Goal: Transaction & Acquisition: Download file/media

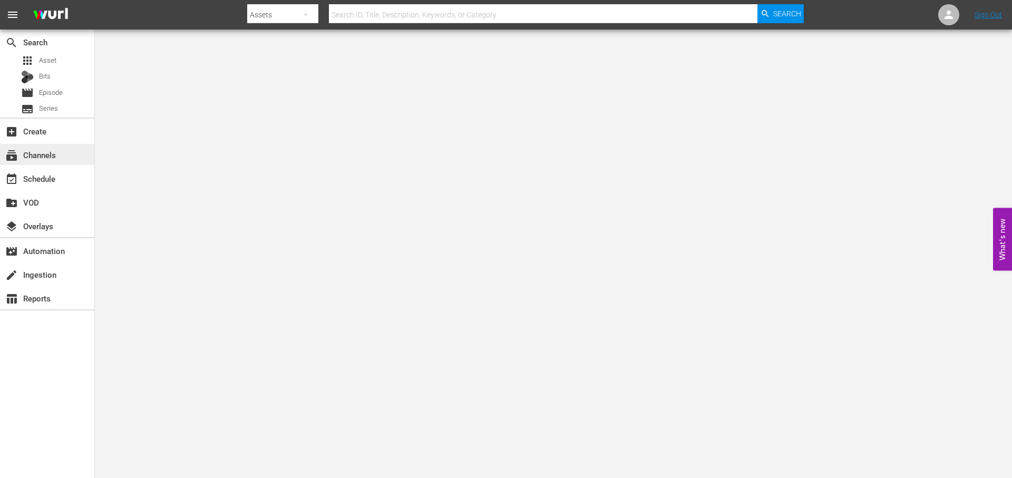
click at [70, 163] on div "subscriptions Channels" at bounding box center [47, 154] width 94 height 21
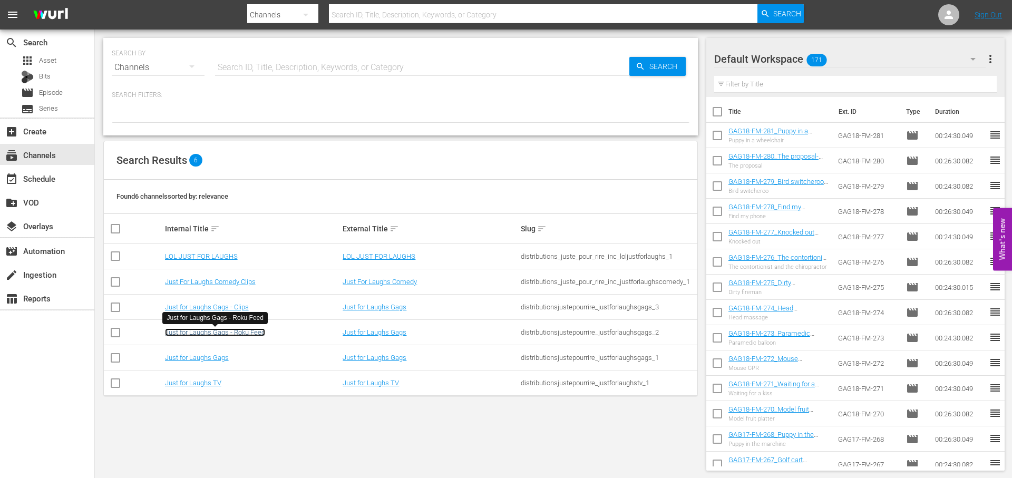
click at [238, 328] on link "Just for Laughs Gags - Roku Feed" at bounding box center [215, 332] width 100 height 8
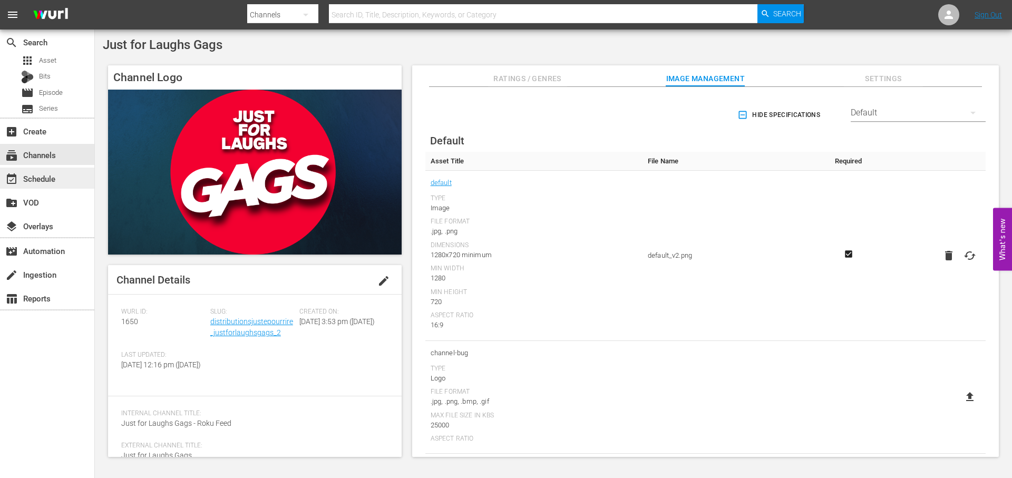
click at [36, 180] on div "event_available Schedule" at bounding box center [29, 176] width 59 height 9
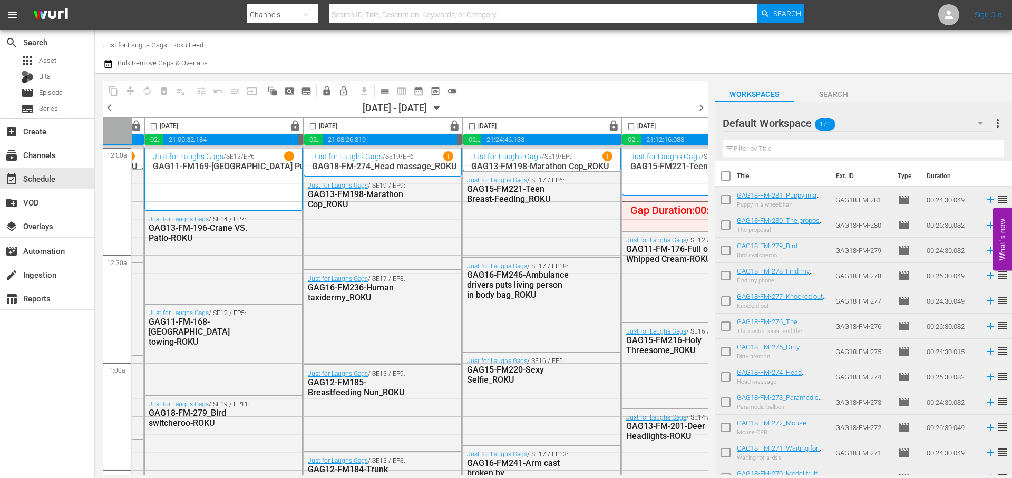
scroll to position [0, 542]
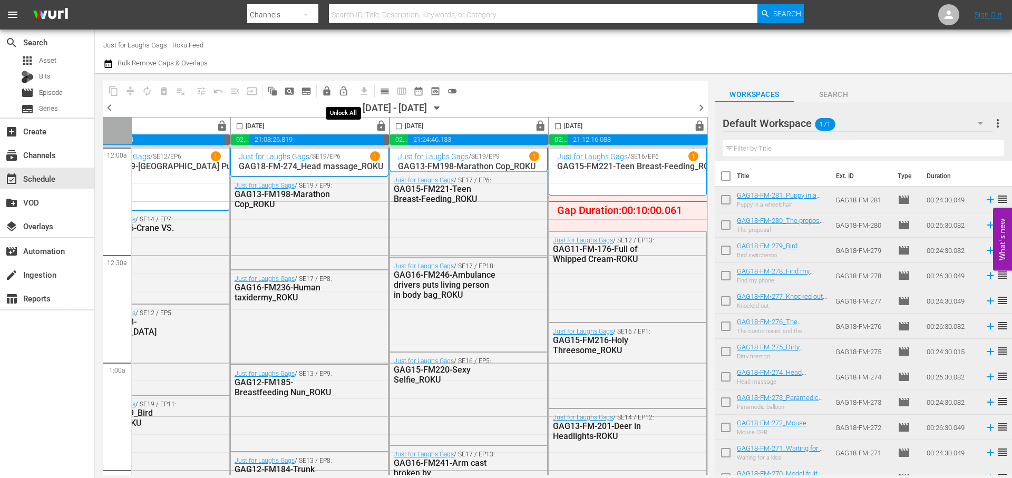
click at [341, 91] on span "lock_open_outlined" at bounding box center [343, 91] width 11 height 11
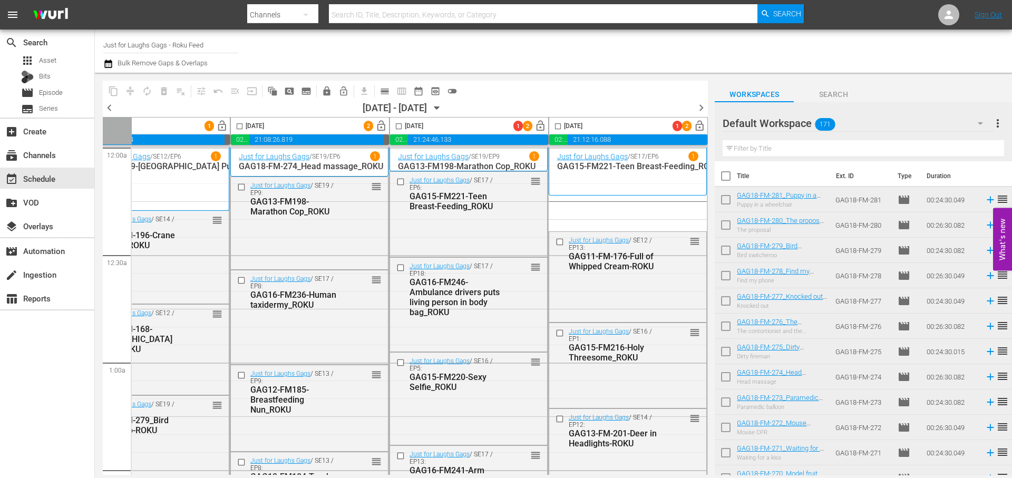
click at [397, 128] on input "checkbox" at bounding box center [399, 128] width 12 height 12
checkbox input "true"
drag, startPoint x: 553, startPoint y: 128, endPoint x: 182, endPoint y: 112, distance: 371.4
click at [553, 128] on input "checkbox" at bounding box center [558, 128] width 12 height 12
checkbox input "true"
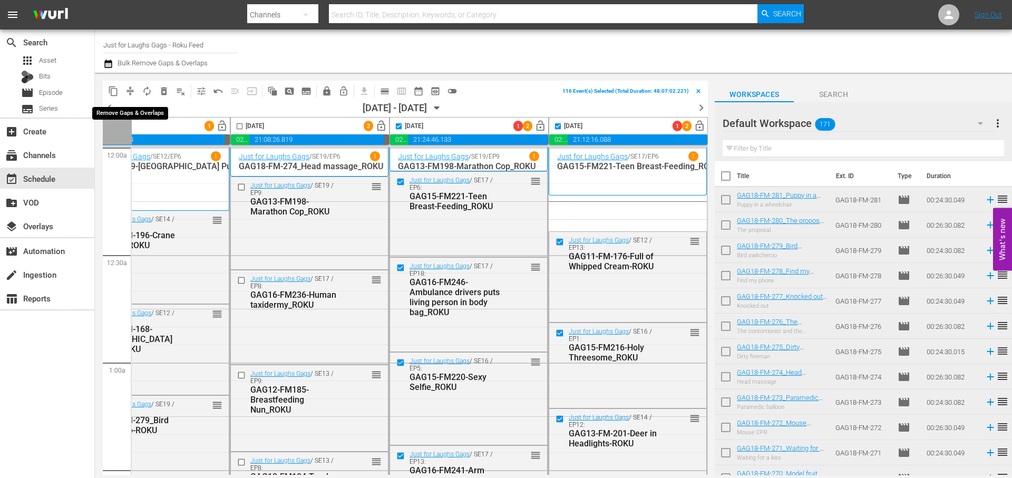
click at [130, 93] on span "compress" at bounding box center [130, 91] width 11 height 11
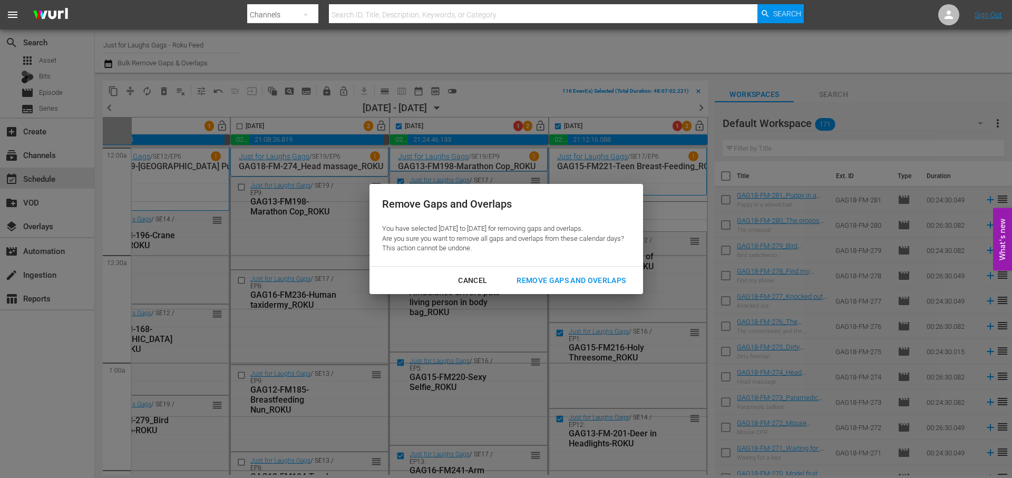
click at [567, 283] on div "Remove Gaps and Overlaps" at bounding box center [571, 280] width 126 height 13
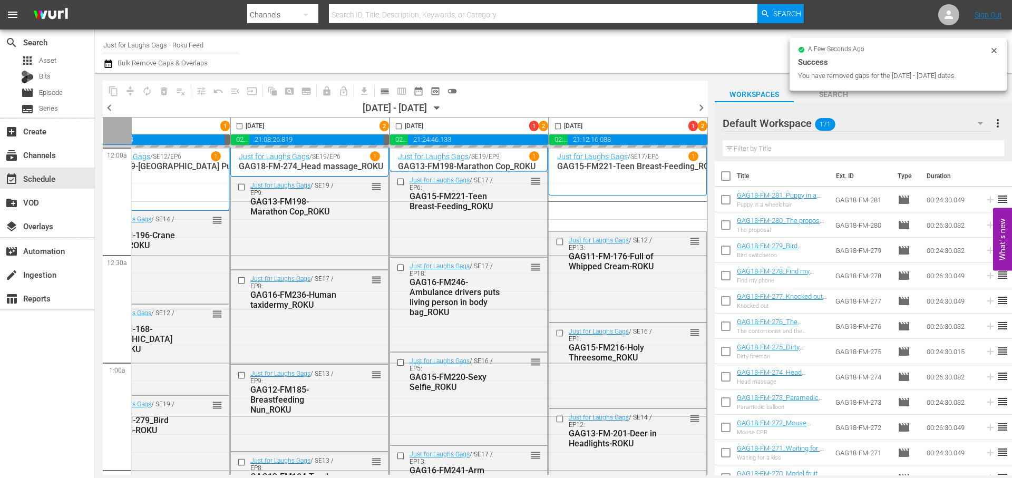
checkbox input "false"
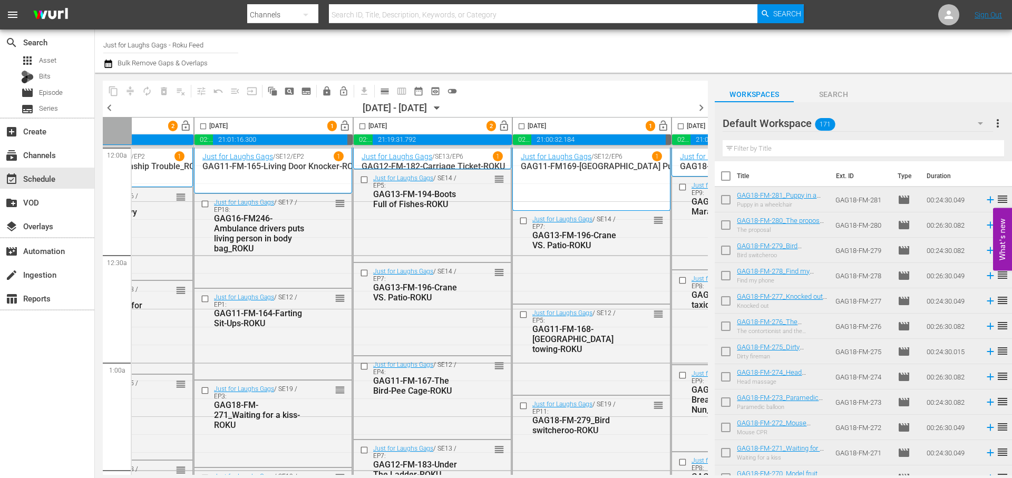
scroll to position [0, 0]
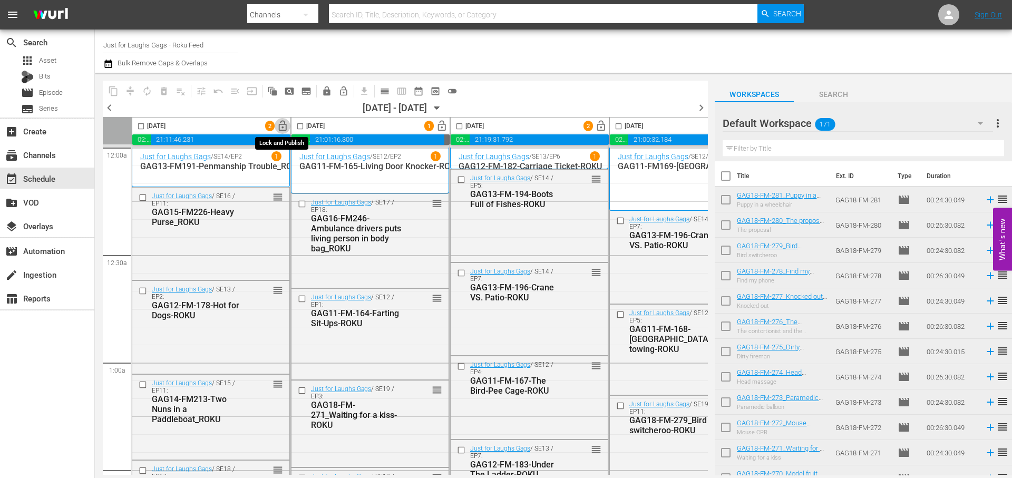
click at [281, 128] on span "lock_open" at bounding box center [283, 126] width 12 height 12
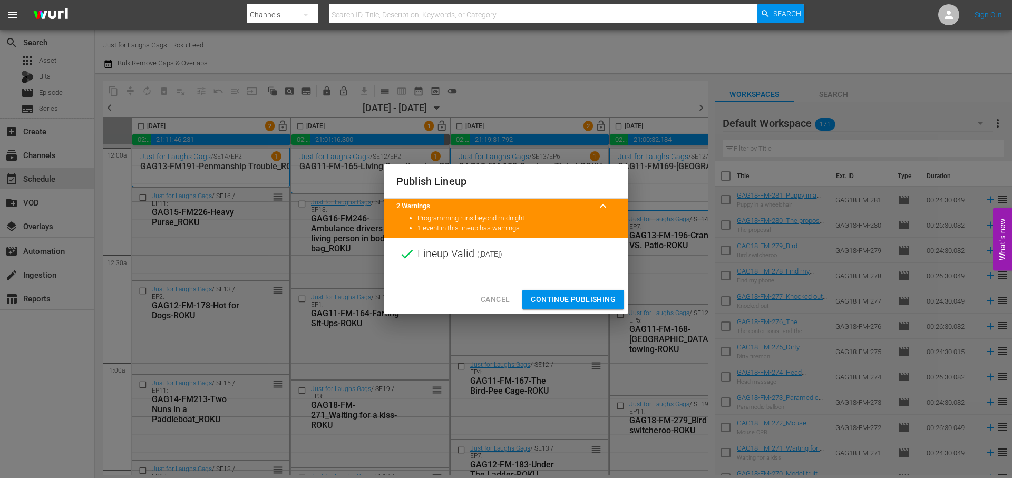
drag, startPoint x: 579, startPoint y: 297, endPoint x: 498, endPoint y: 169, distance: 151.5
click at [579, 297] on span "Continue Publishing" at bounding box center [573, 299] width 85 height 13
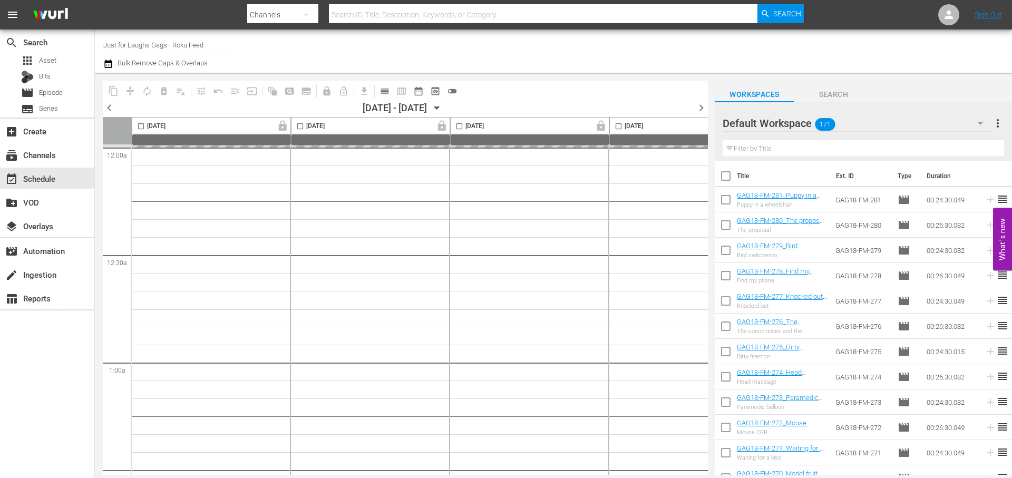
scroll to position [6, 56]
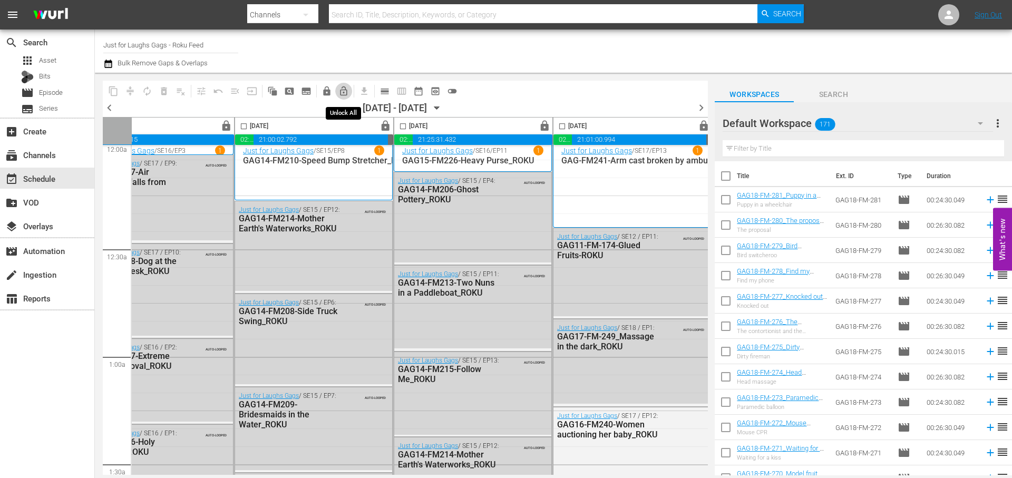
click at [344, 90] on span "lock_open_outlined" at bounding box center [343, 91] width 11 height 11
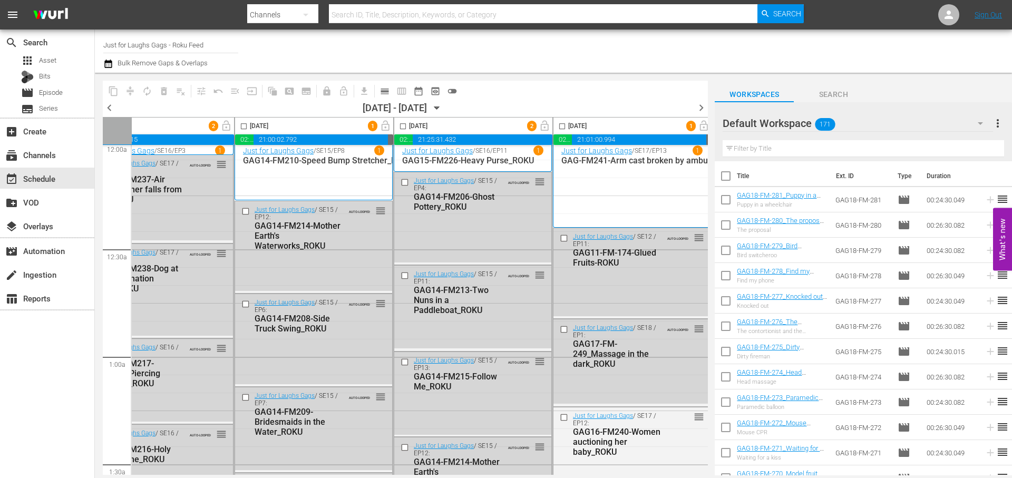
click at [701, 106] on span "chevron_right" at bounding box center [701, 107] width 13 height 13
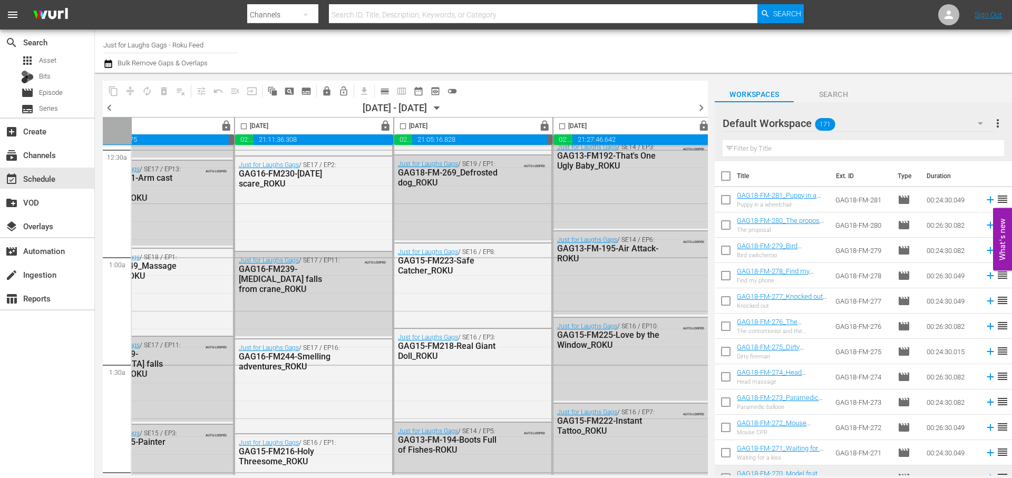
scroll to position [113, 56]
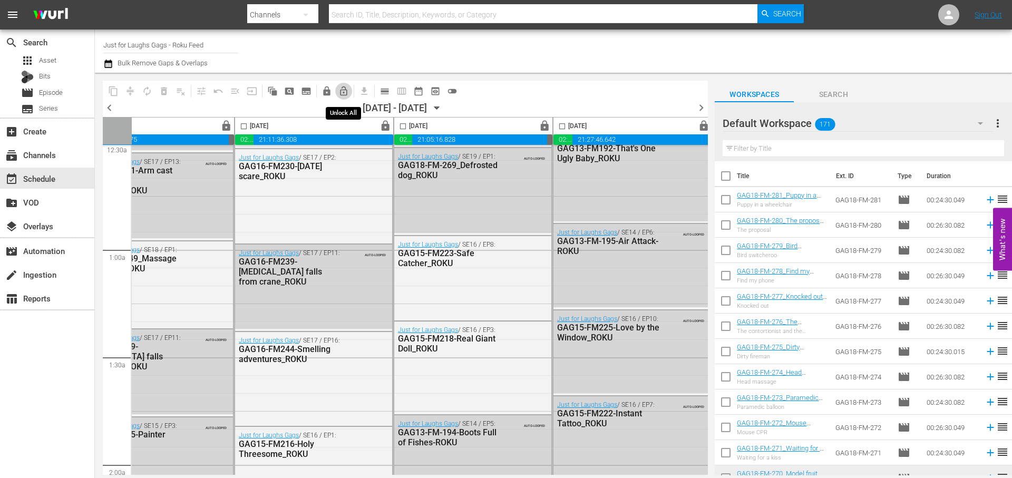
click at [342, 95] on span "lock_open_outlined" at bounding box center [343, 91] width 11 height 11
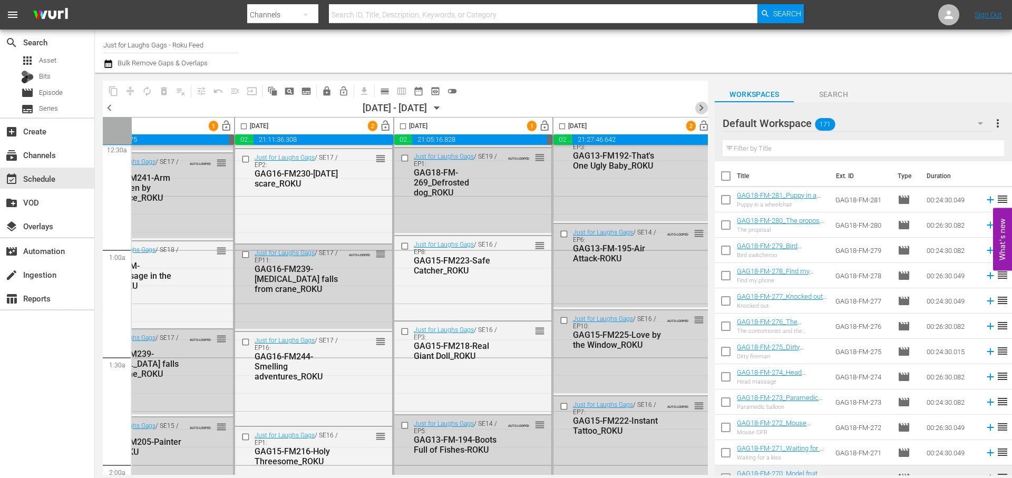
click at [706, 109] on span "chevron_right" at bounding box center [701, 107] width 13 height 13
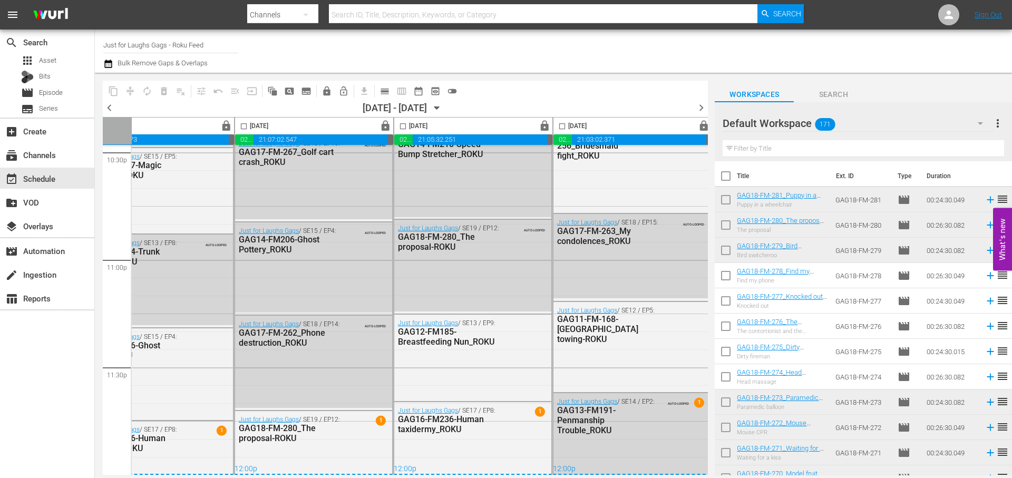
scroll to position [131, 56]
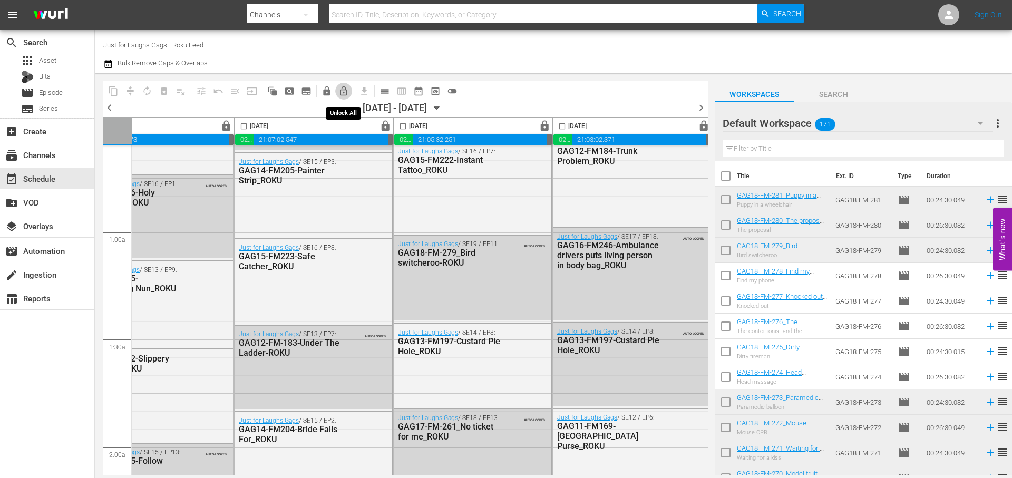
click at [344, 86] on span "lock_open_outlined" at bounding box center [343, 91] width 11 height 11
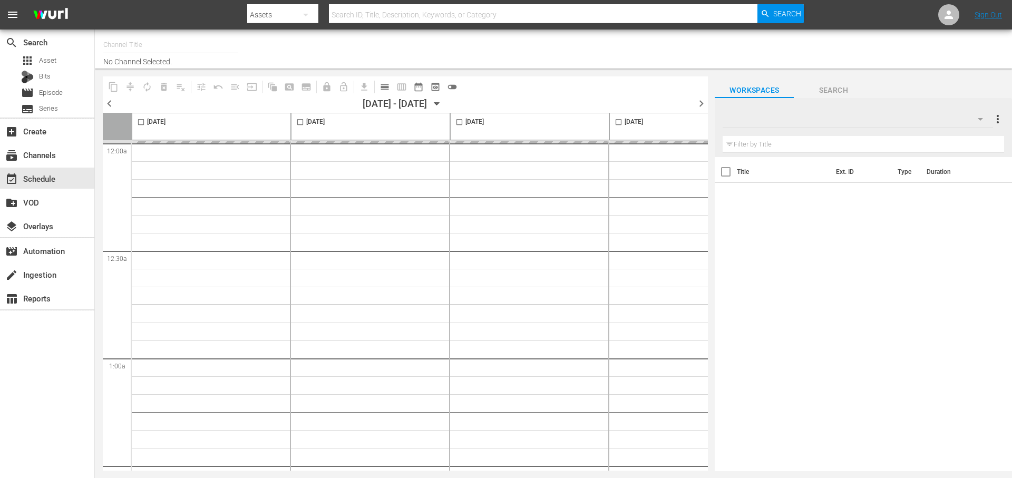
type input "Just for Laughs Gags - Roku Feed (1650)"
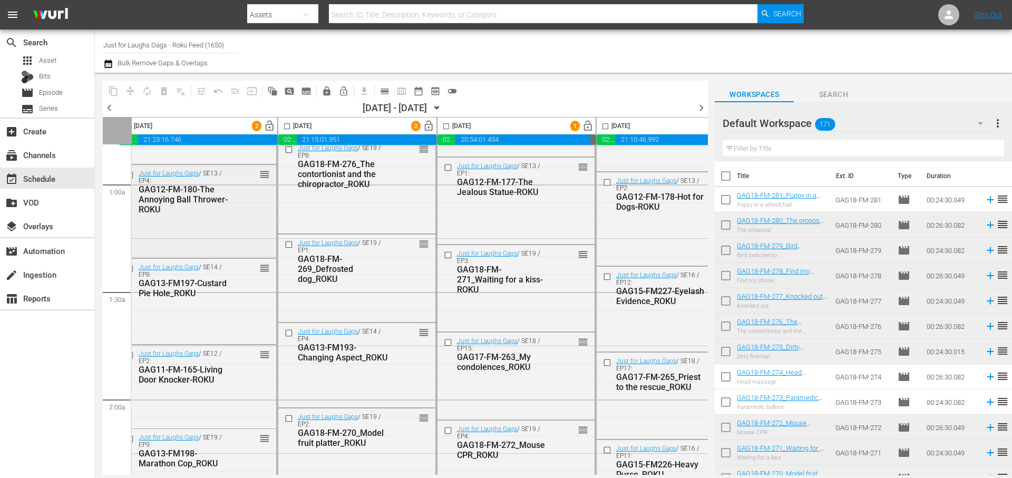
scroll to position [181, 13]
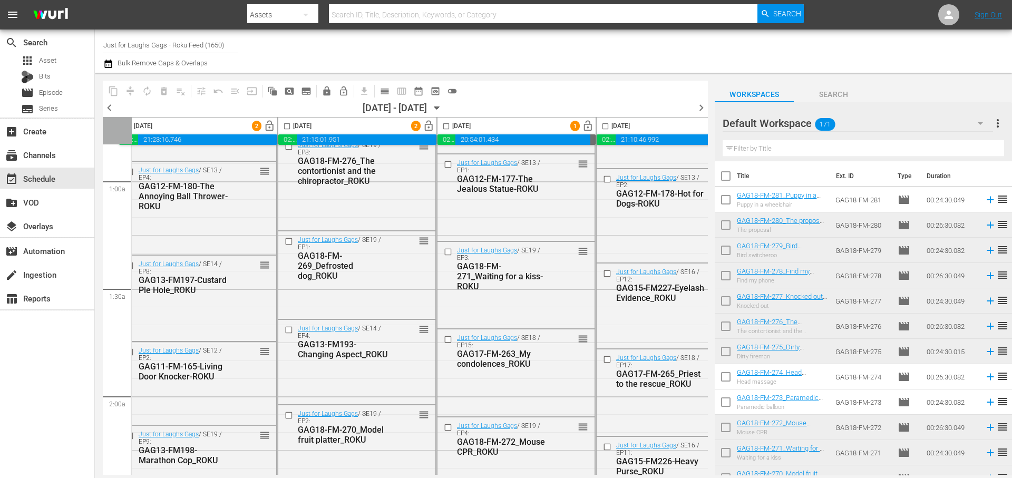
click at [110, 107] on span "chevron_left" at bounding box center [109, 107] width 13 height 13
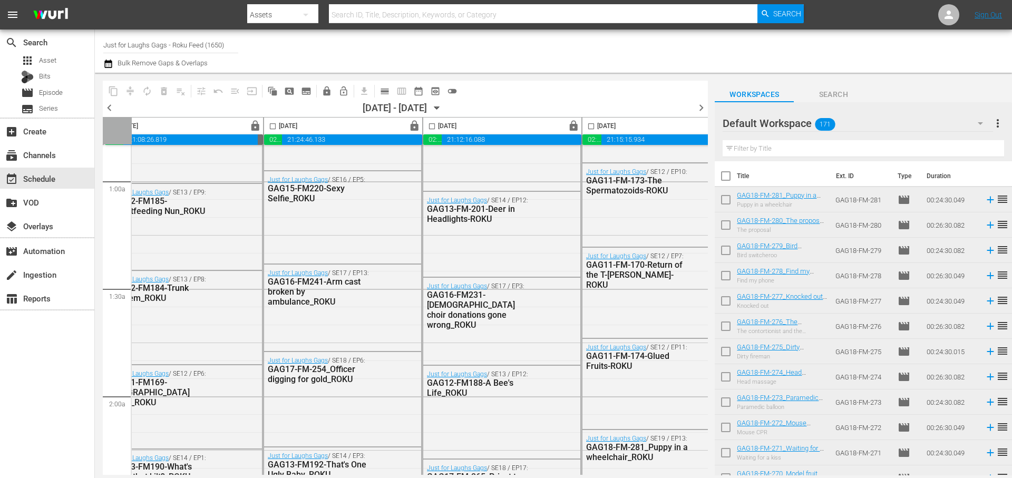
scroll to position [181, 0]
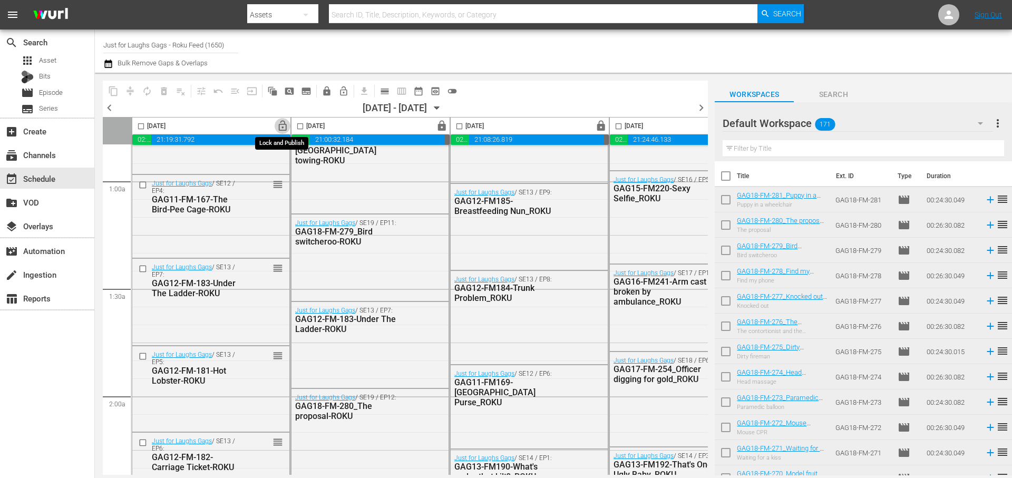
click at [281, 126] on span "lock_open" at bounding box center [283, 126] width 12 height 12
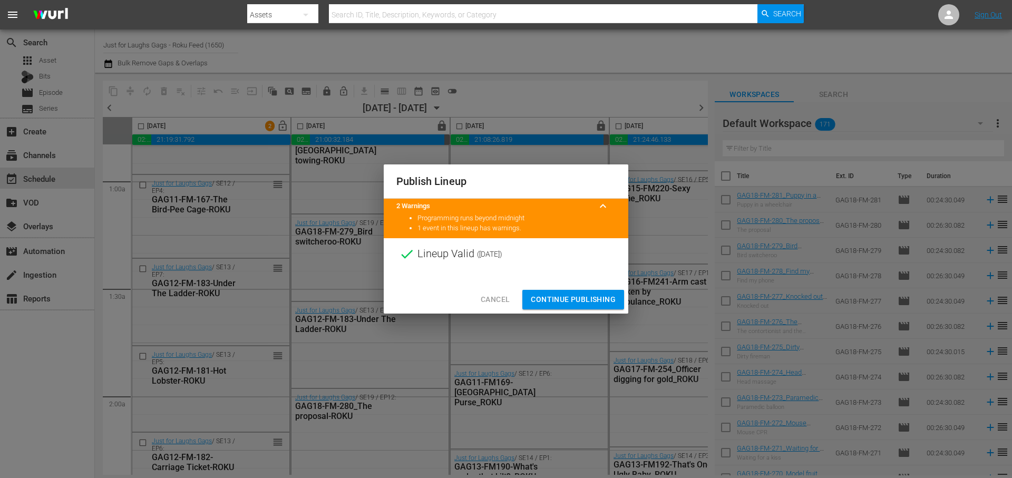
click at [570, 304] on span "Continue Publishing" at bounding box center [573, 299] width 85 height 13
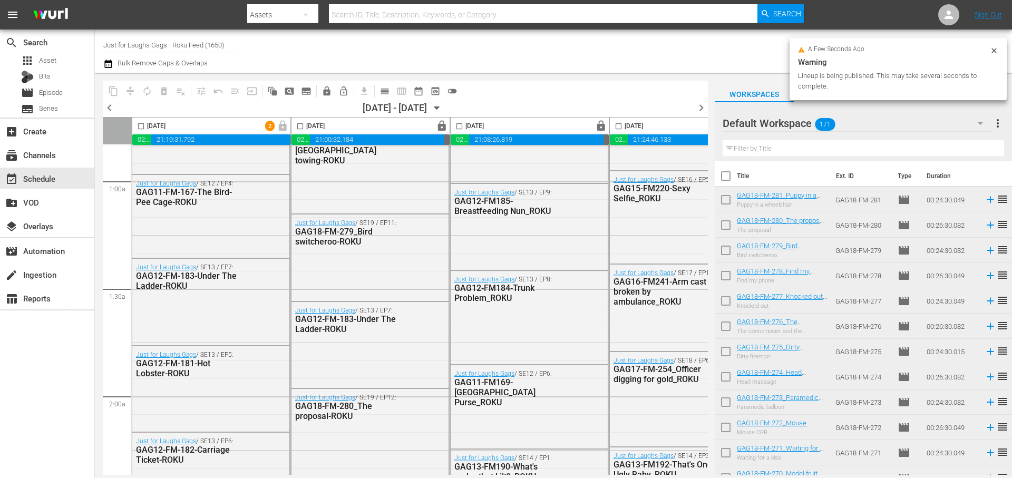
click at [107, 102] on span "chevron_left" at bounding box center [109, 107] width 13 height 13
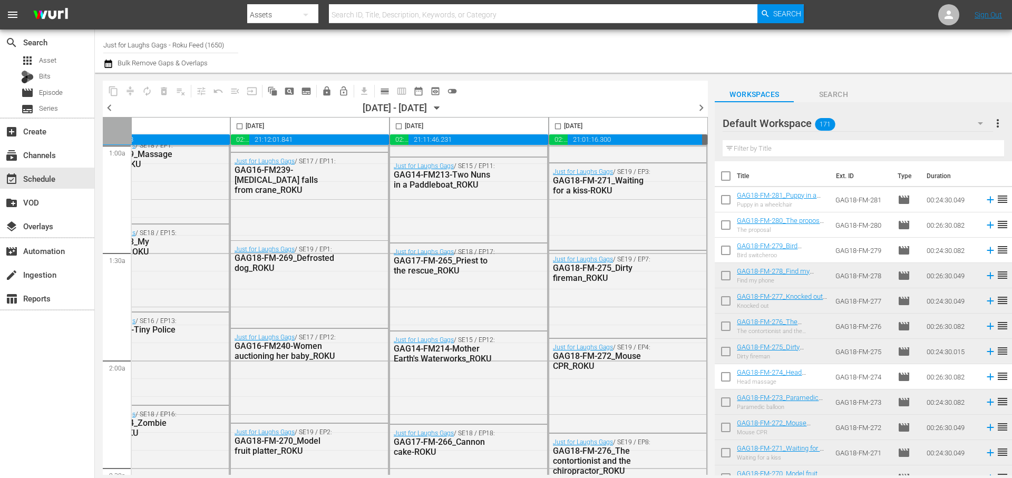
scroll to position [0, 542]
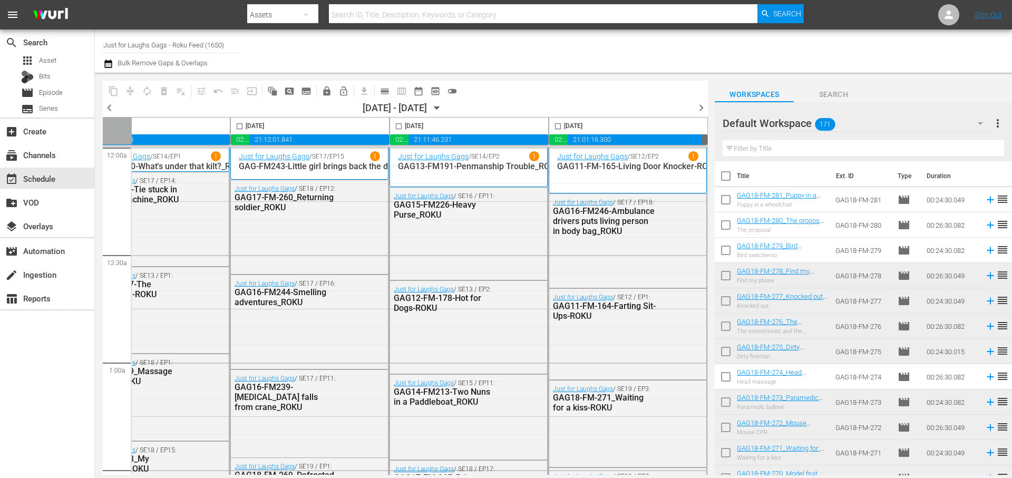
click at [701, 108] on span "chevron_right" at bounding box center [701, 107] width 13 height 13
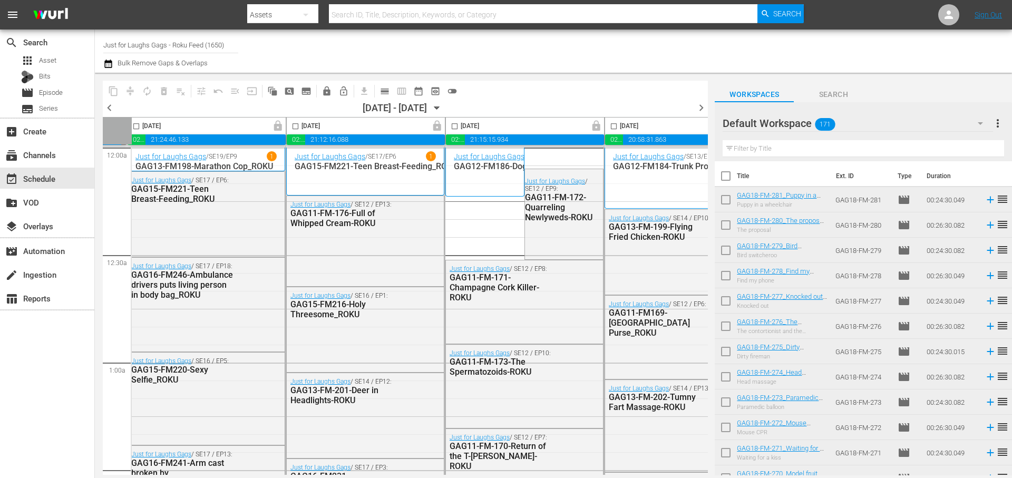
scroll to position [0, 542]
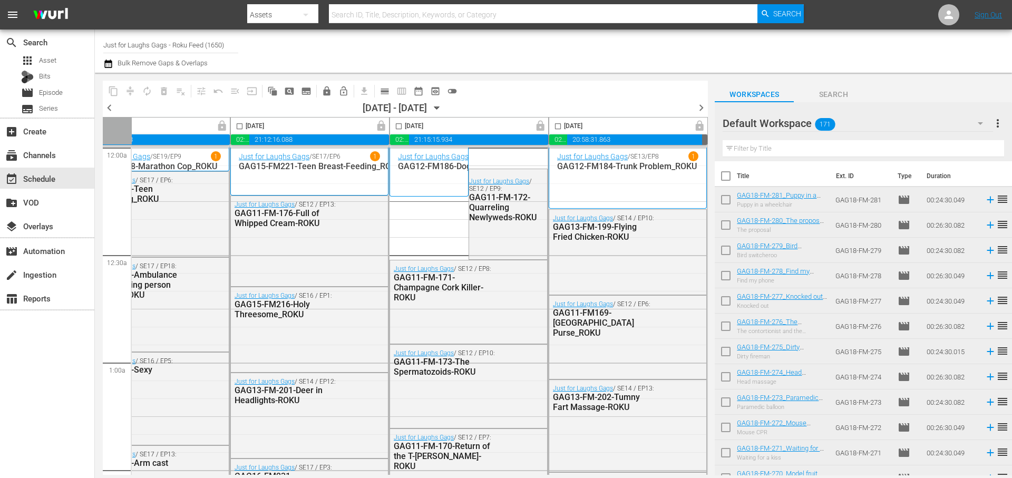
click at [700, 103] on span "chevron_right" at bounding box center [701, 107] width 13 height 13
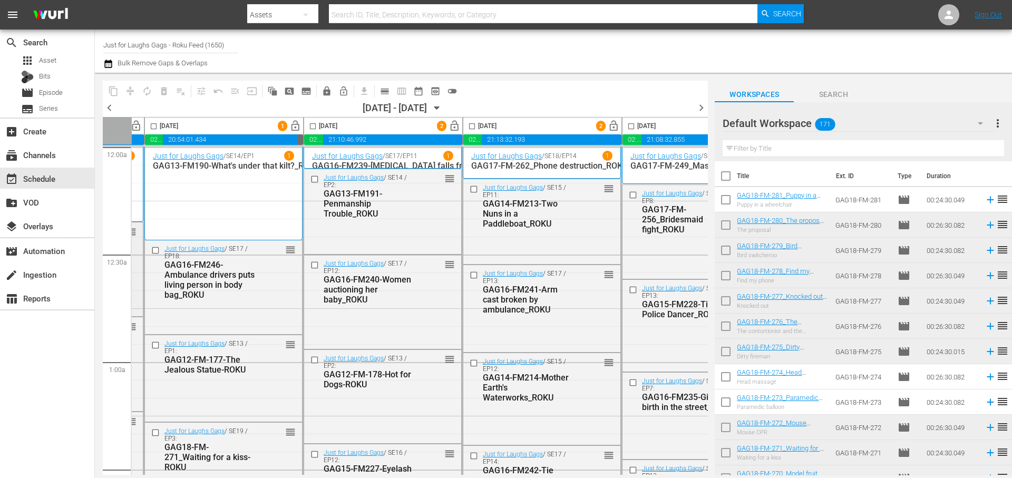
scroll to position [1, 0]
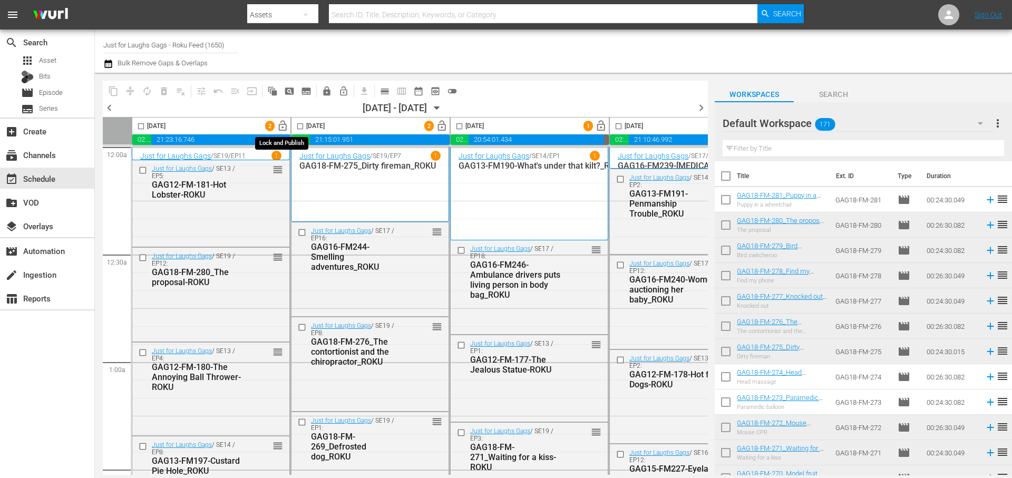
click at [288, 127] on span "lock_open" at bounding box center [283, 126] width 12 height 12
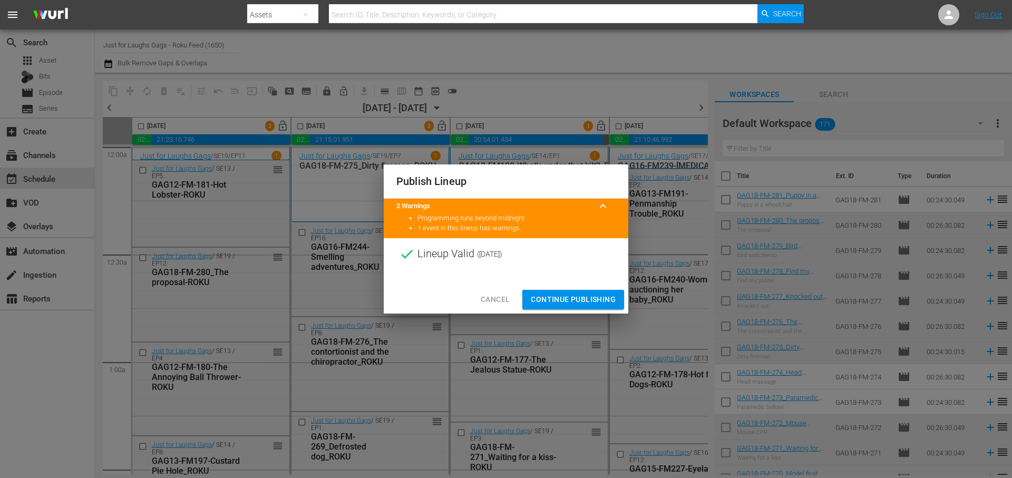
drag, startPoint x: 589, startPoint y: 304, endPoint x: 485, endPoint y: 163, distance: 174.2
click at [589, 304] on span "Continue Publishing" at bounding box center [573, 299] width 85 height 13
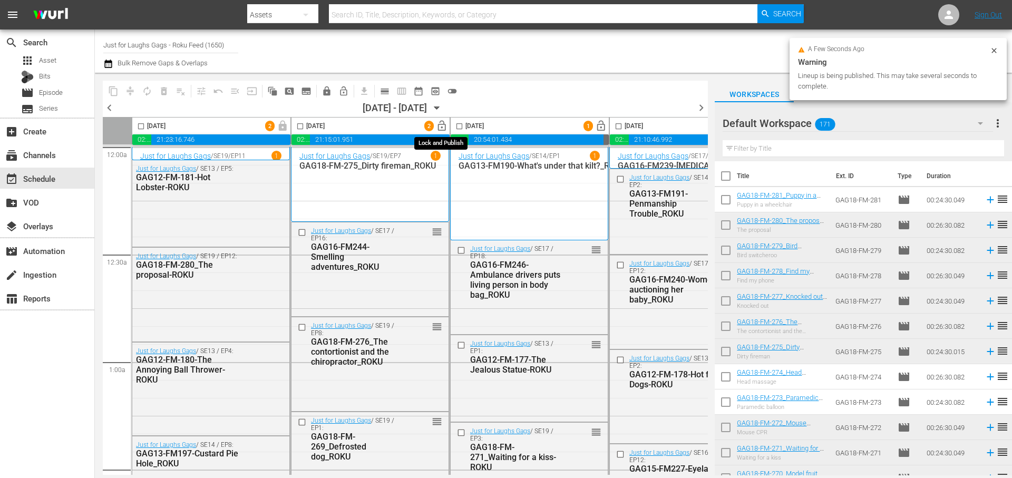
click at [440, 130] on span "lock_open" at bounding box center [442, 126] width 12 height 12
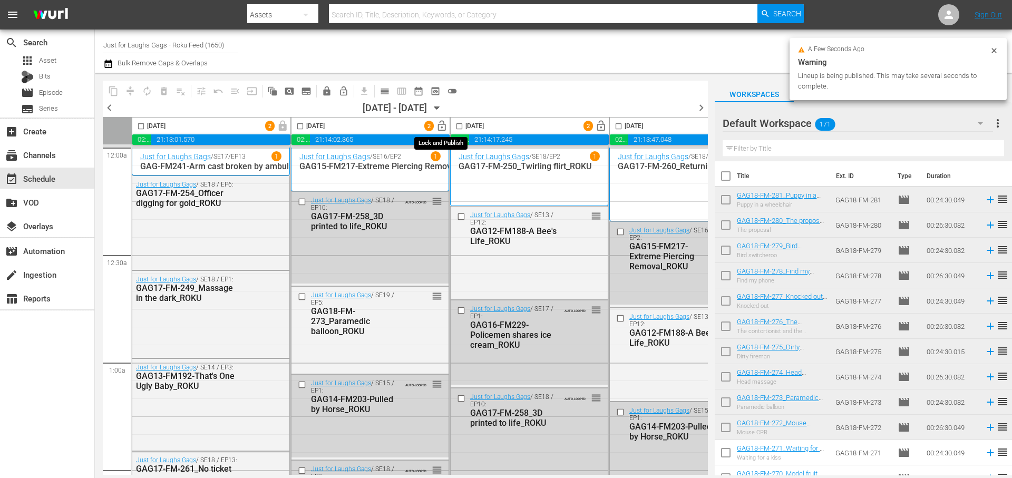
click at [445, 124] on span "lock_open" at bounding box center [442, 126] width 12 height 12
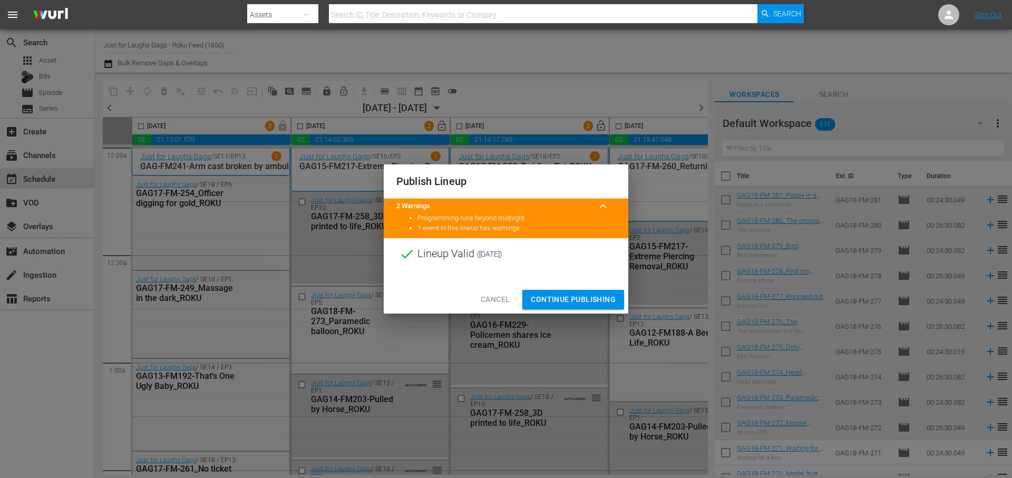
click at [560, 301] on span "Continue Publishing" at bounding box center [573, 299] width 85 height 13
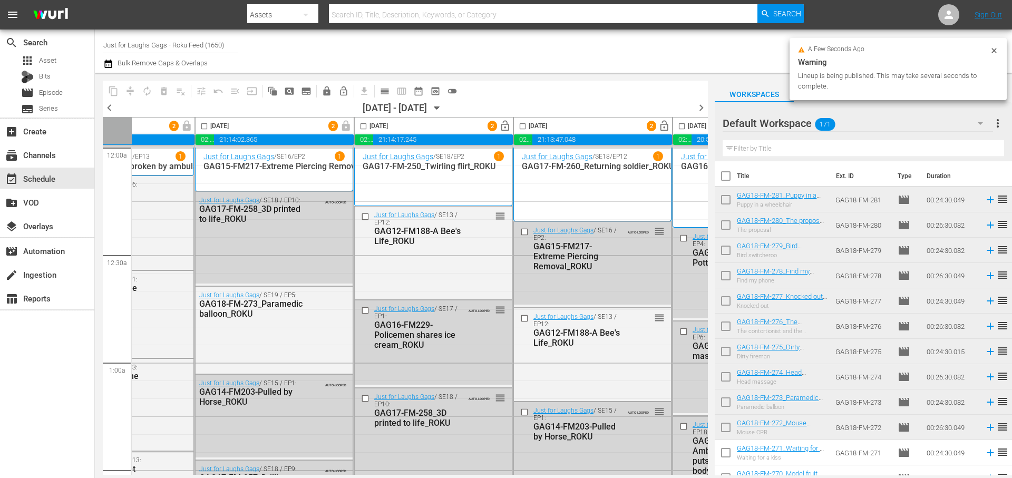
scroll to position [0, 97]
click at [506, 126] on span "lock_open" at bounding box center [504, 126] width 12 height 12
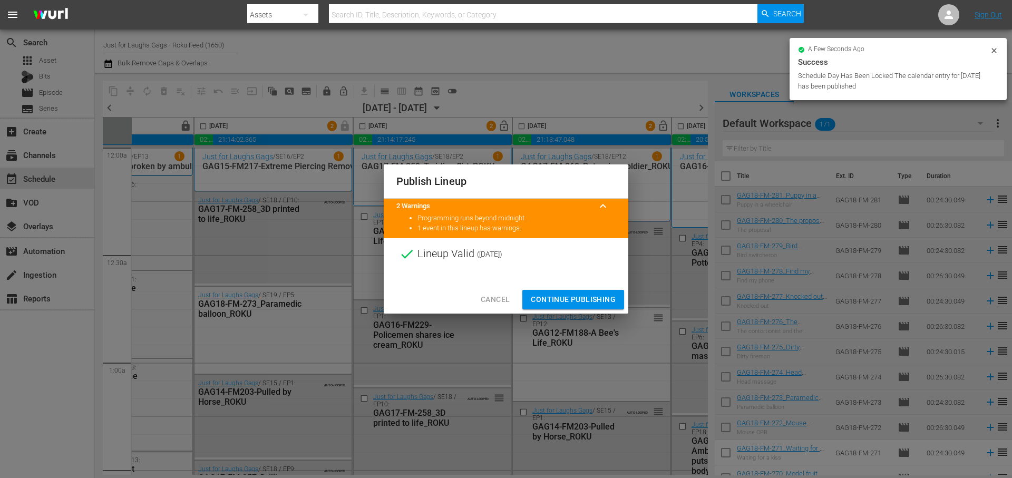
drag, startPoint x: 575, startPoint y: 304, endPoint x: 594, endPoint y: 165, distance: 140.0
click at [575, 304] on span "Continue Publishing" at bounding box center [573, 299] width 85 height 13
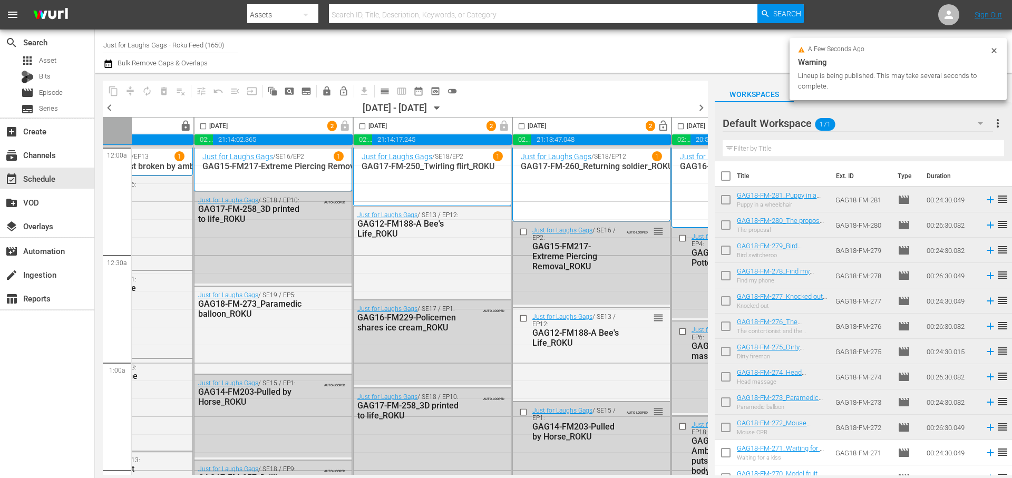
scroll to position [0, 434]
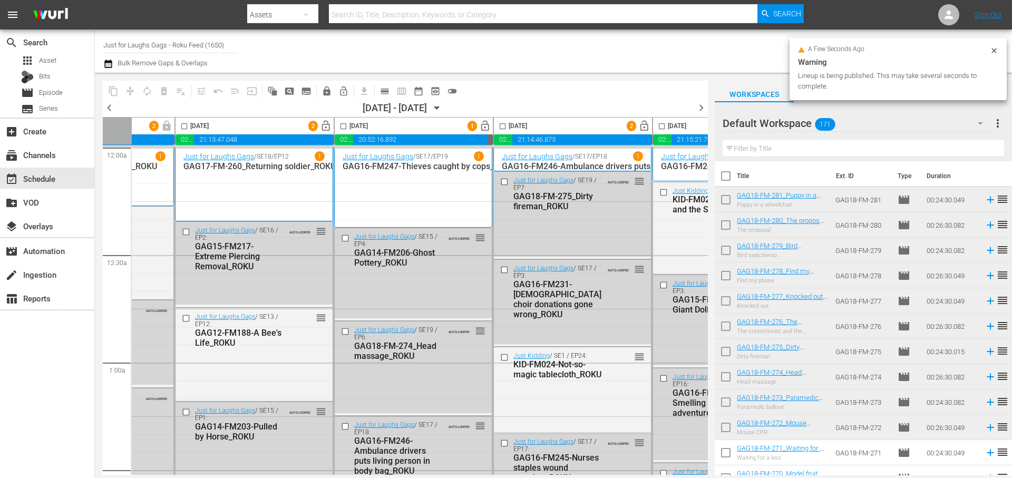
click at [338, 127] on div "[DATE]" at bounding box center [351, 126] width 33 height 12
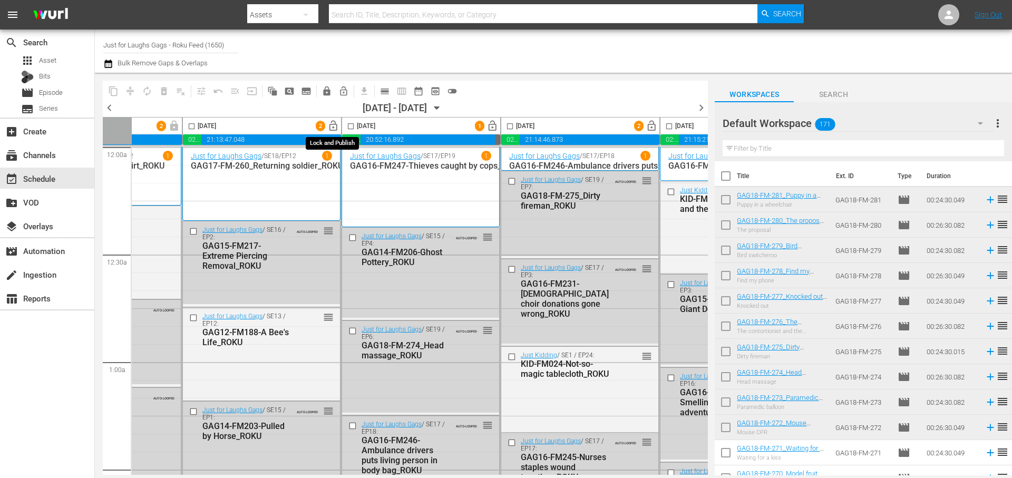
click at [332, 127] on span "lock_open" at bounding box center [333, 126] width 12 height 12
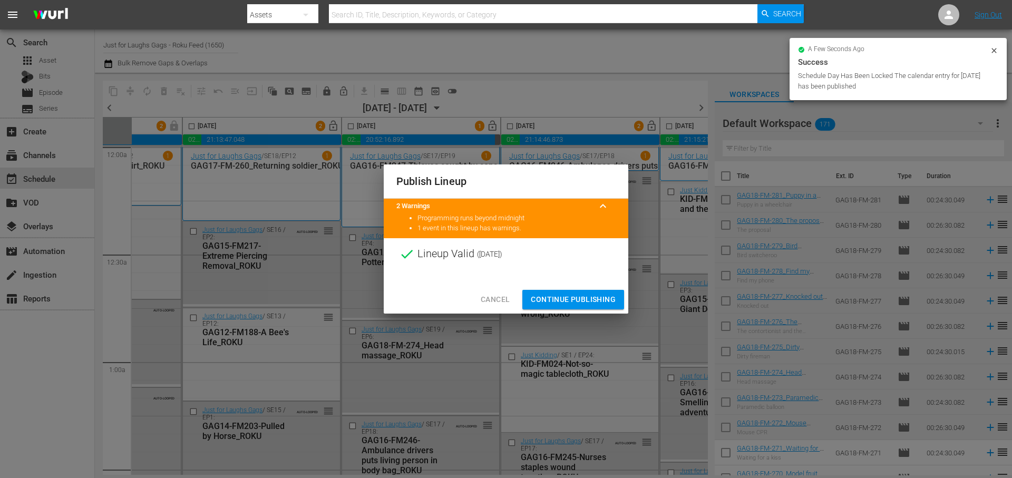
click at [568, 303] on span "Continue Publishing" at bounding box center [573, 299] width 85 height 13
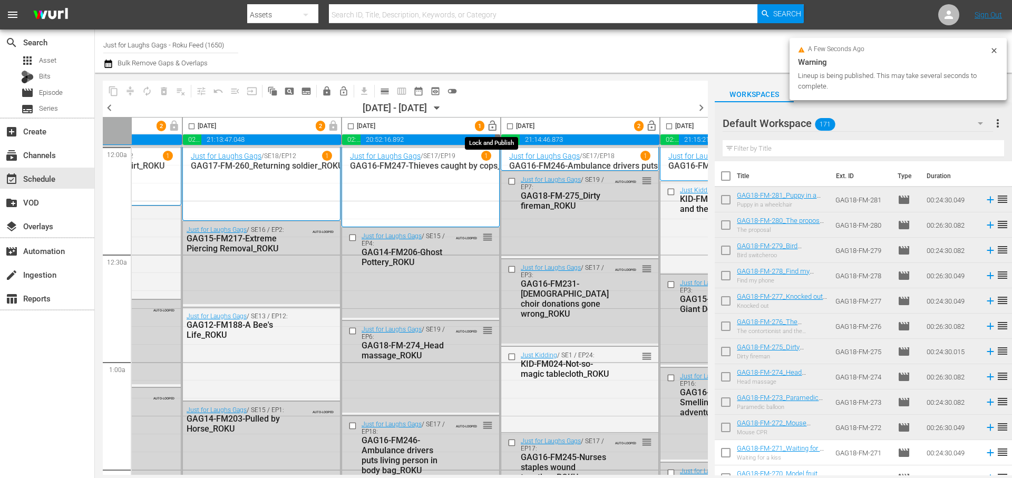
click at [494, 129] on span "lock_open" at bounding box center [493, 126] width 12 height 12
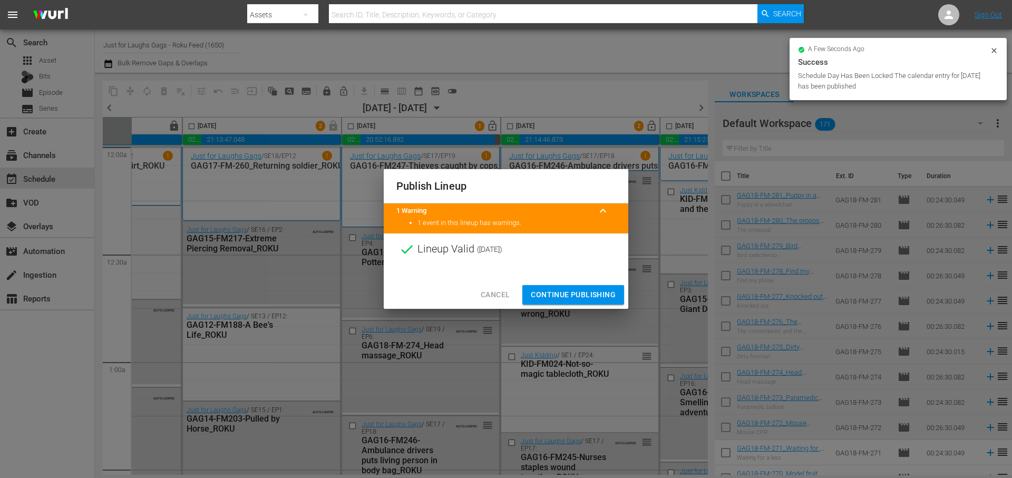
click at [565, 293] on span "Continue Publishing" at bounding box center [573, 294] width 85 height 13
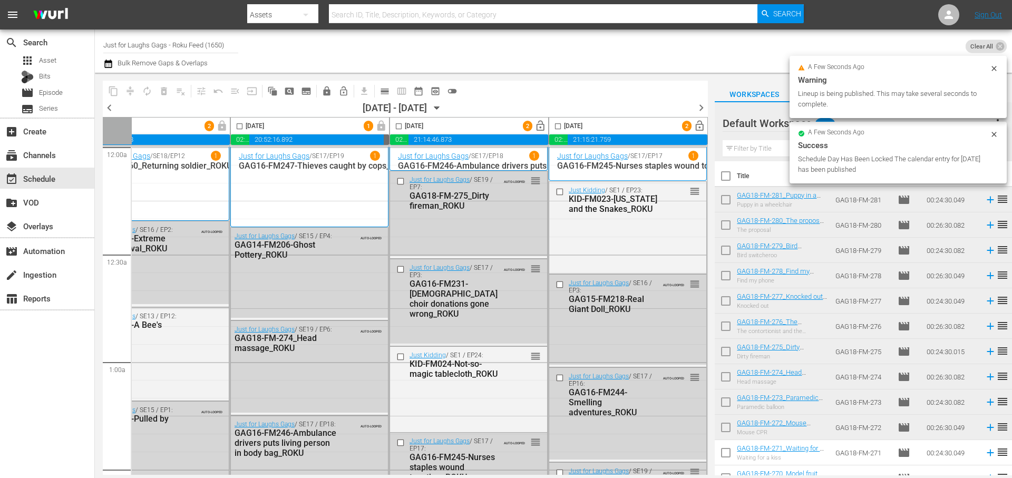
scroll to position [1, 542]
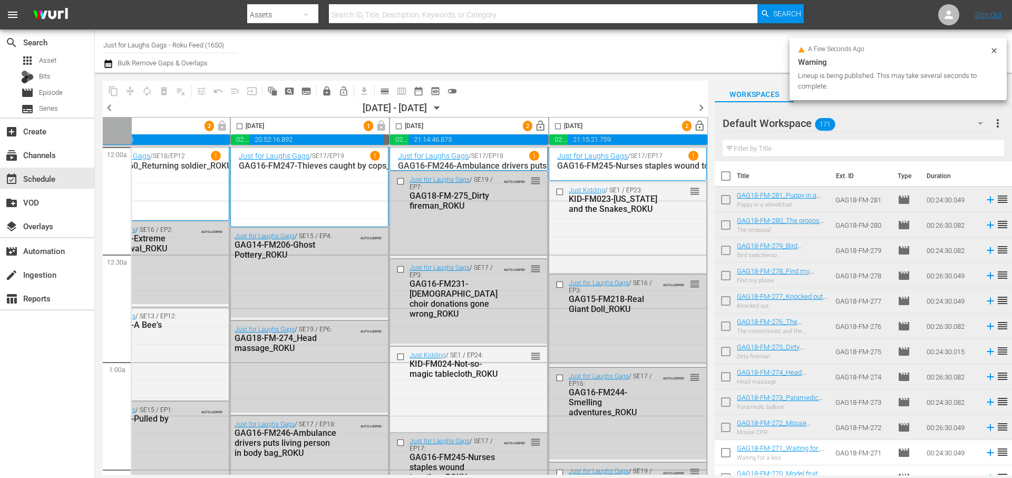
click at [538, 125] on span "lock_open" at bounding box center [540, 126] width 12 height 12
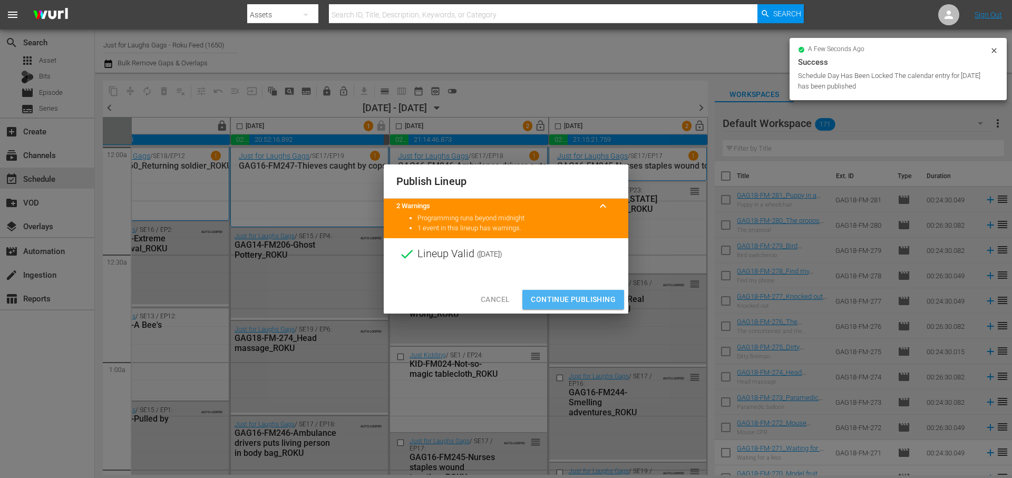
drag, startPoint x: 567, startPoint y: 297, endPoint x: 634, endPoint y: 162, distance: 150.2
click at [567, 297] on span "Continue Publishing" at bounding box center [573, 299] width 85 height 13
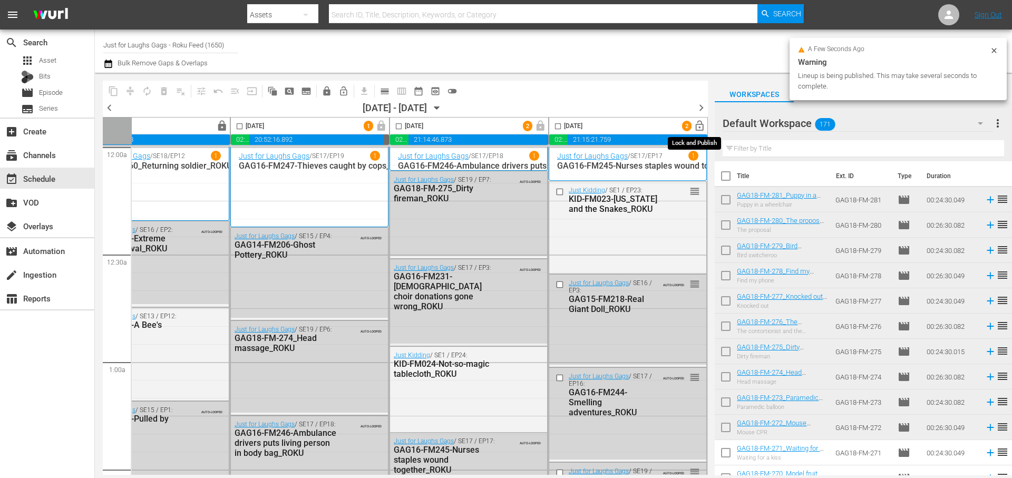
click at [697, 126] on span "lock_open" at bounding box center [700, 126] width 12 height 12
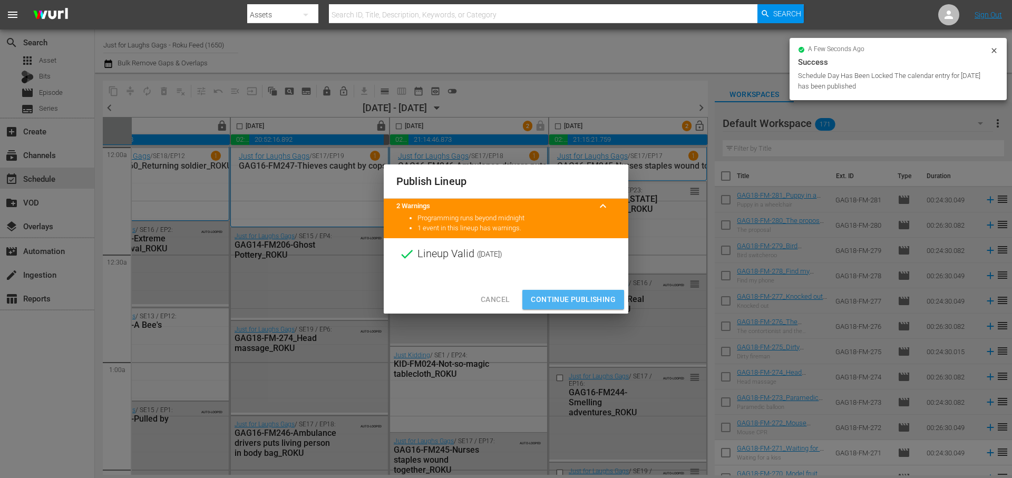
drag, startPoint x: 607, startPoint y: 295, endPoint x: 689, endPoint y: 166, distance: 153.5
click at [607, 295] on span "Continue Publishing" at bounding box center [573, 299] width 85 height 13
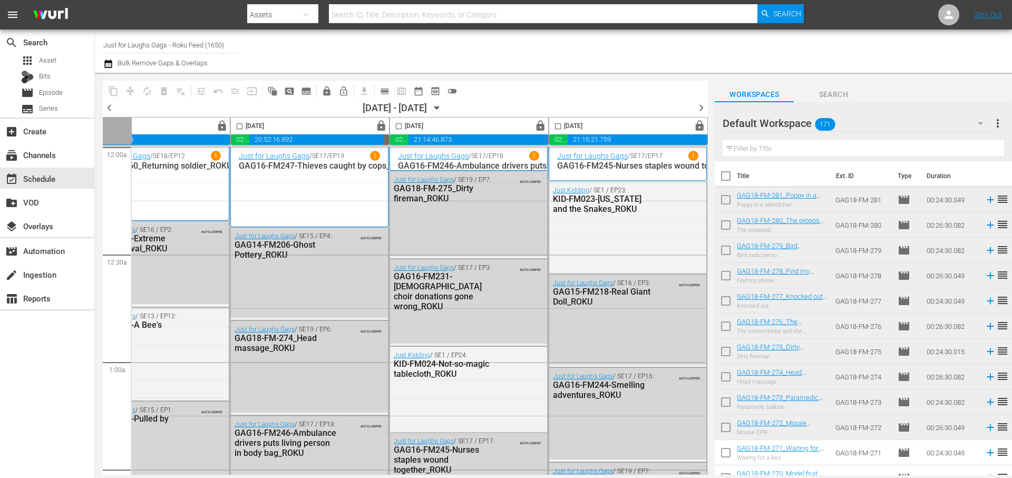
click at [696, 106] on span "chevron_right" at bounding box center [701, 107] width 13 height 13
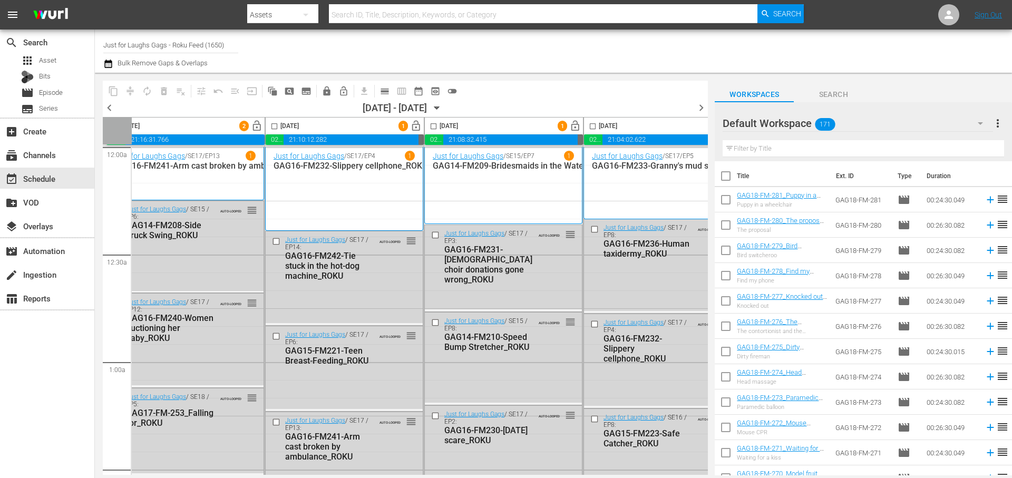
scroll to position [1, 0]
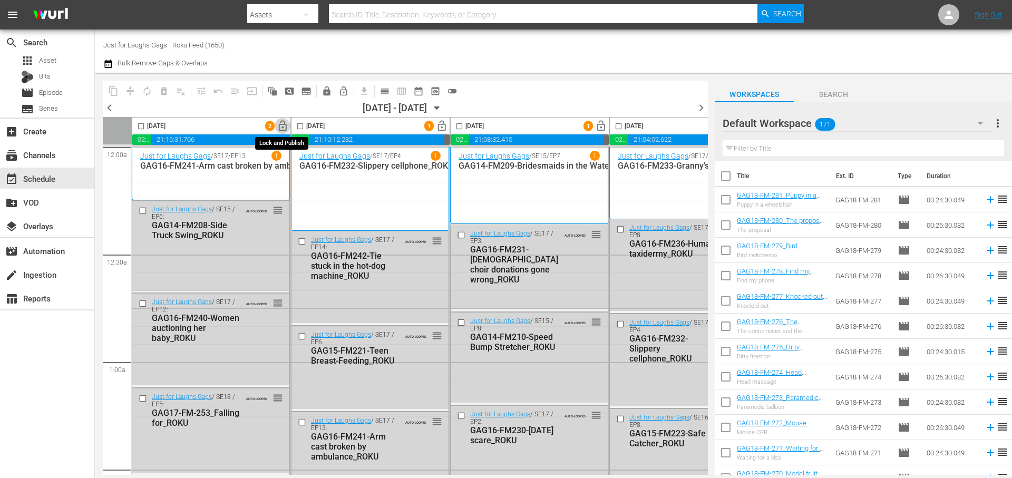
click at [283, 125] on span "lock_open" at bounding box center [283, 126] width 12 height 12
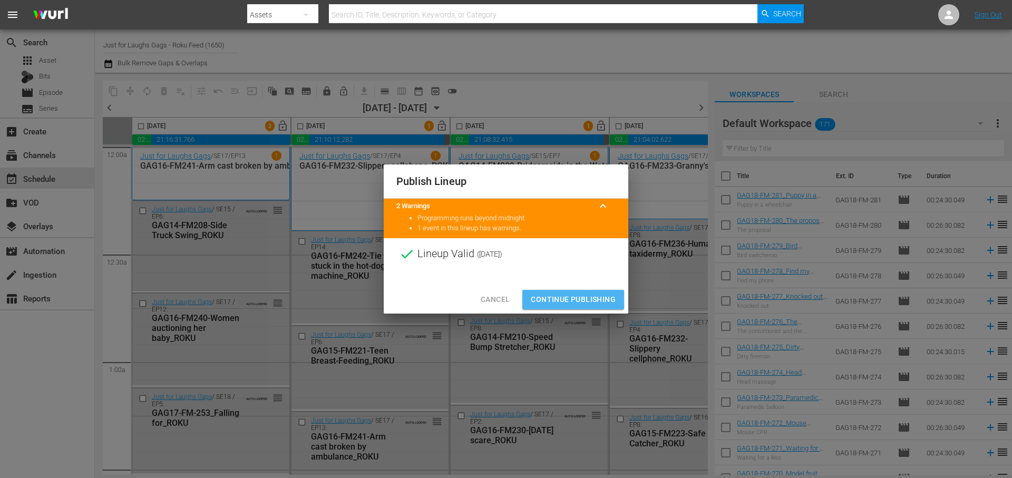
drag, startPoint x: 570, startPoint y: 297, endPoint x: 460, endPoint y: 161, distance: 174.3
click at [570, 297] on span "Continue Publishing" at bounding box center [573, 299] width 85 height 13
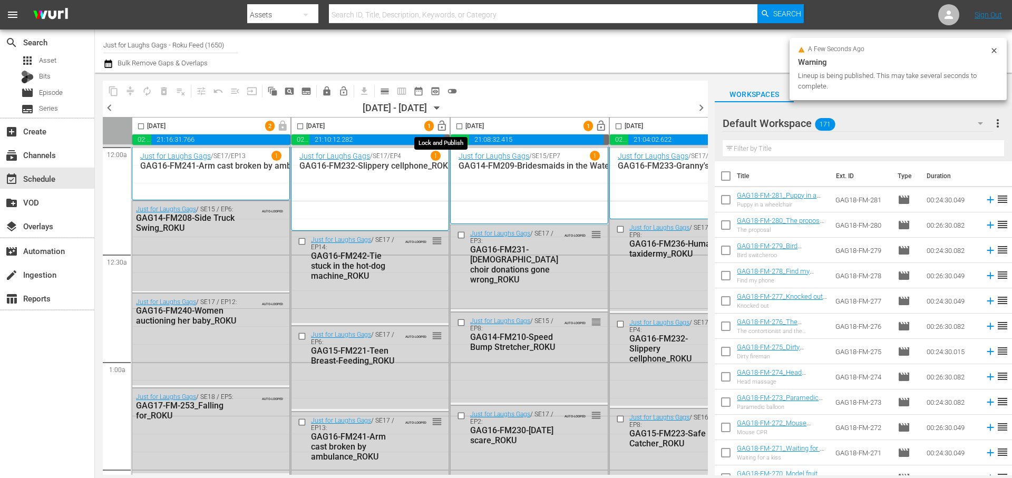
click at [443, 125] on span "lock_open" at bounding box center [442, 126] width 12 height 12
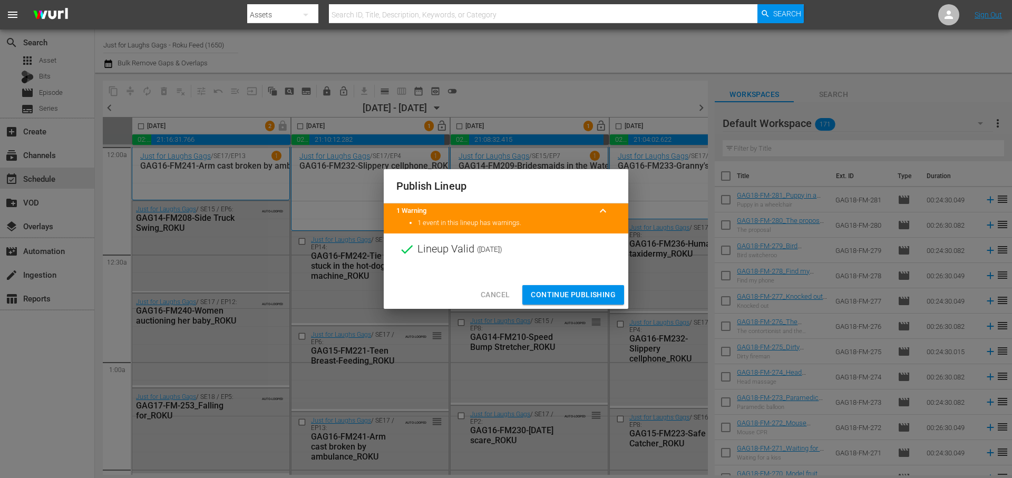
drag, startPoint x: 584, startPoint y: 295, endPoint x: 546, endPoint y: 139, distance: 161.1
click at [584, 295] on span "Continue Publishing" at bounding box center [573, 294] width 85 height 13
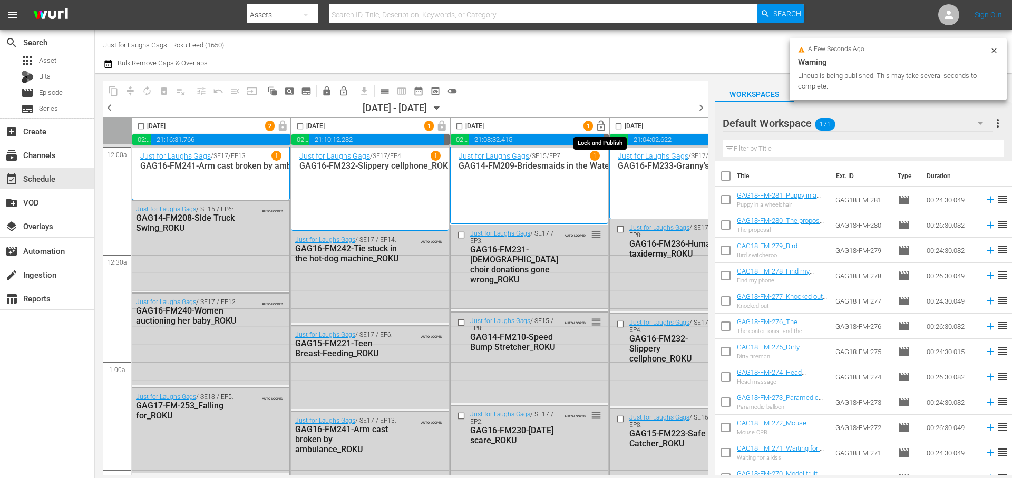
click at [597, 124] on span "lock_open" at bounding box center [601, 126] width 12 height 12
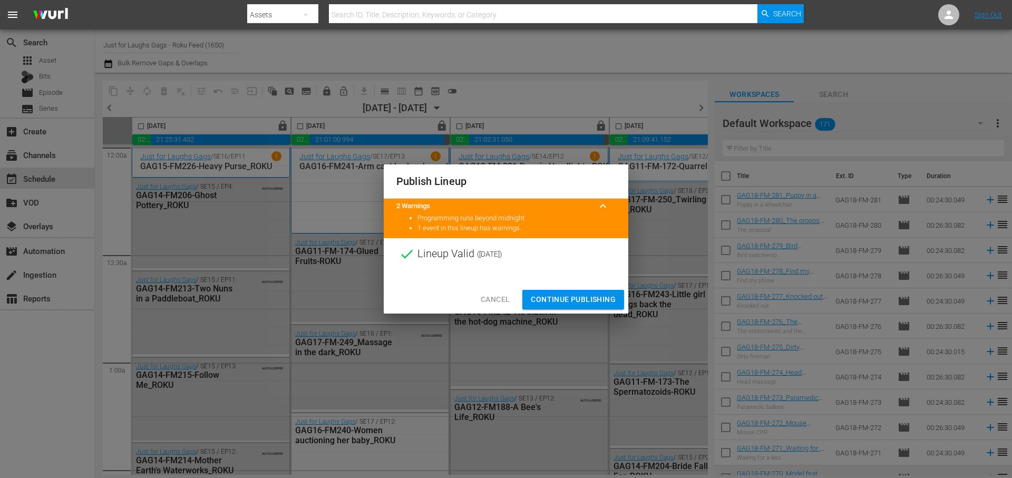
scroll to position [4728, 406]
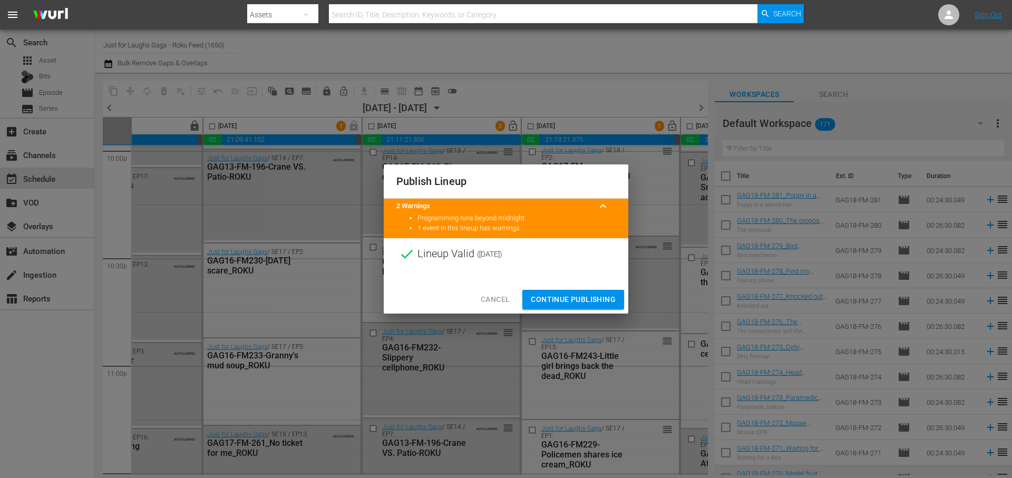
click at [569, 300] on span "Continue Publishing" at bounding box center [573, 299] width 85 height 13
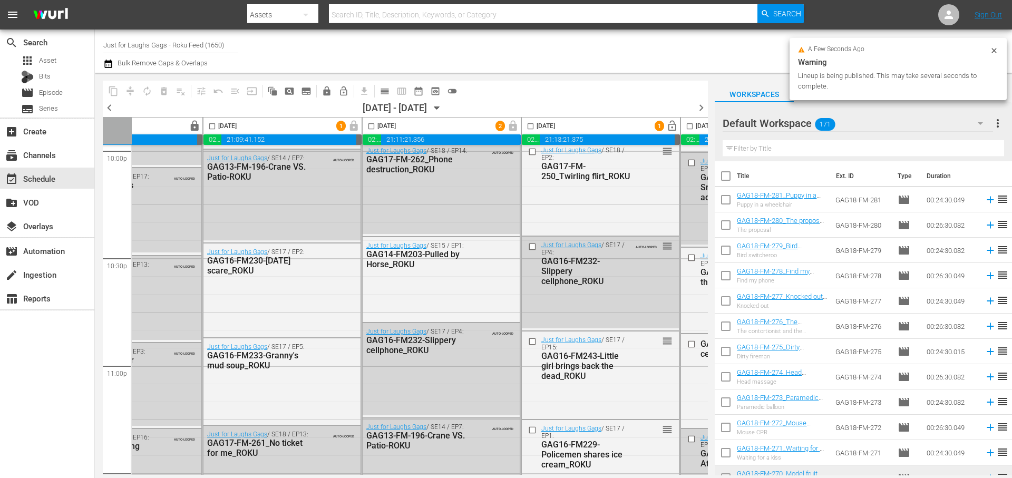
scroll to position [4728, 542]
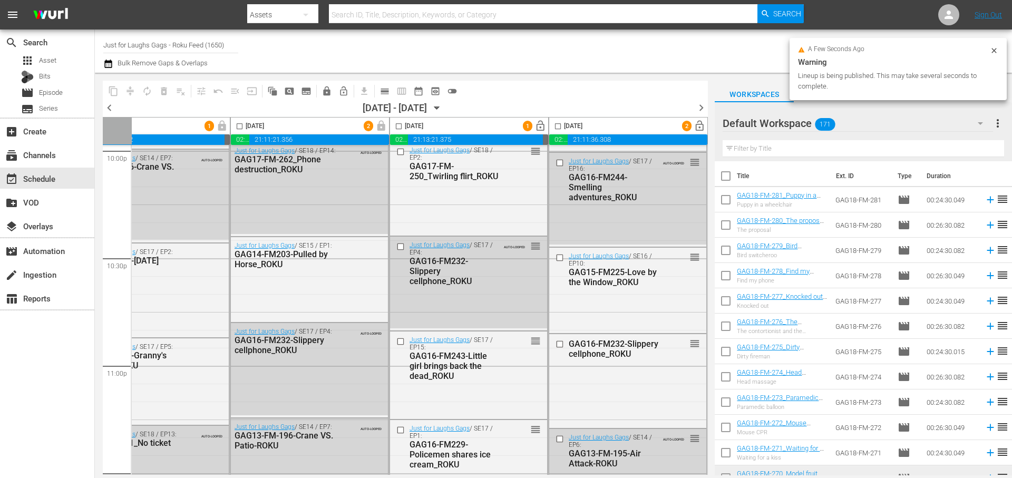
click at [536, 130] on span "lock_open" at bounding box center [540, 126] width 12 height 12
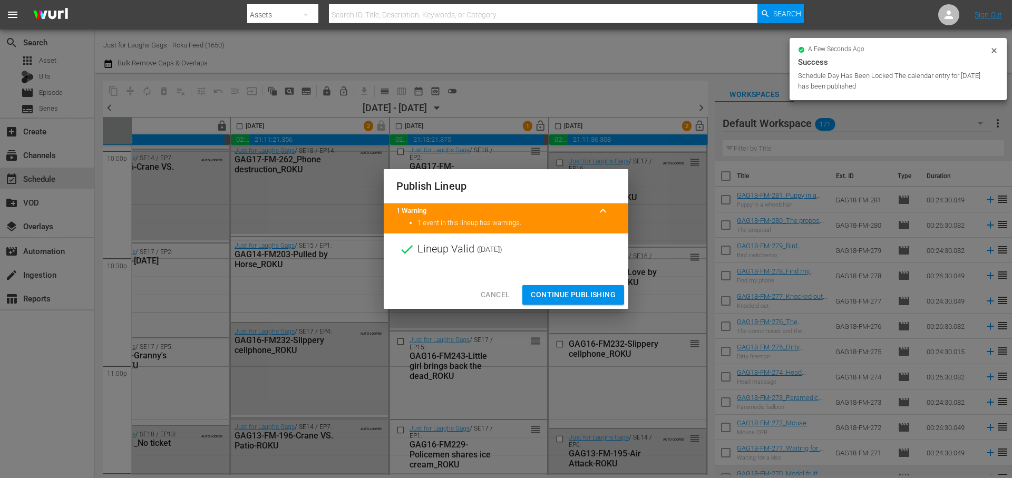
click at [579, 297] on span "Continue Publishing" at bounding box center [573, 294] width 85 height 13
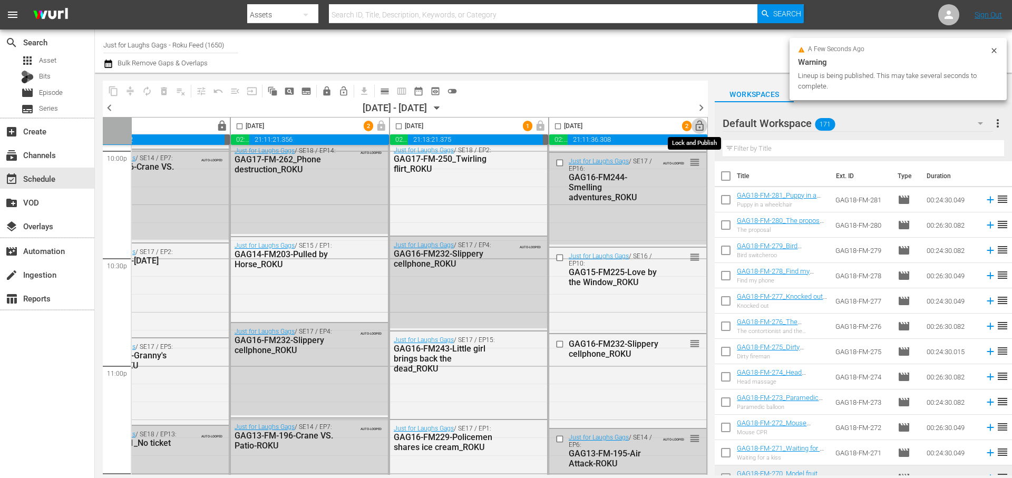
click at [695, 125] on span "lock_open" at bounding box center [700, 126] width 12 height 12
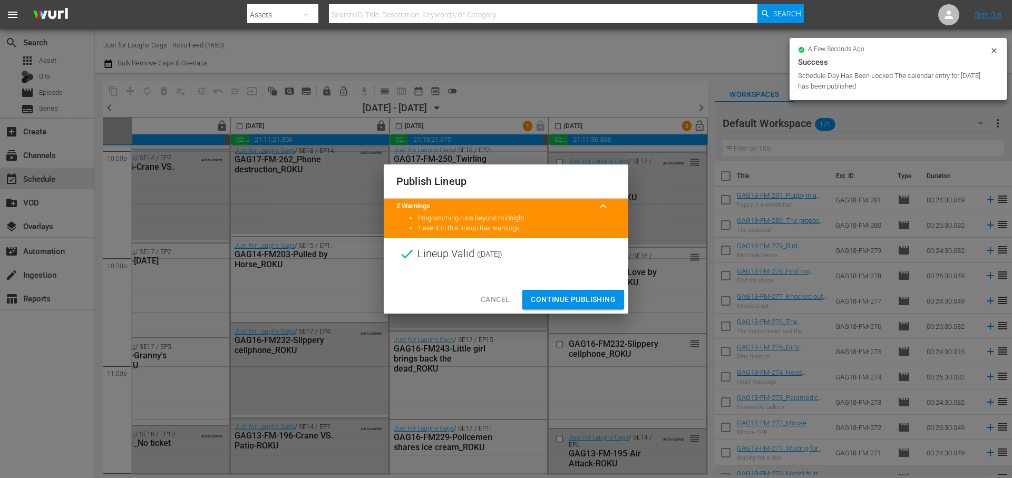
drag, startPoint x: 590, startPoint y: 300, endPoint x: 598, endPoint y: 197, distance: 104.1
click at [590, 300] on span "Continue Publishing" at bounding box center [573, 299] width 85 height 13
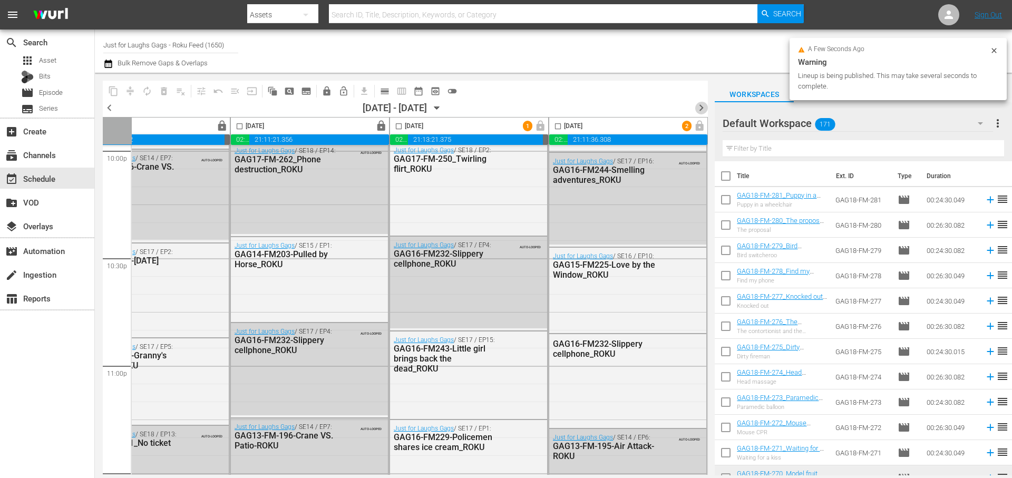
click at [699, 108] on span "chevron_right" at bounding box center [701, 107] width 13 height 13
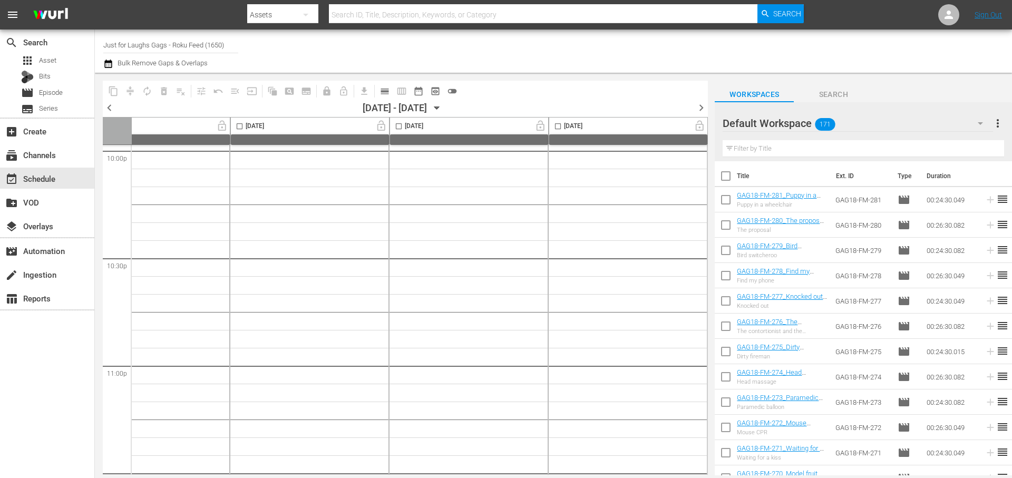
scroll to position [4728, 0]
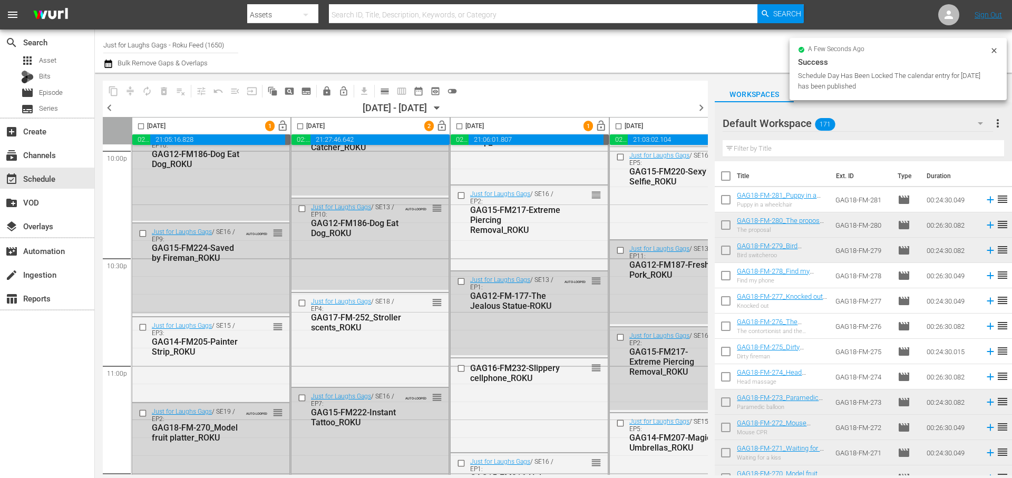
click at [108, 107] on span "chevron_left" at bounding box center [109, 107] width 13 height 13
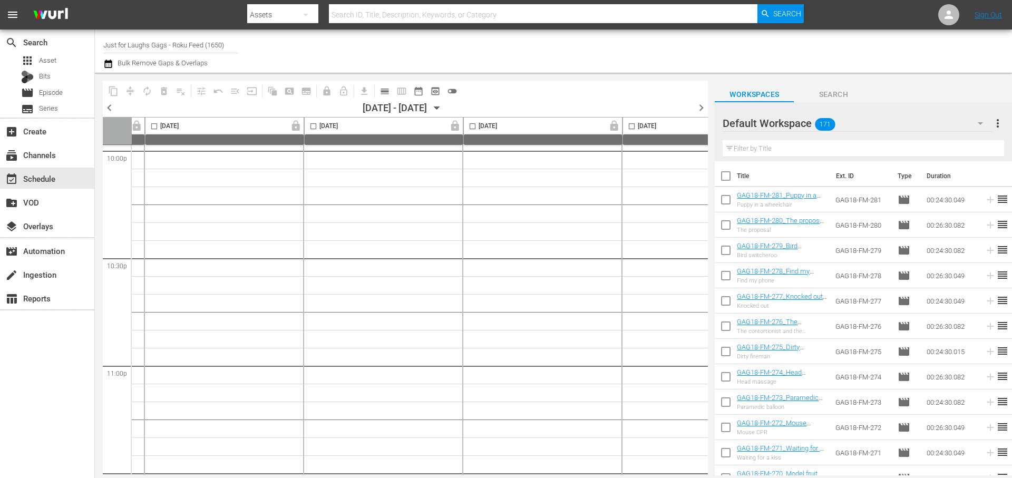
scroll to position [4728, 542]
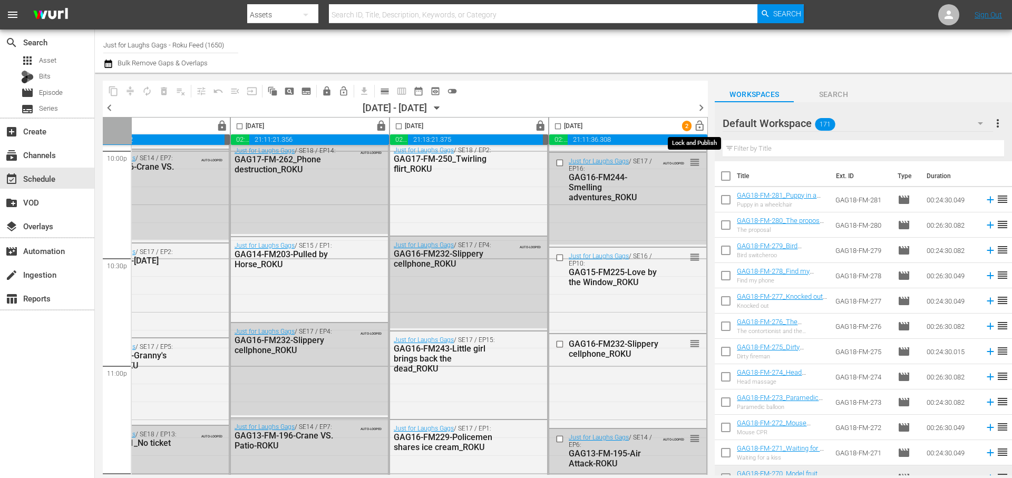
click at [695, 127] on span "lock_open" at bounding box center [700, 126] width 12 height 12
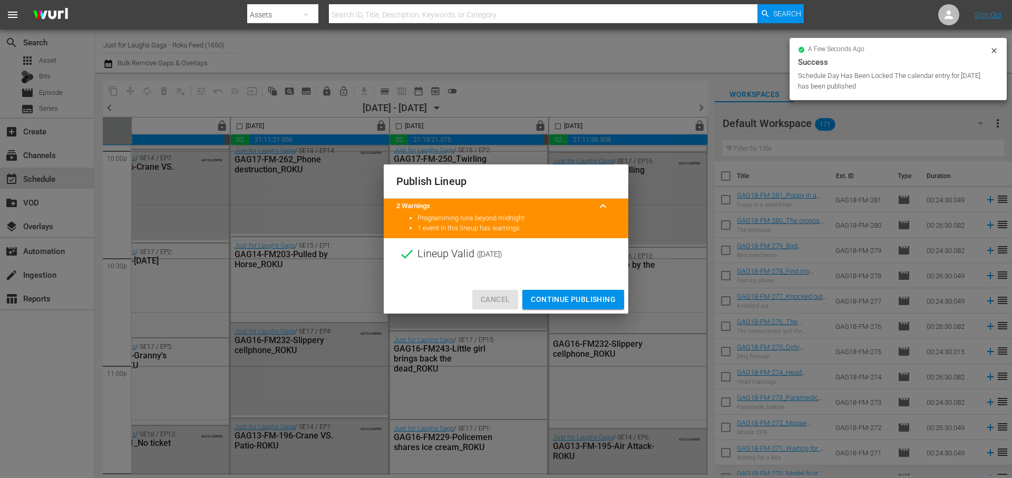
click at [500, 296] on span "Cancel" at bounding box center [495, 299] width 29 height 13
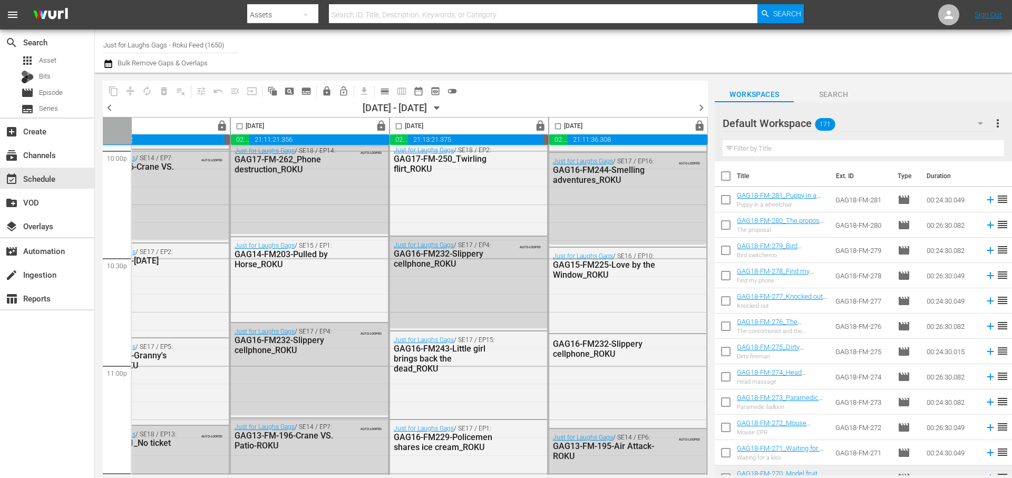
scroll to position [3112, 542]
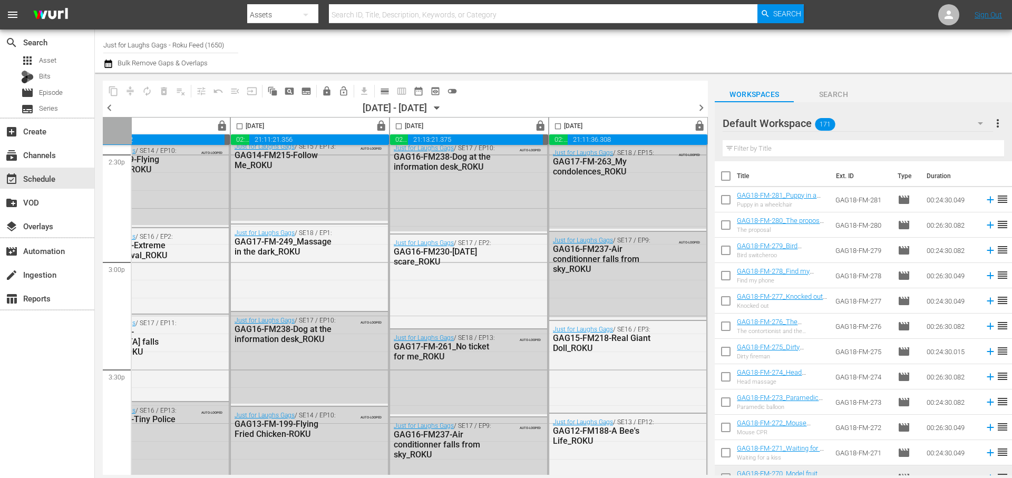
click at [698, 108] on span "chevron_right" at bounding box center [701, 107] width 13 height 13
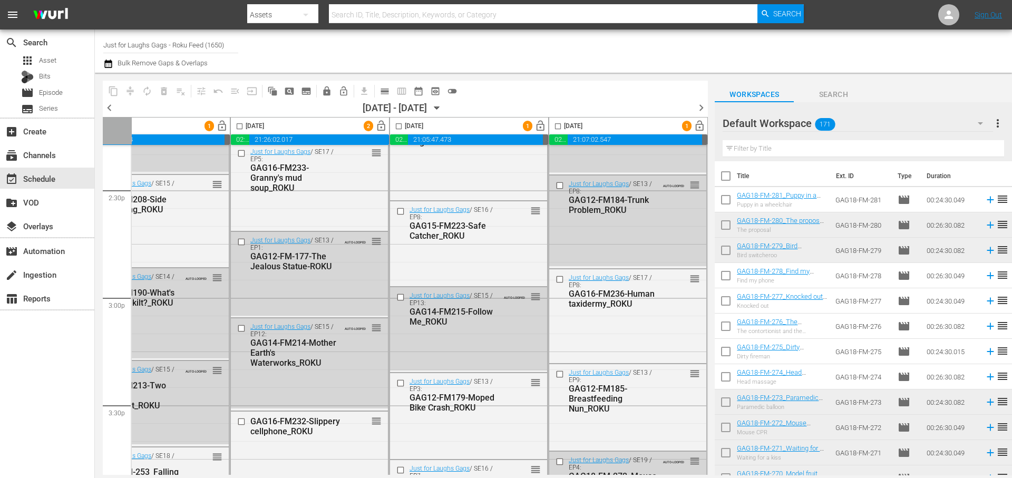
scroll to position [3076, 0]
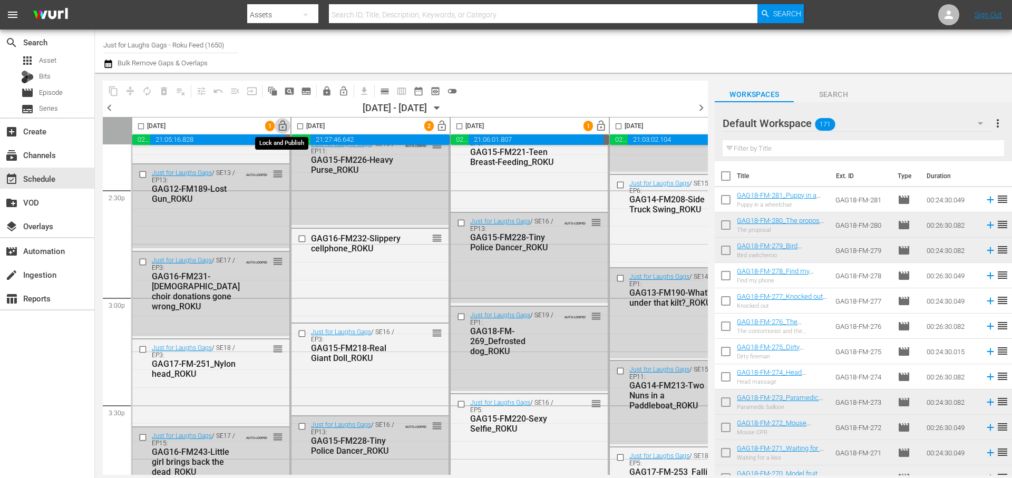
click at [284, 122] on span "lock_open" at bounding box center [283, 126] width 12 height 12
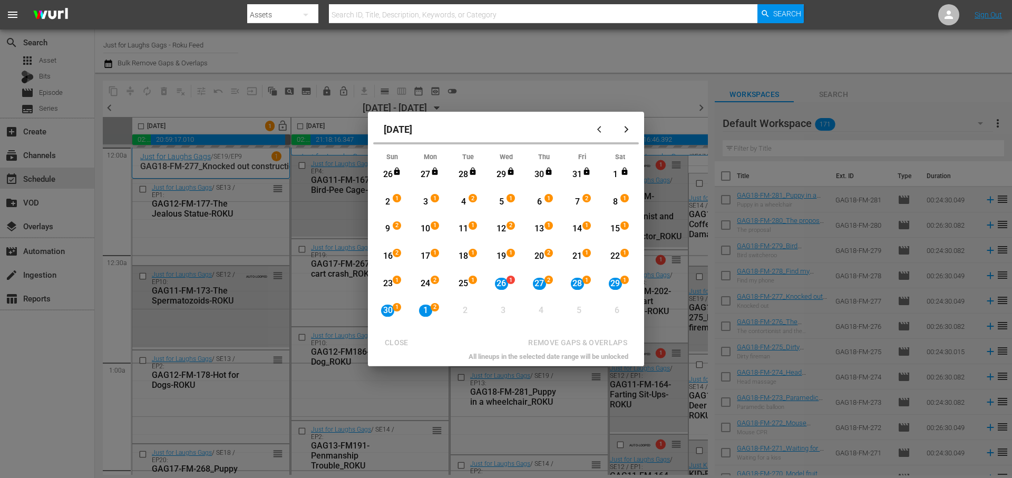
scroll to position [0, 542]
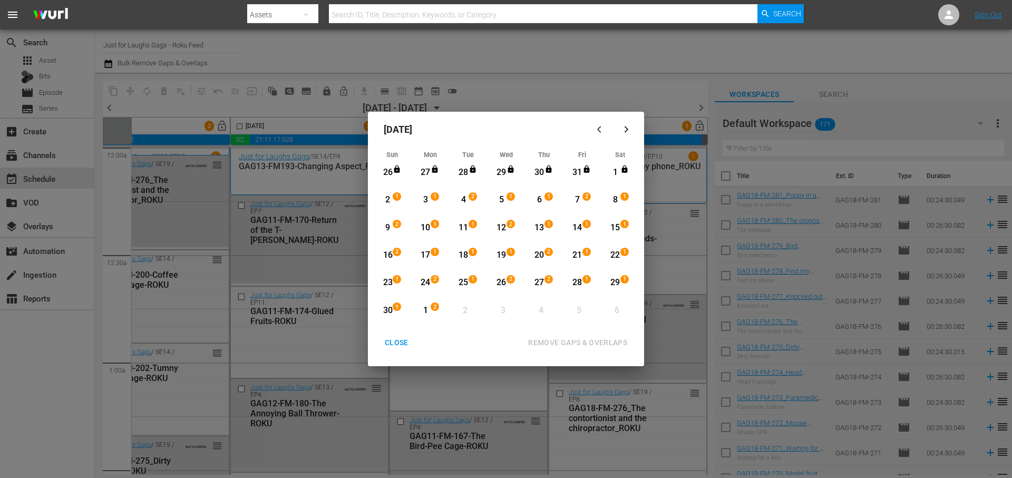
click at [395, 343] on div "CLOSE" at bounding box center [396, 342] width 41 height 13
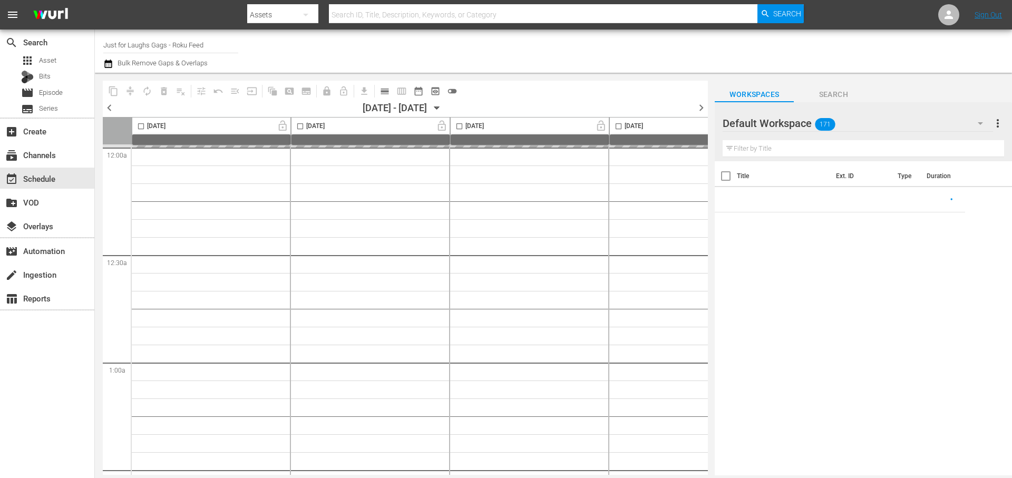
click at [443, 108] on icon "button" at bounding box center [437, 108] width 12 height 12
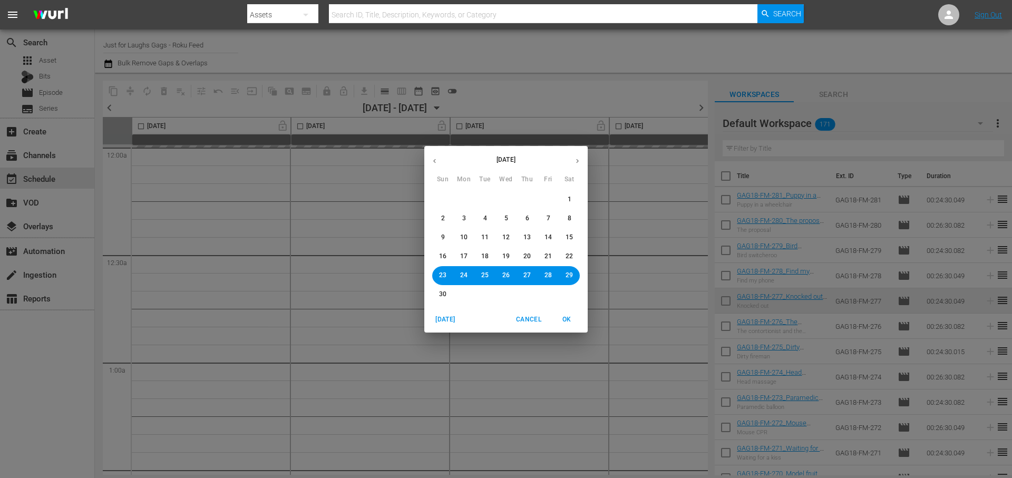
click at [570, 199] on span "1" at bounding box center [570, 199] width 4 height 9
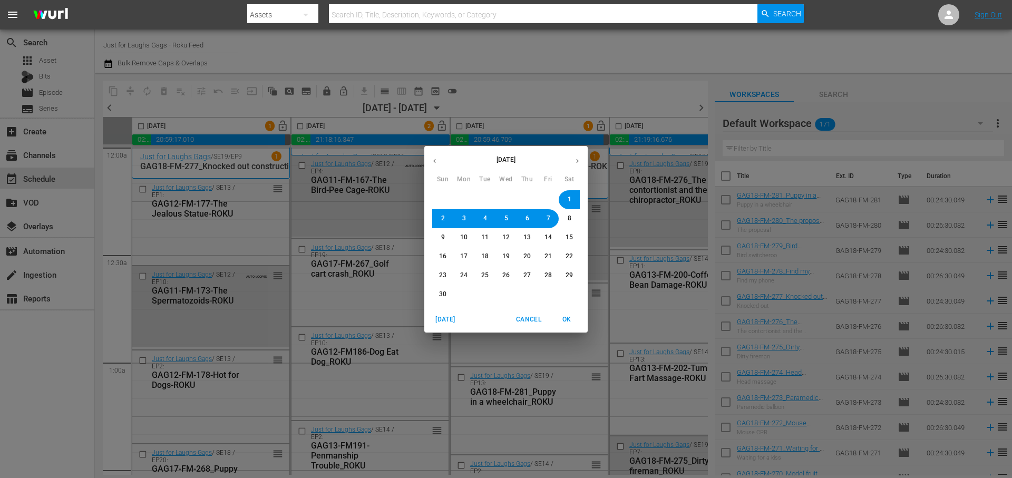
click at [570, 317] on span "OK" at bounding box center [566, 319] width 25 height 11
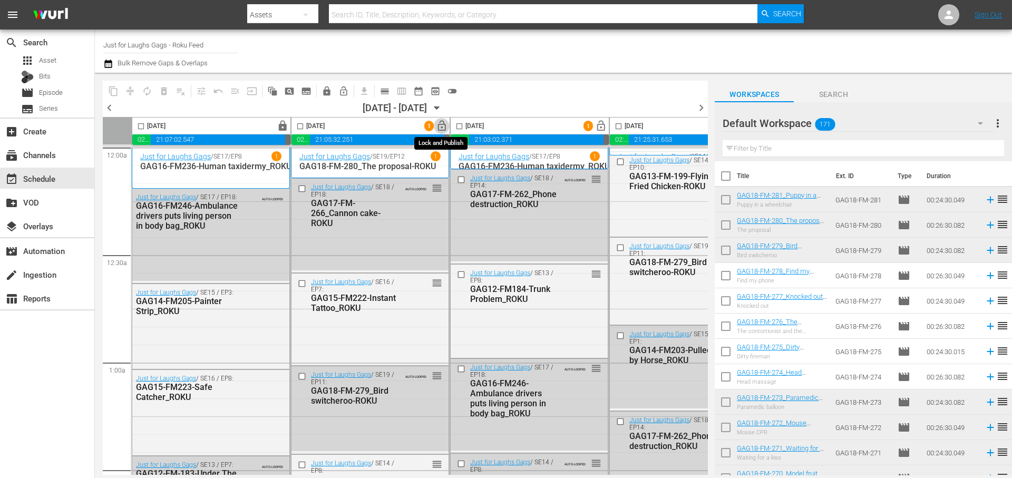
click at [442, 128] on span "lock_open" at bounding box center [442, 126] width 12 height 12
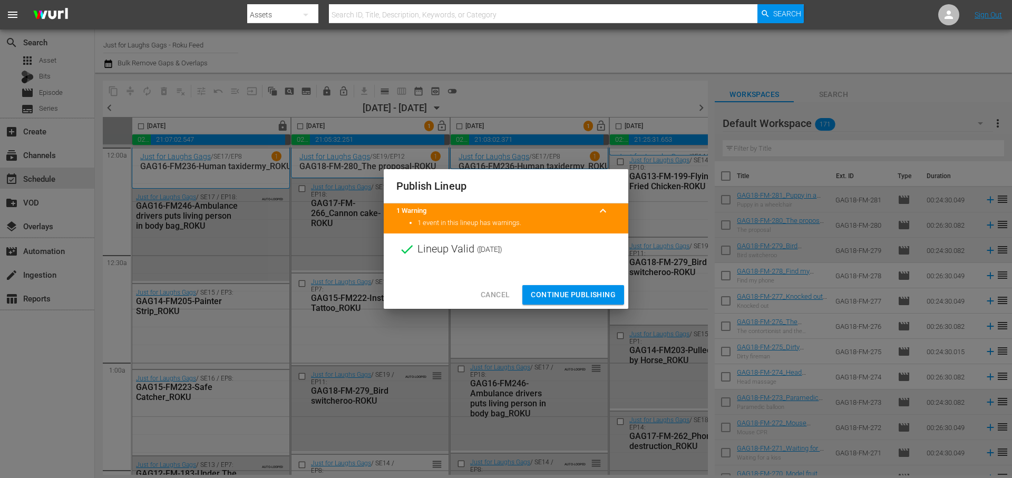
click at [560, 295] on span "Continue Publishing" at bounding box center [573, 294] width 85 height 13
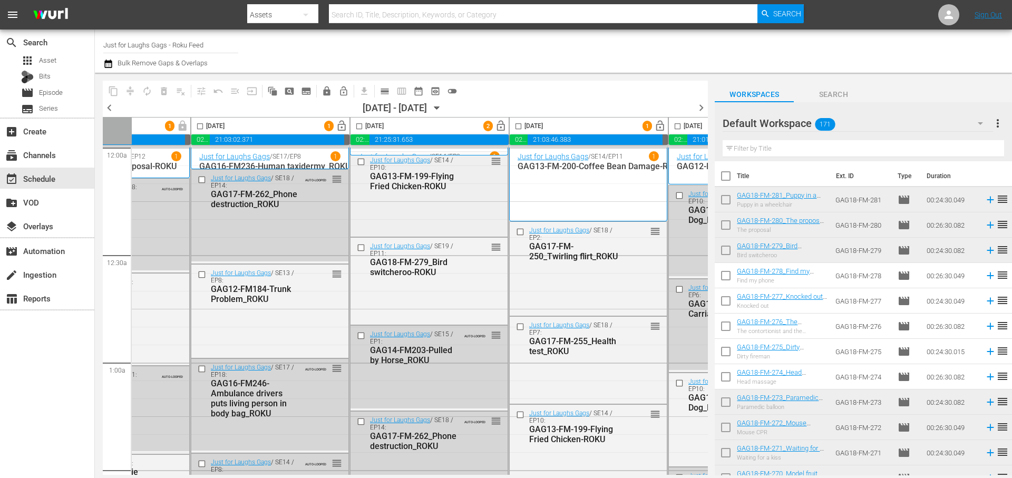
scroll to position [0, 264]
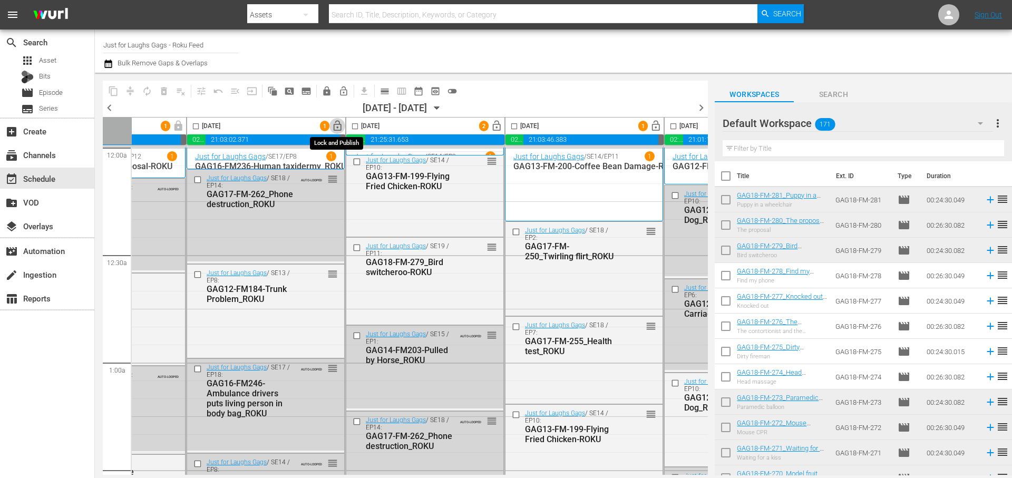
click at [337, 129] on span "lock_open" at bounding box center [338, 126] width 12 height 12
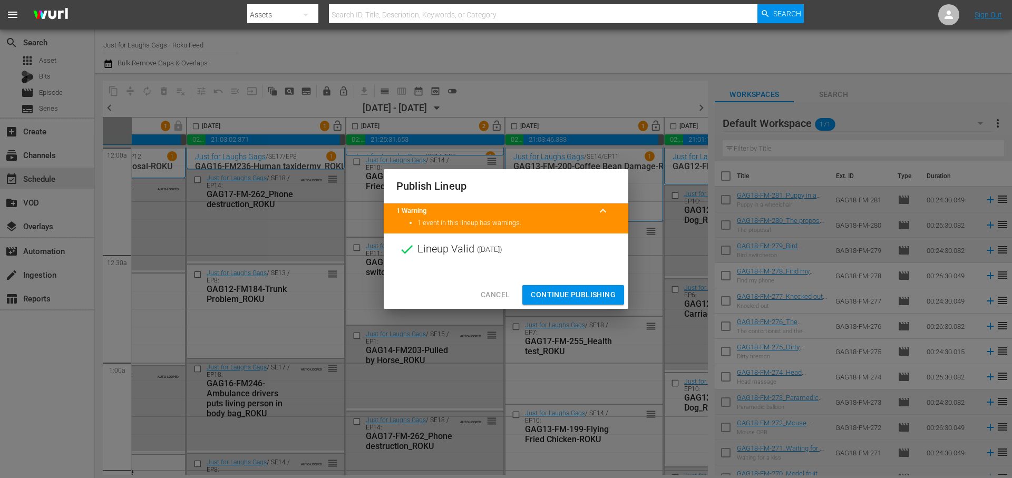
click at [565, 286] on button "Continue Publishing" at bounding box center [573, 295] width 102 height 20
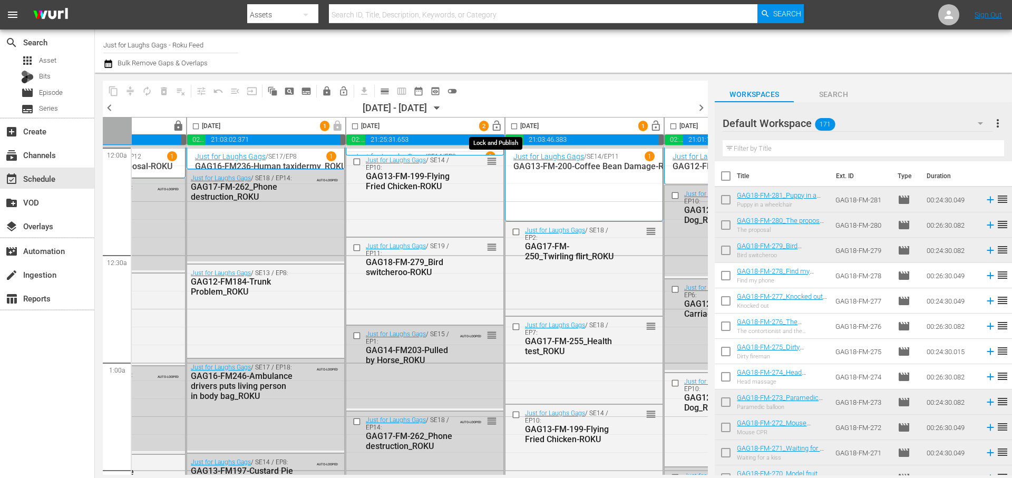
click at [496, 124] on span "lock_open" at bounding box center [497, 126] width 12 height 12
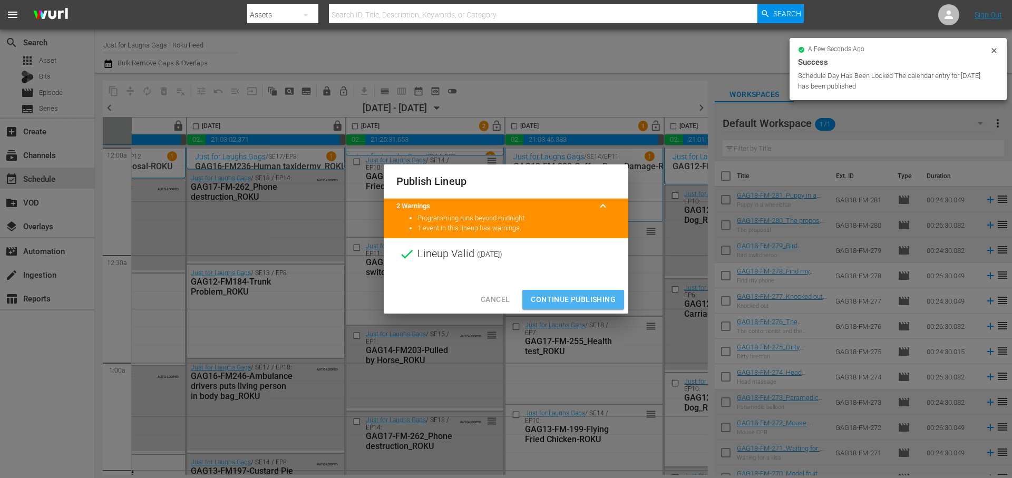
drag, startPoint x: 589, startPoint y: 300, endPoint x: 617, endPoint y: 216, distance: 88.7
click at [589, 300] on span "Continue Publishing" at bounding box center [573, 299] width 85 height 13
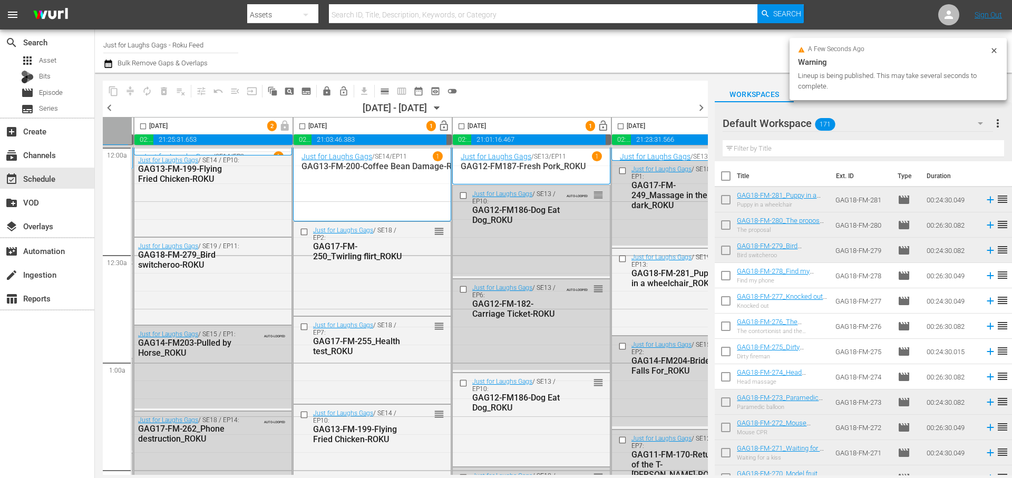
scroll to position [0, 511]
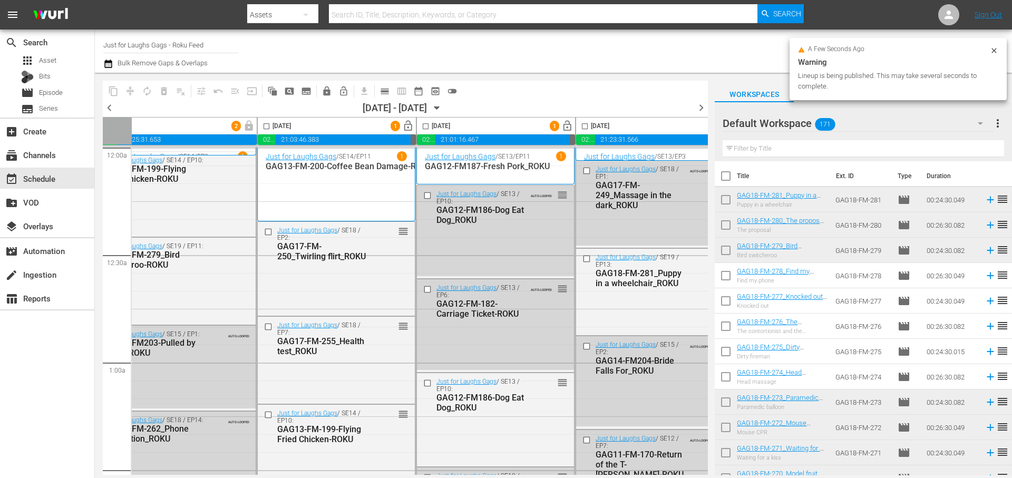
click at [411, 131] on span "lock_open" at bounding box center [408, 126] width 12 height 12
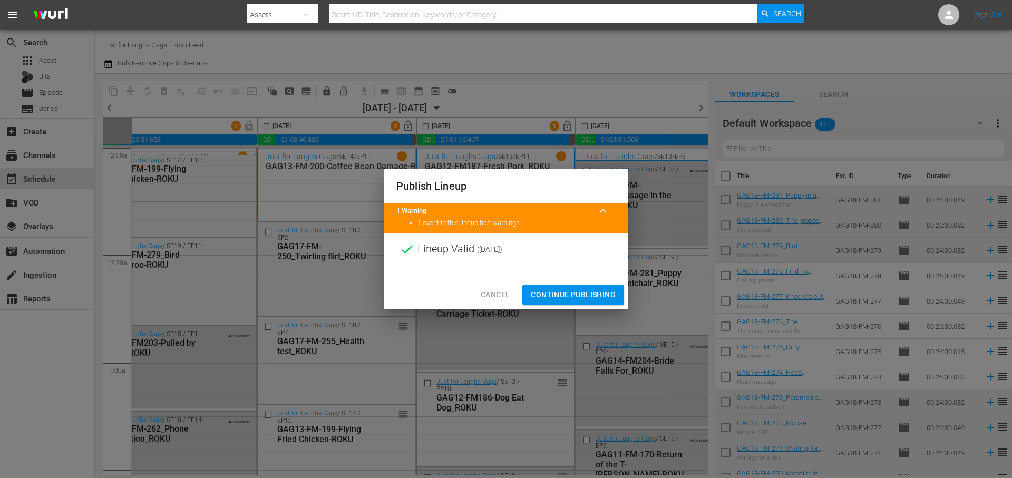
click at [560, 292] on span "Continue Publishing" at bounding box center [573, 294] width 85 height 13
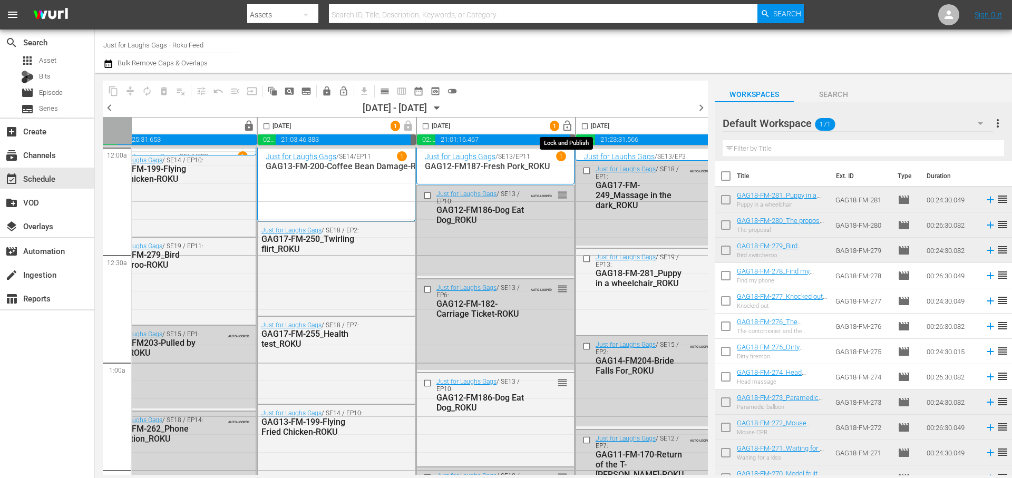
click at [569, 123] on span "lock_open" at bounding box center [567, 126] width 12 height 12
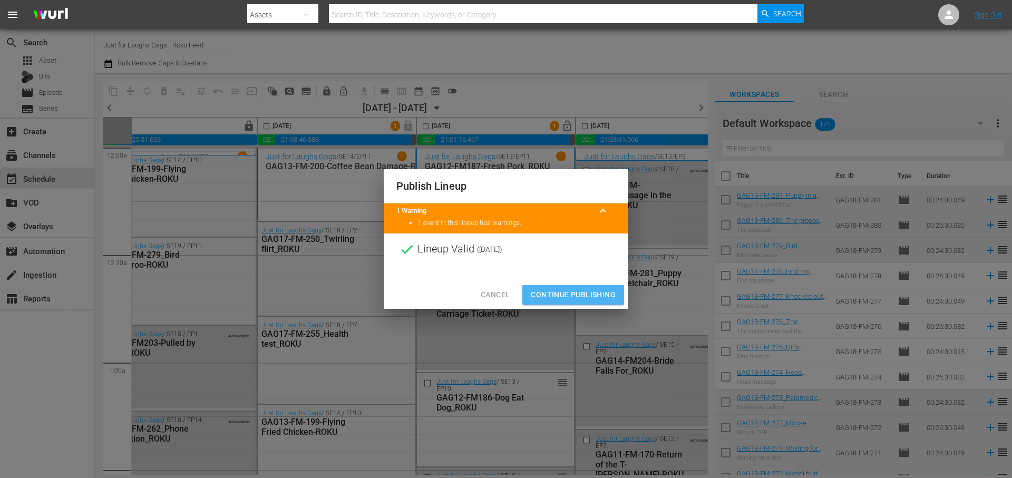
drag, startPoint x: 557, startPoint y: 301, endPoint x: 538, endPoint y: 253, distance: 51.4
click at [556, 301] on button "Continue Publishing" at bounding box center [573, 295] width 102 height 20
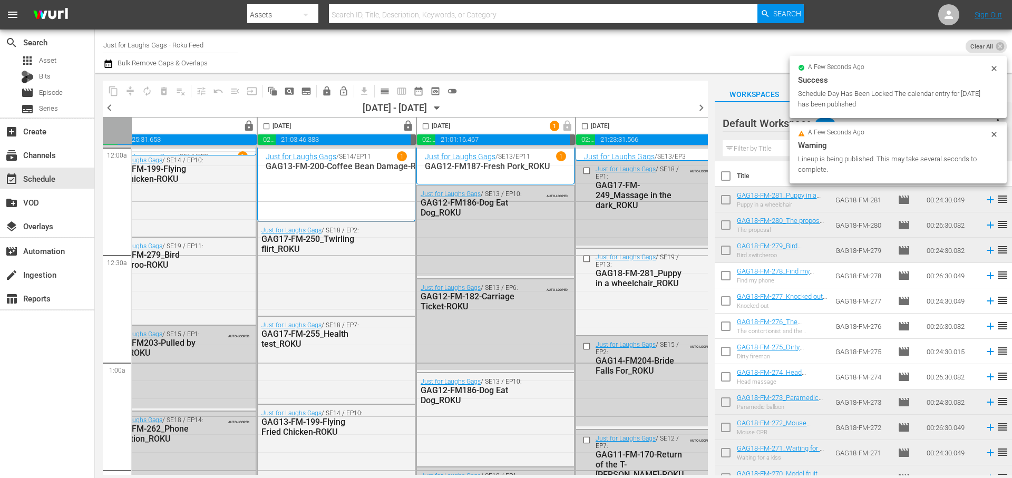
scroll to position [0, 542]
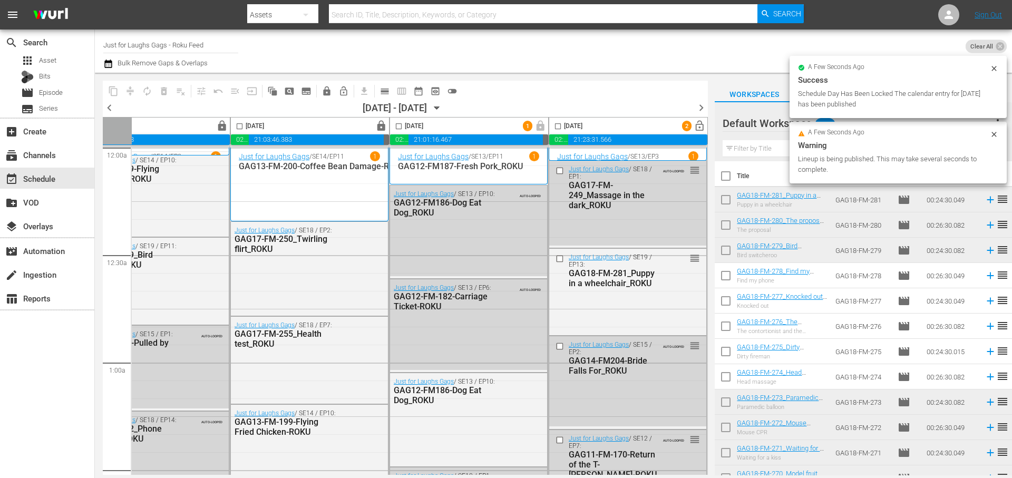
click at [694, 127] on span "lock_open" at bounding box center [700, 126] width 12 height 12
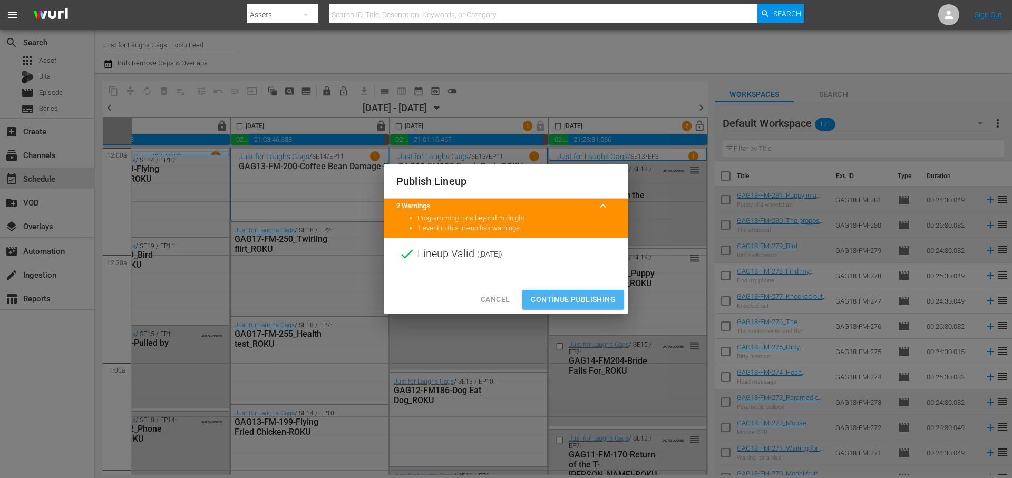
click at [606, 297] on span "Continue Publishing" at bounding box center [573, 299] width 85 height 13
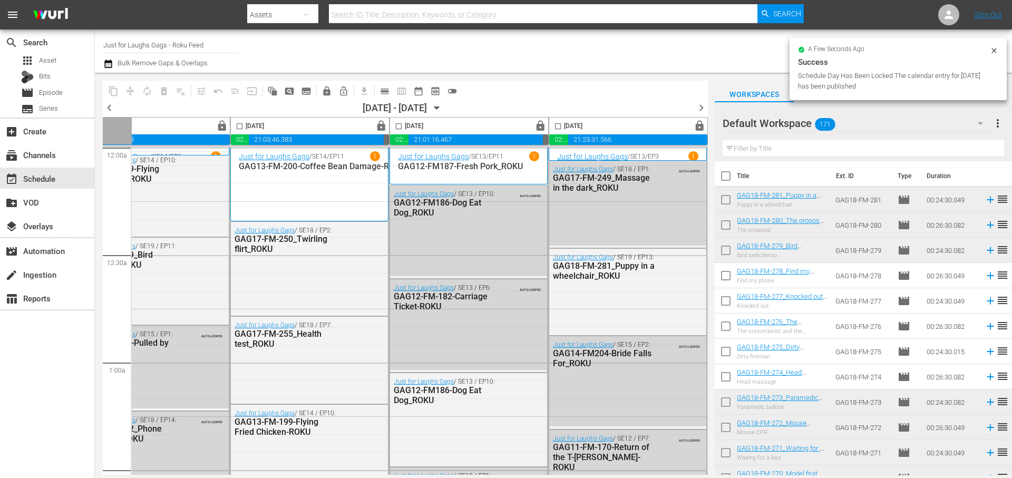
click at [699, 106] on span "chevron_right" at bounding box center [701, 107] width 13 height 13
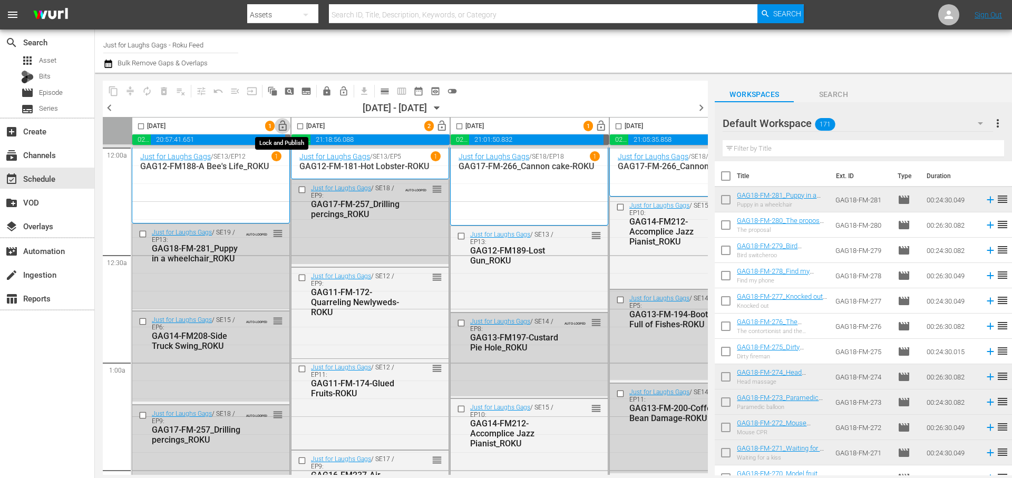
click at [282, 125] on span "lock_open" at bounding box center [283, 126] width 12 height 12
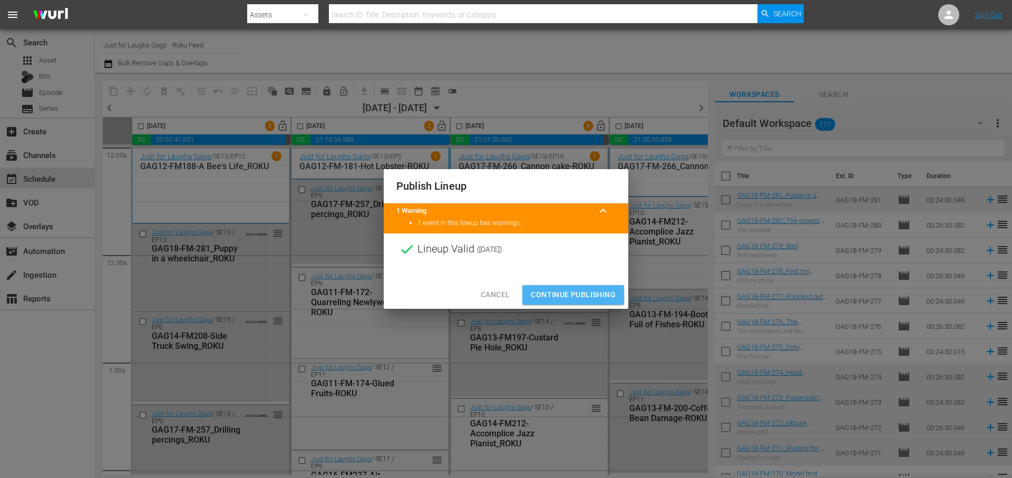
drag, startPoint x: 555, startPoint y: 298, endPoint x: 501, endPoint y: 134, distance: 172.4
click at [555, 298] on span "Continue Publishing" at bounding box center [573, 294] width 85 height 13
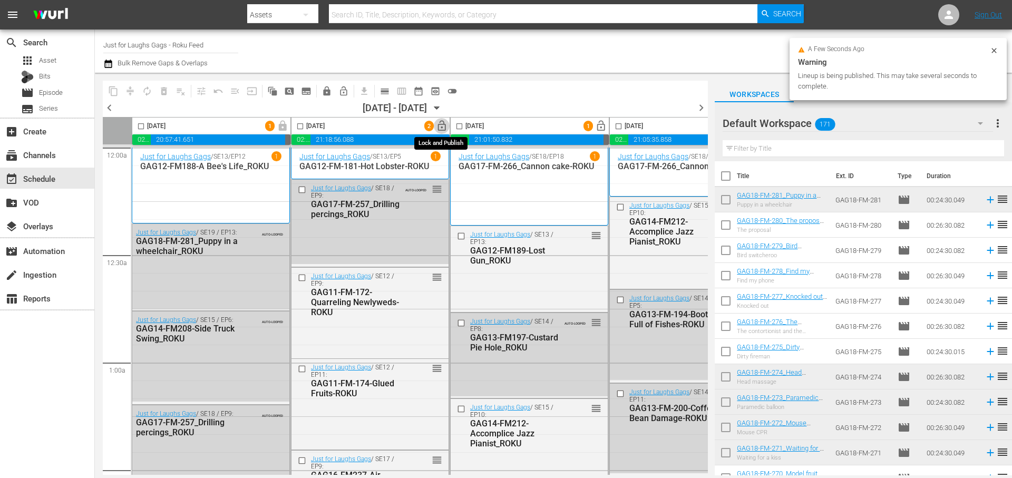
click at [442, 125] on span "lock_open" at bounding box center [442, 126] width 12 height 12
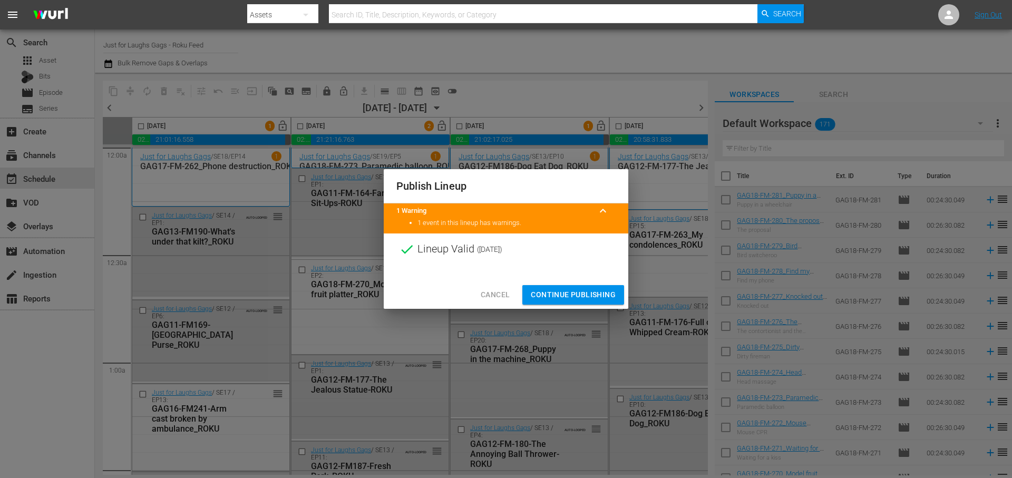
scroll to position [361, 0]
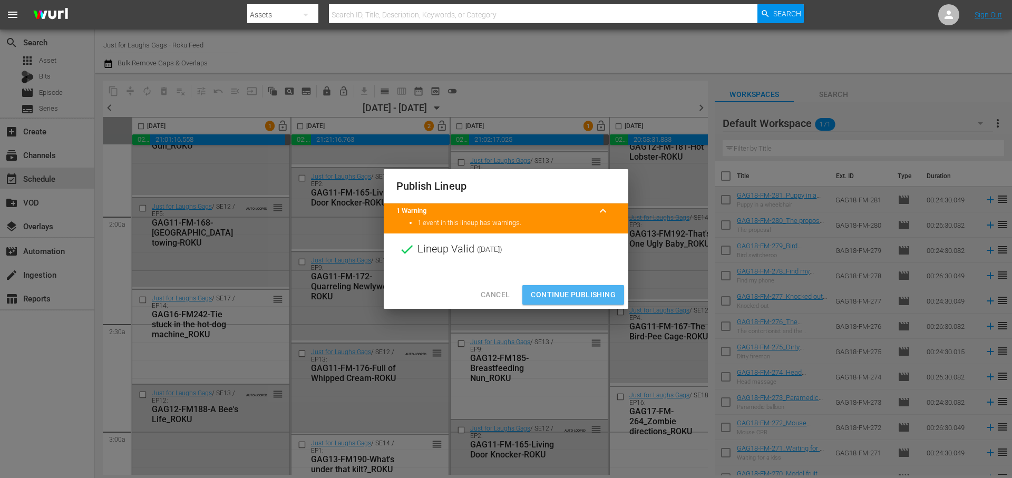
drag, startPoint x: 590, startPoint y: 299, endPoint x: 545, endPoint y: 135, distance: 170.6
click at [589, 299] on span "Continue Publishing" at bounding box center [573, 294] width 85 height 13
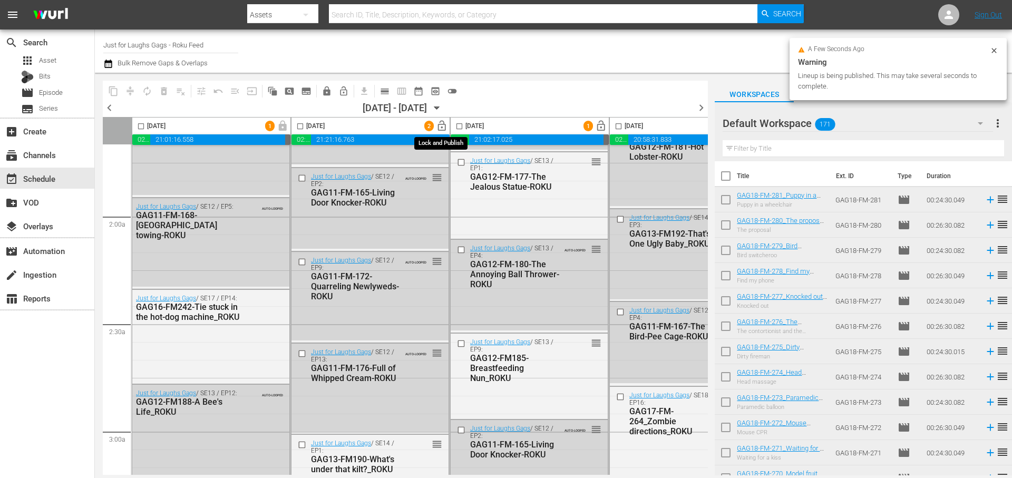
click at [443, 125] on span "lock_open" at bounding box center [442, 126] width 12 height 12
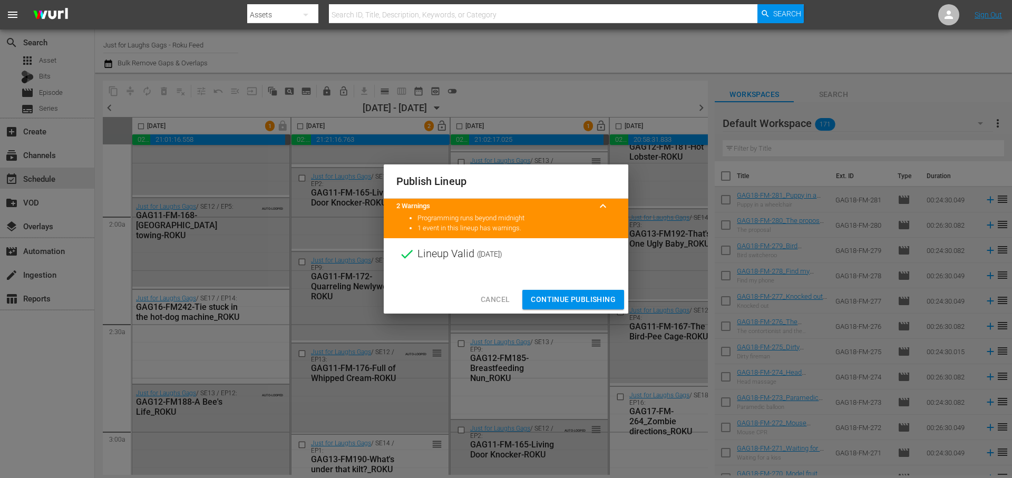
click at [593, 307] on button "Continue Publishing" at bounding box center [573, 300] width 102 height 20
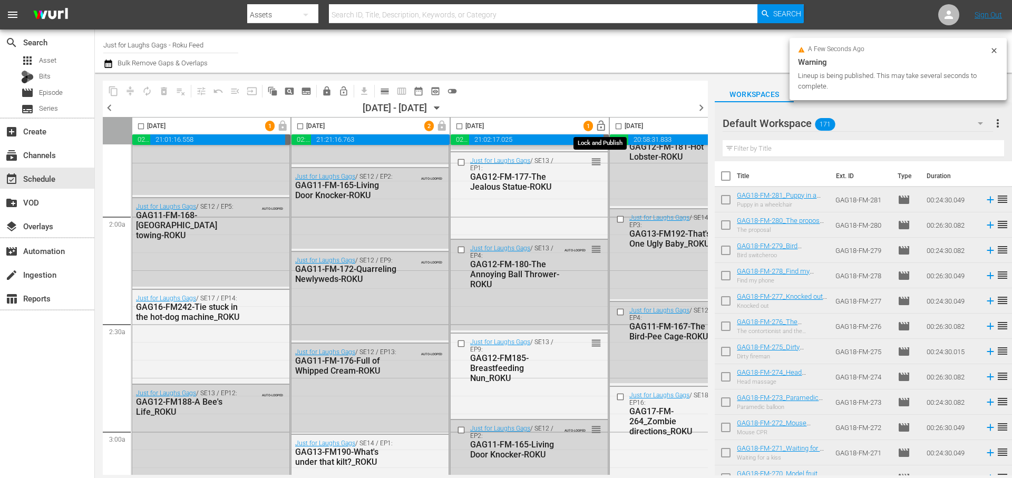
click at [602, 123] on span "lock_open" at bounding box center [601, 126] width 12 height 12
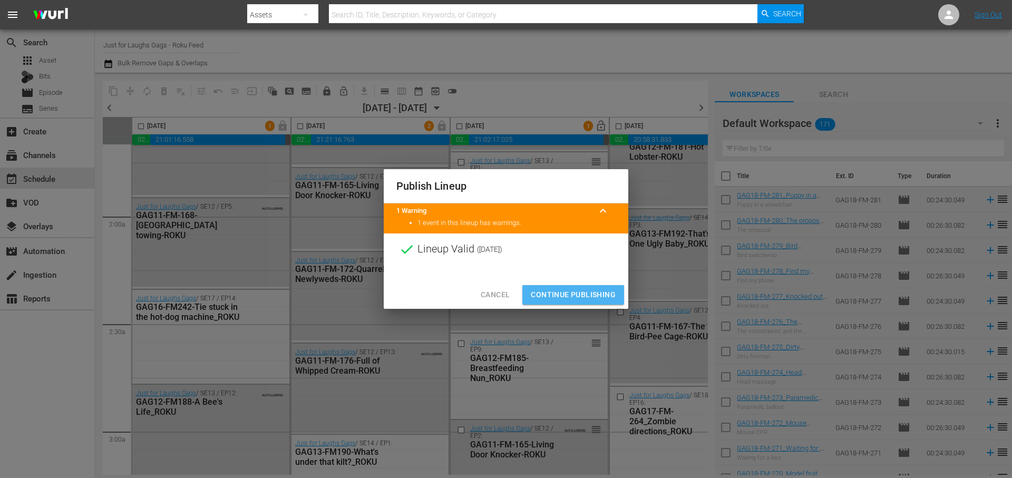
click at [587, 300] on span "Continue Publishing" at bounding box center [573, 294] width 85 height 13
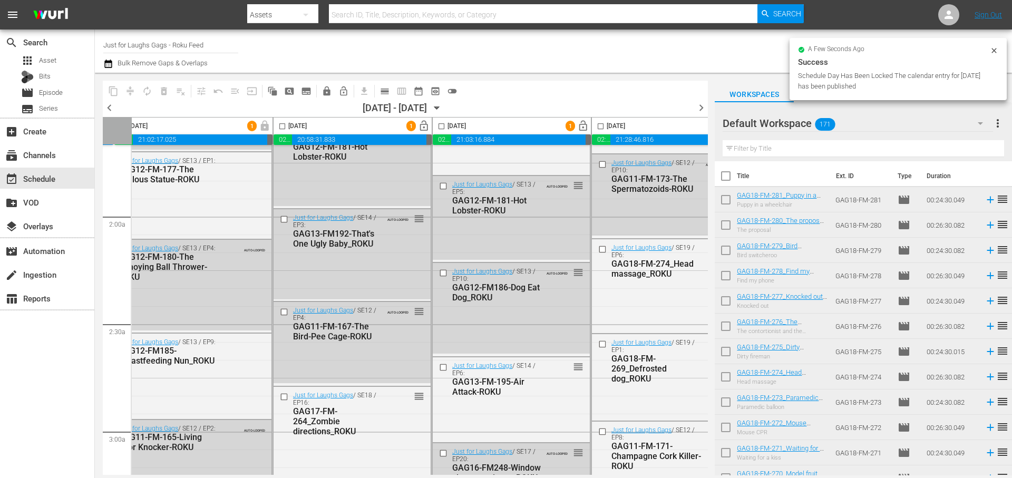
scroll to position [361, 337]
click at [423, 125] on span "lock_open" at bounding box center [423, 126] width 12 height 12
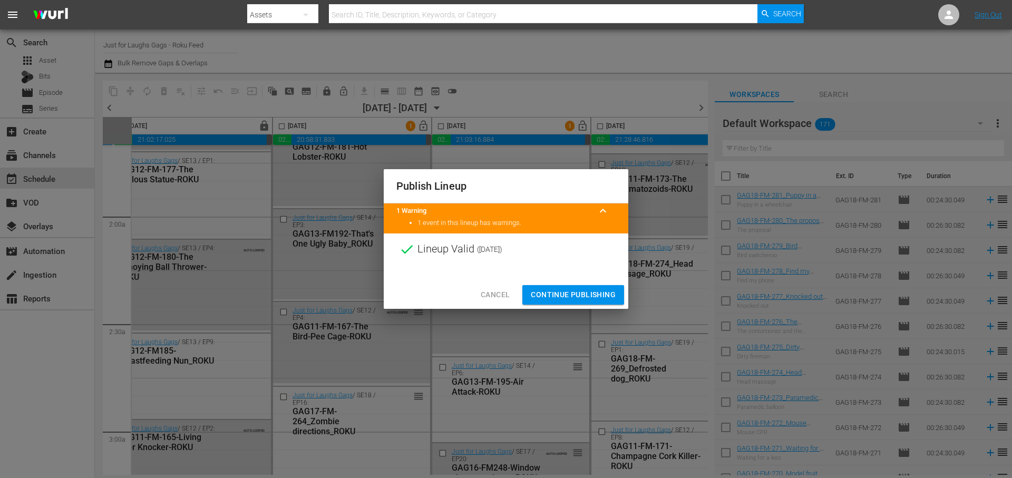
click at [558, 294] on span "Continue Publishing" at bounding box center [573, 294] width 85 height 13
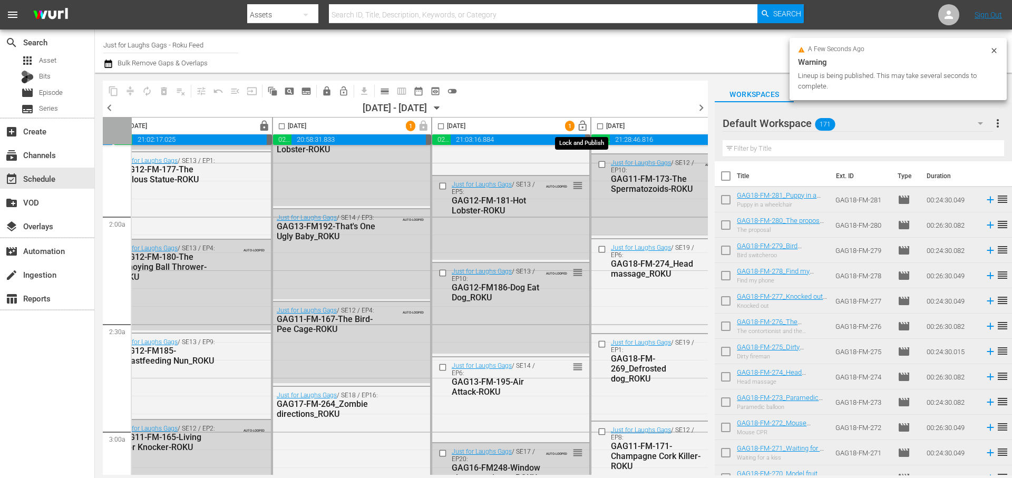
click at [585, 127] on span "lock_open" at bounding box center [583, 126] width 12 height 12
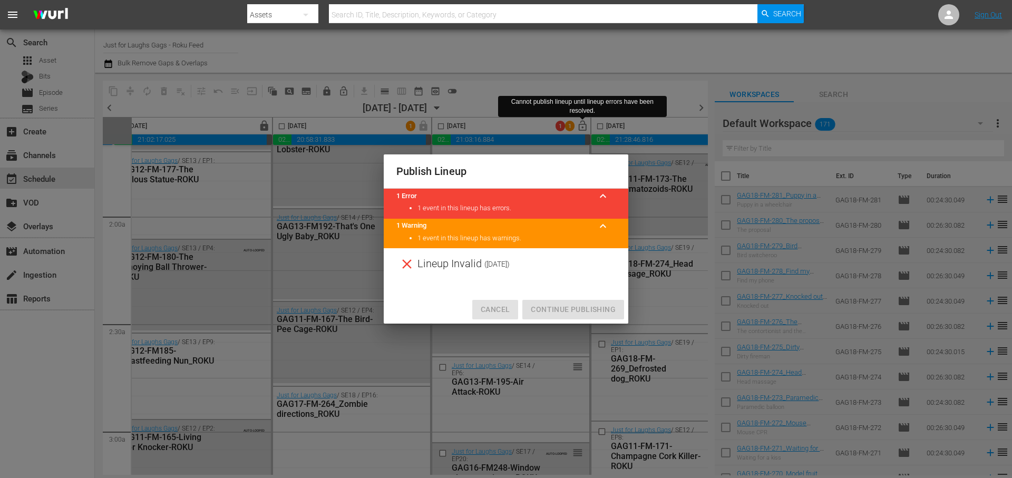
drag, startPoint x: 493, startPoint y: 312, endPoint x: 513, endPoint y: 304, distance: 21.7
click at [494, 312] on span "Cancel" at bounding box center [495, 309] width 29 height 13
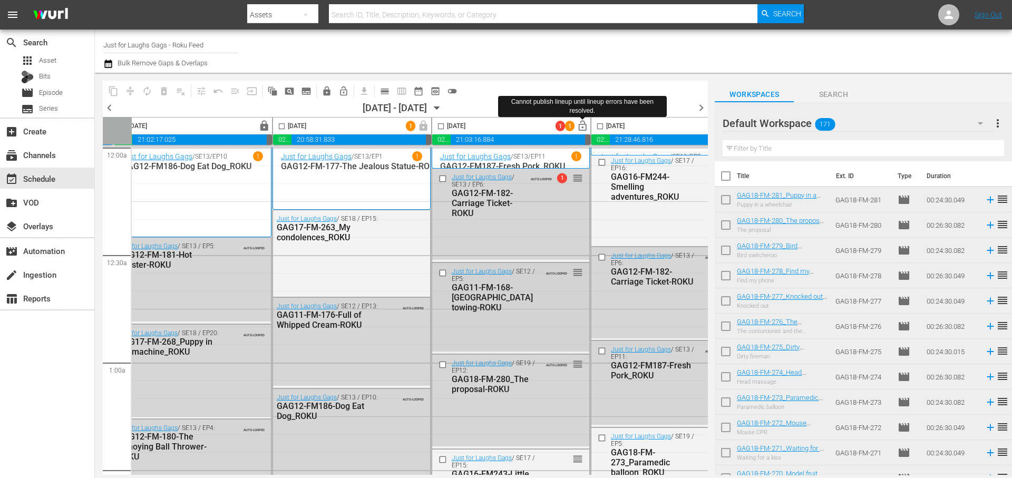
scroll to position [0, 337]
click at [440, 124] on input "checkbox" at bounding box center [440, 128] width 12 height 12
click at [129, 95] on span "compress" at bounding box center [130, 91] width 11 height 11
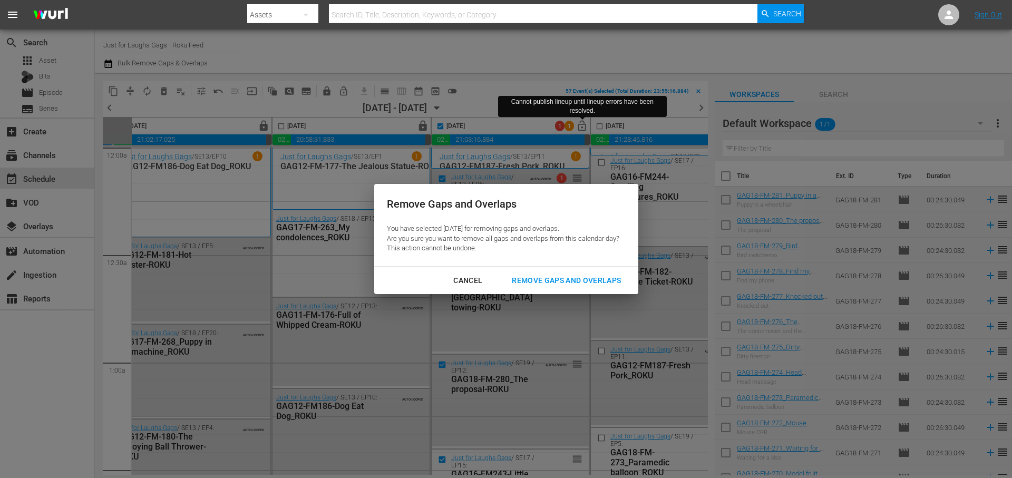
click at [585, 287] on button "Remove Gaps and Overlaps" at bounding box center [566, 281] width 134 height 20
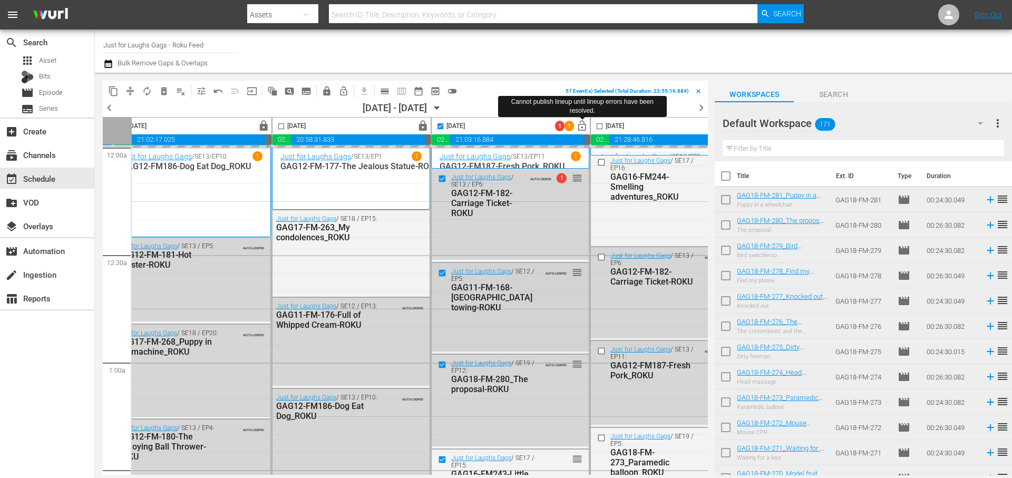
checkbox input "false"
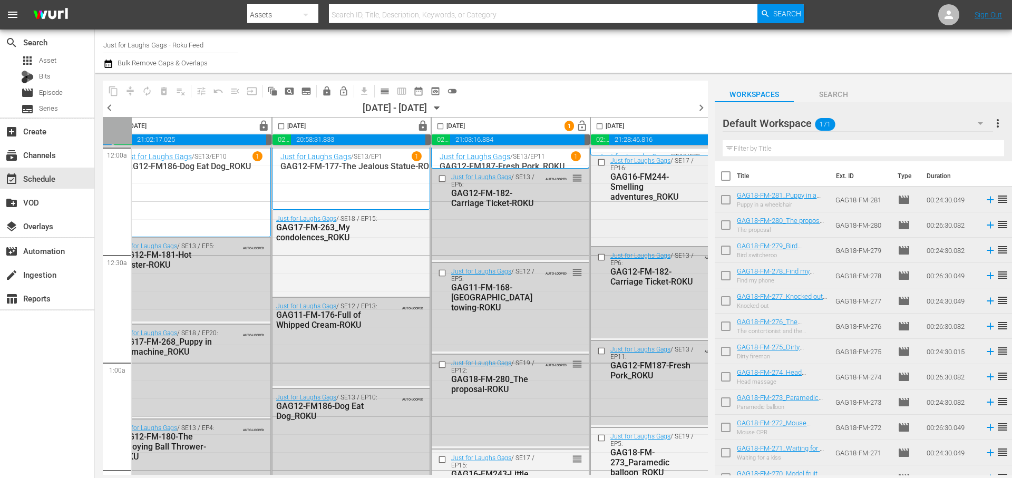
scroll to position [0, 542]
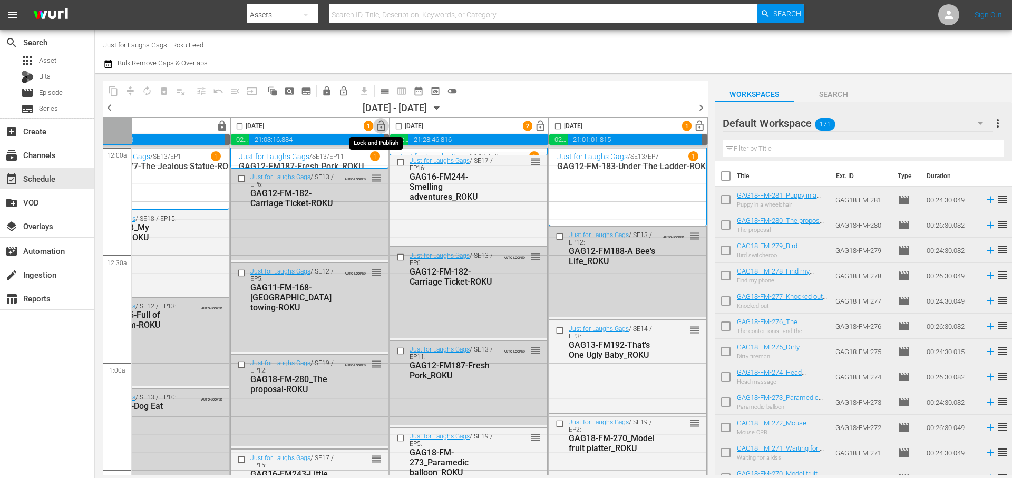
click at [380, 128] on span "lock_open" at bounding box center [381, 126] width 12 height 12
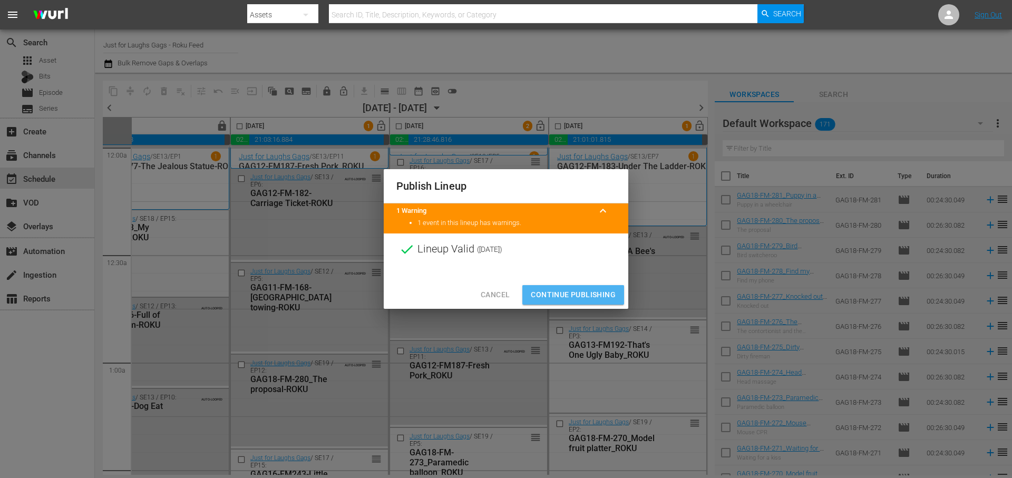
click at [575, 293] on span "Continue Publishing" at bounding box center [573, 294] width 85 height 13
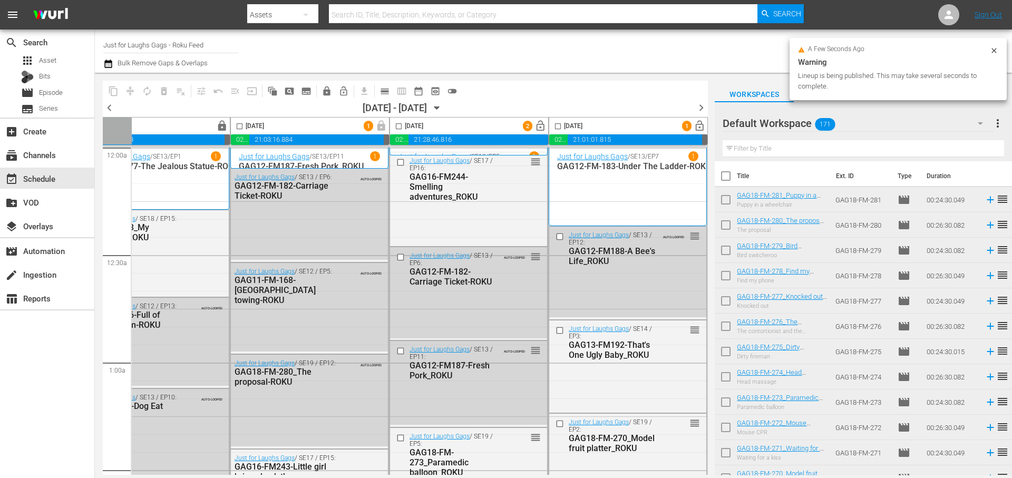
click at [537, 127] on span "lock_open" at bounding box center [540, 126] width 12 height 12
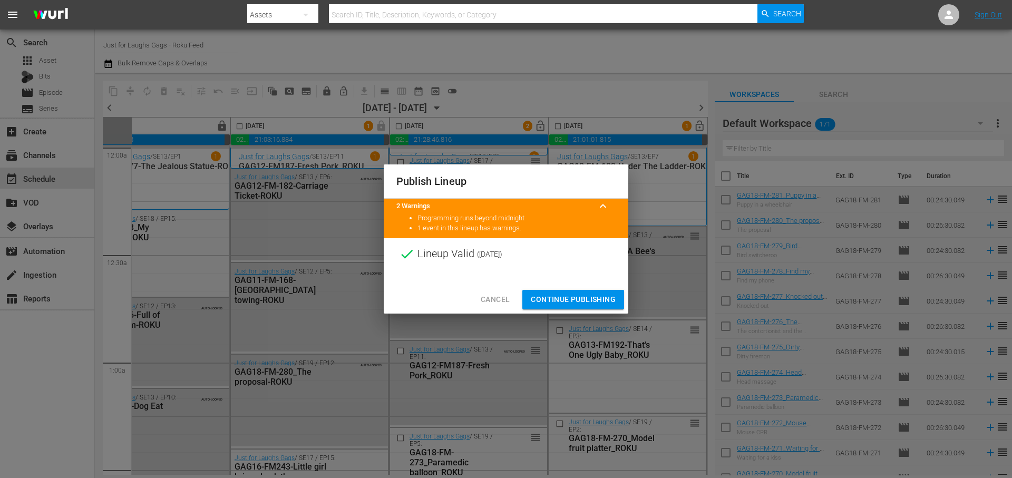
drag, startPoint x: 579, startPoint y: 297, endPoint x: 680, endPoint y: 156, distance: 173.0
click at [579, 296] on span "Continue Publishing" at bounding box center [573, 299] width 85 height 13
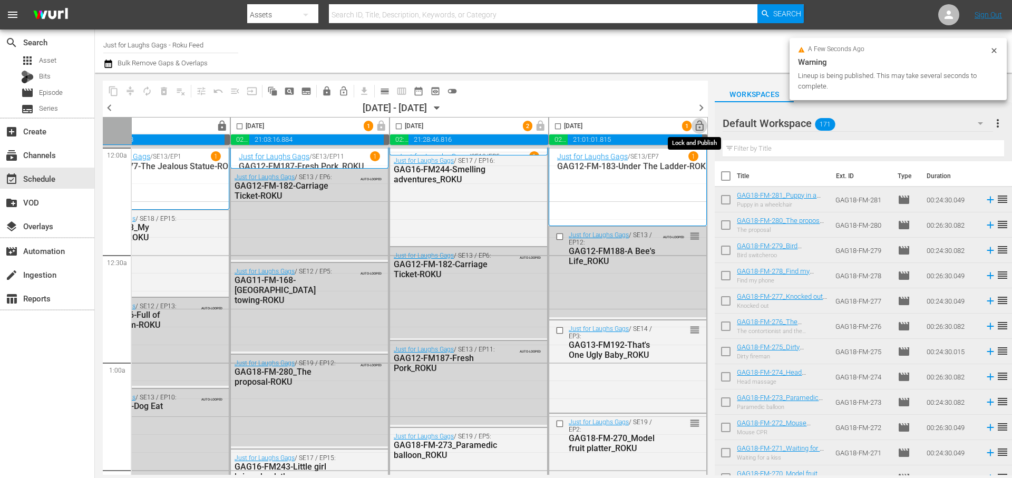
click at [698, 126] on span "lock_open" at bounding box center [700, 126] width 12 height 12
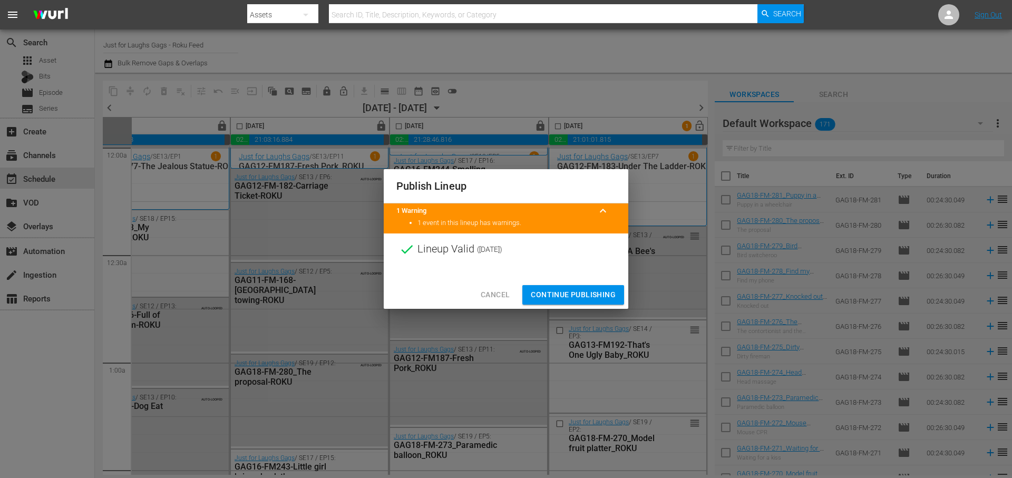
click at [605, 298] on span "Continue Publishing" at bounding box center [573, 294] width 85 height 13
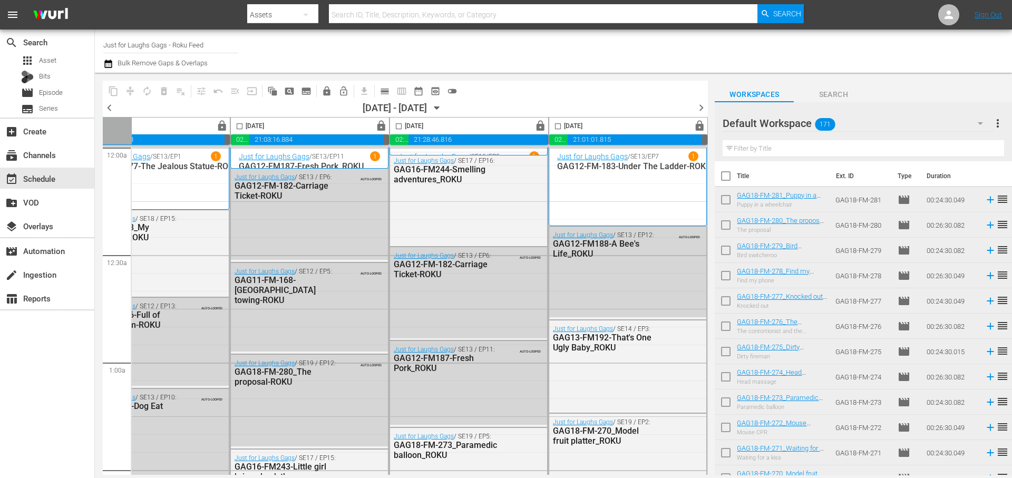
click at [691, 108] on div "chevron_left 11/15/2025 - 11/21/2025 November 15th chevron_right" at bounding box center [405, 109] width 605 height 16
click at [698, 106] on span "chevron_right" at bounding box center [701, 107] width 13 height 13
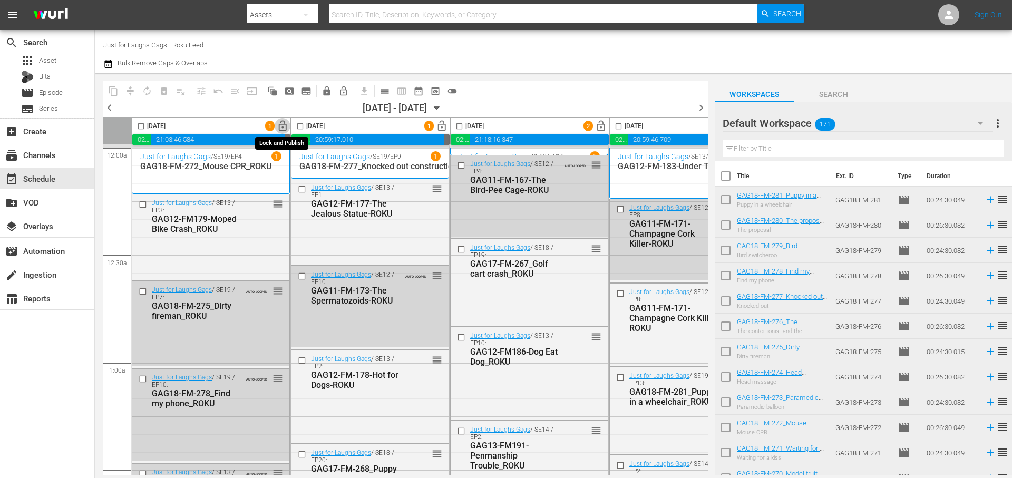
click at [285, 129] on span "lock_open" at bounding box center [283, 126] width 12 height 12
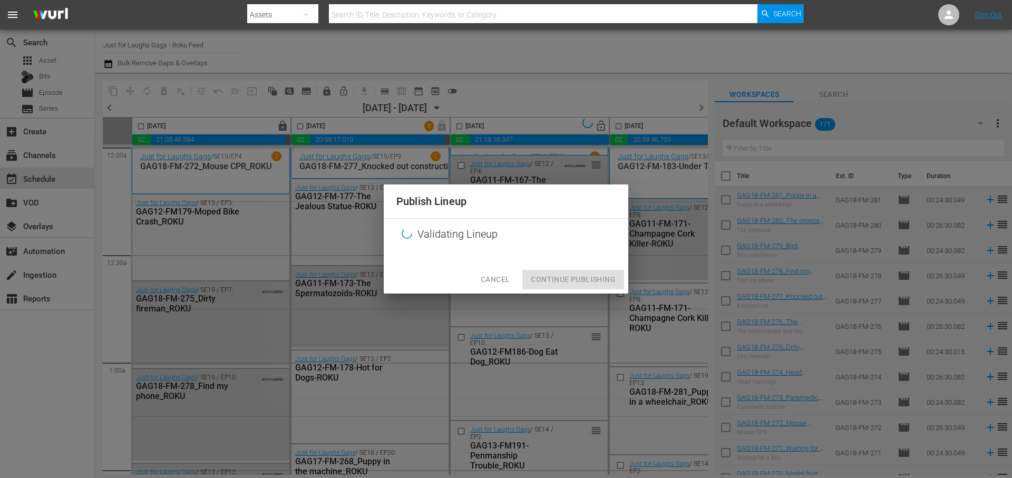
scroll to position [0, 182]
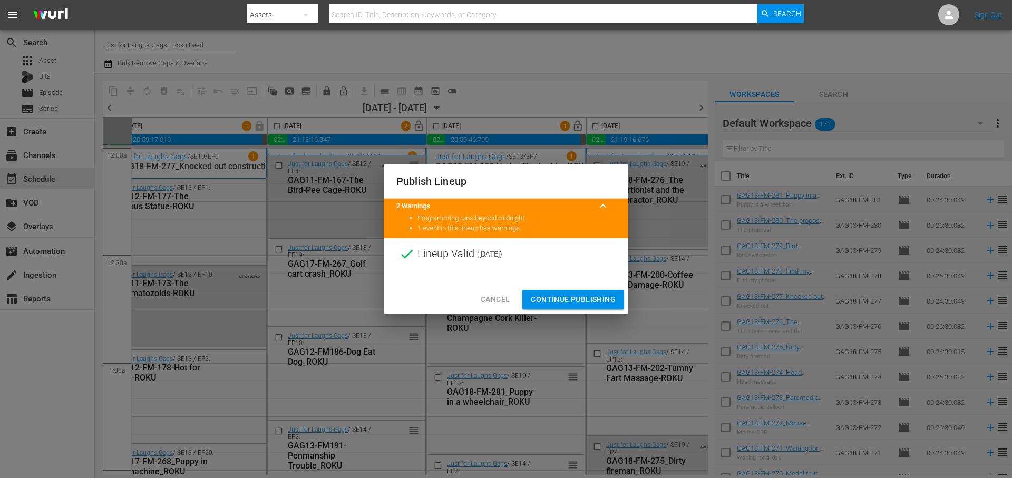
drag, startPoint x: 587, startPoint y: 301, endPoint x: 579, endPoint y: 162, distance: 138.9
click at [587, 301] on span "Continue Publishing" at bounding box center [573, 299] width 85 height 13
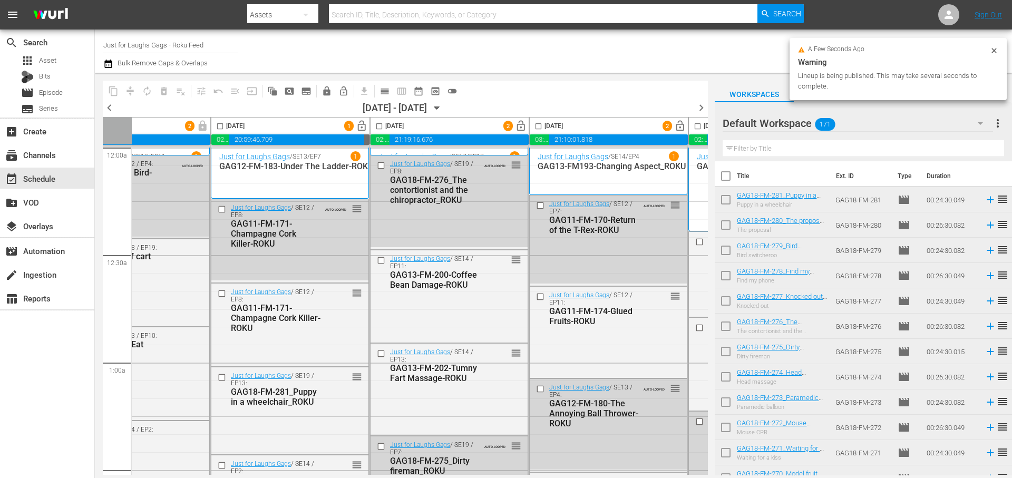
scroll to position [0, 405]
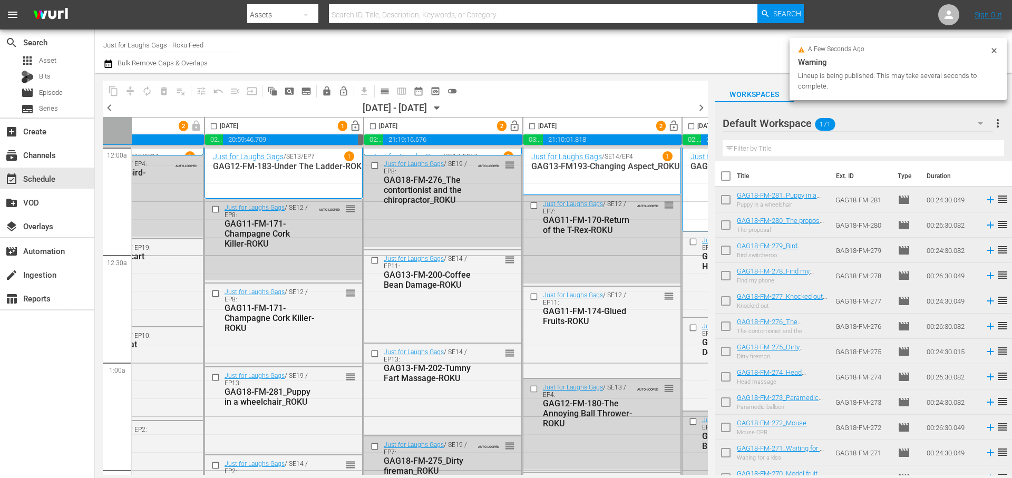
click at [357, 129] on span "lock_open" at bounding box center [355, 126] width 12 height 12
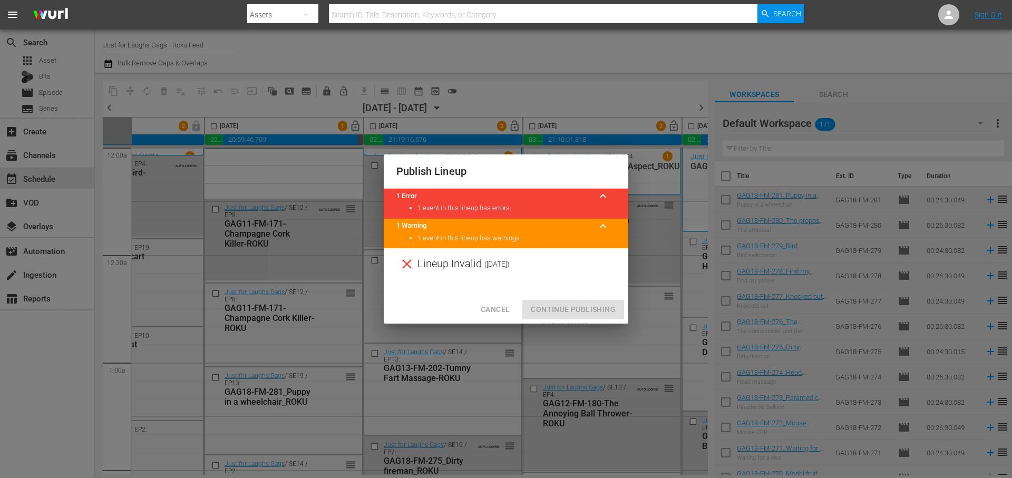
click at [487, 312] on span "Cancel" at bounding box center [495, 309] width 29 height 13
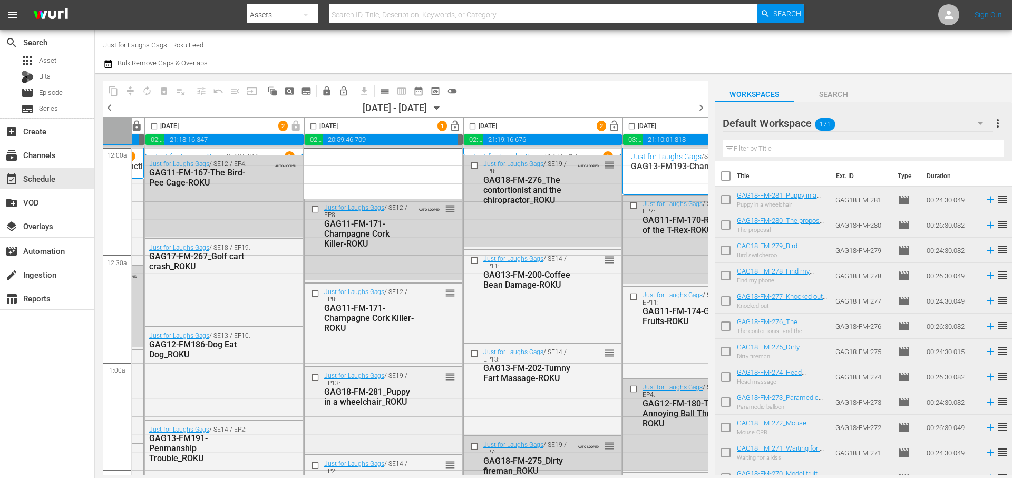
scroll to position [0, 308]
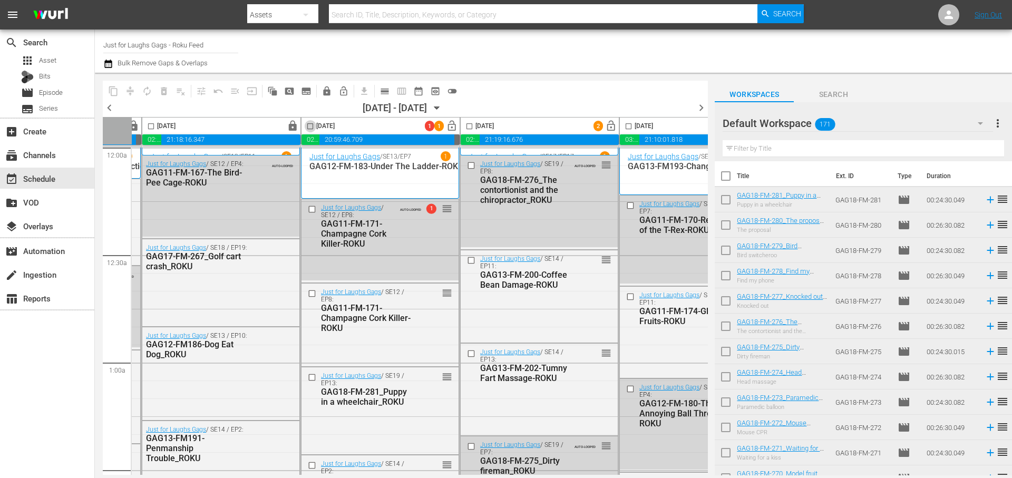
click at [308, 124] on input "checkbox" at bounding box center [310, 128] width 12 height 12
checkbox input "true"
drag, startPoint x: 467, startPoint y: 129, endPoint x: 634, endPoint y: 129, distance: 167.1
click at [468, 129] on input "checkbox" at bounding box center [469, 128] width 12 height 12
checkbox input "true"
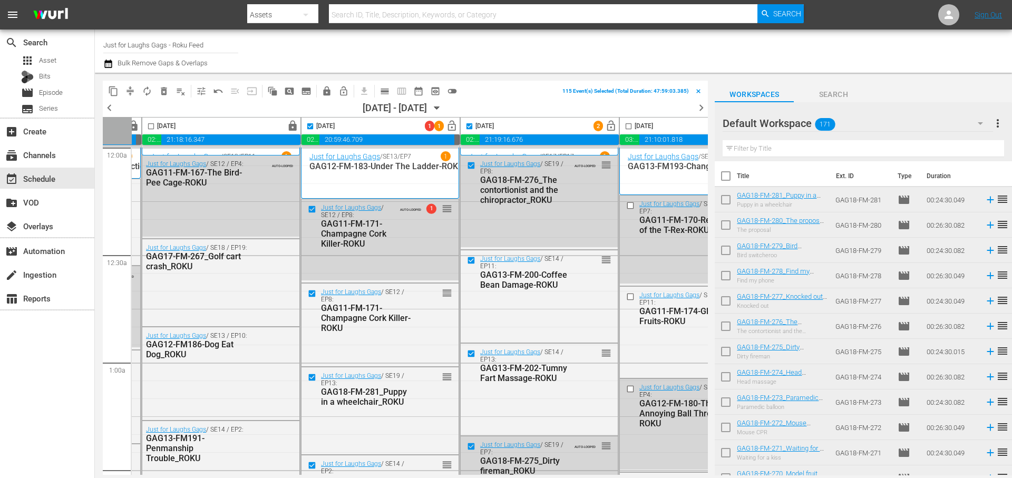
drag, startPoint x: 633, startPoint y: 128, endPoint x: 603, endPoint y: 148, distance: 36.1
click at [633, 128] on input "checkbox" at bounding box center [629, 128] width 12 height 12
checkbox input "true"
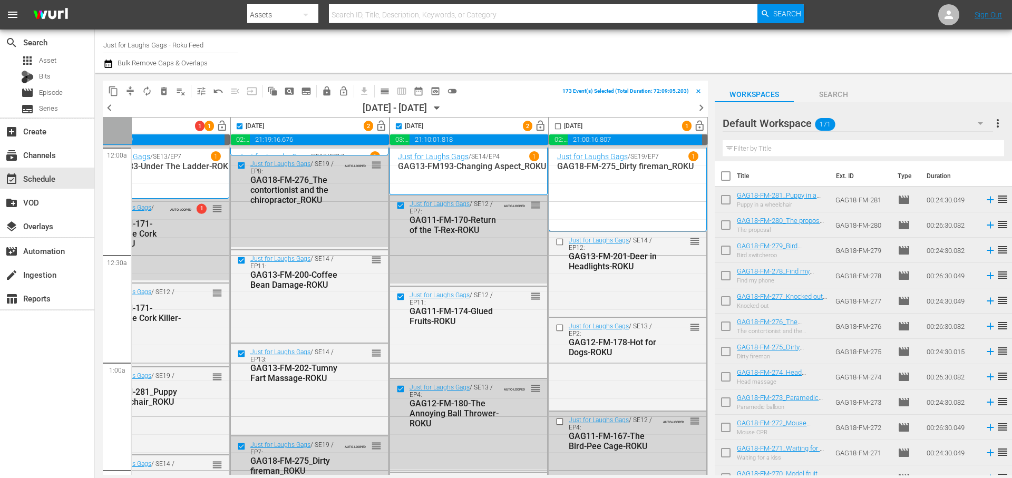
click at [555, 127] on input "checkbox" at bounding box center [558, 128] width 12 height 12
checkbox input "true"
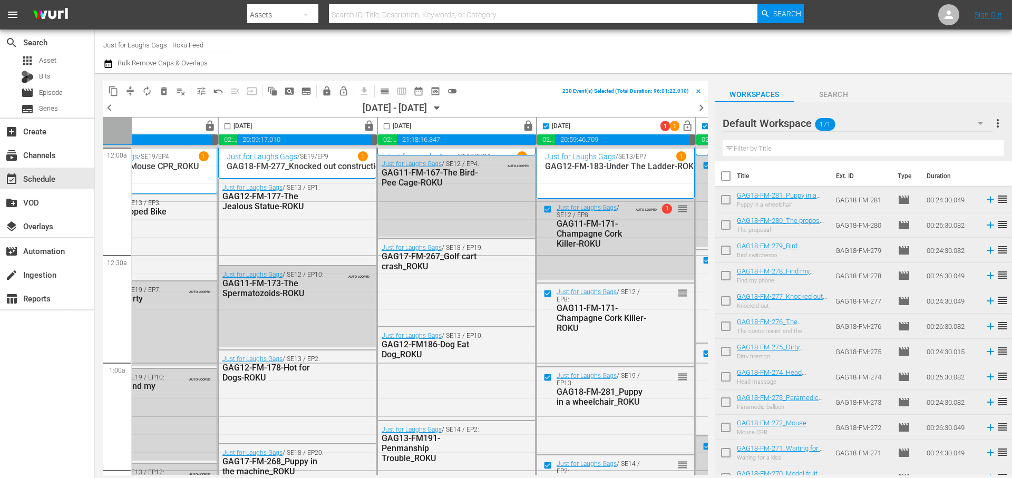
scroll to position [0, 0]
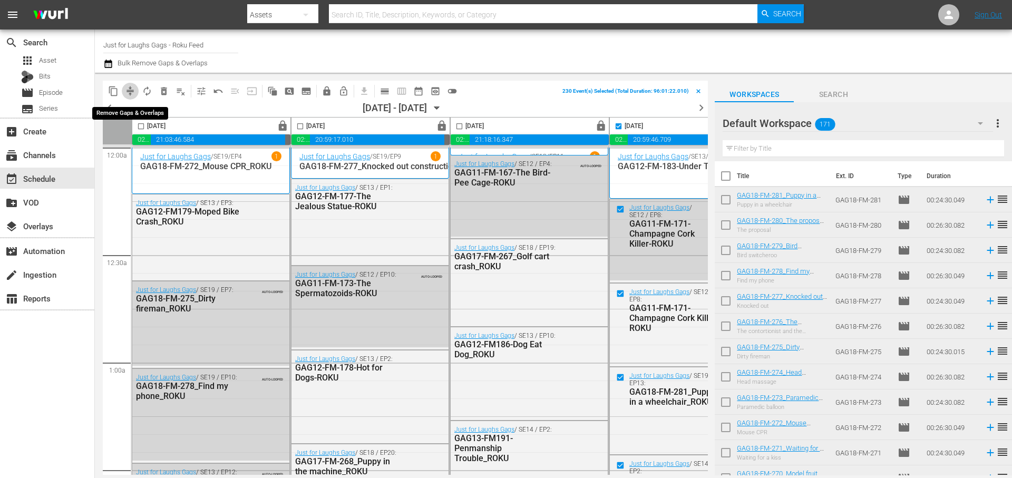
click at [133, 95] on span "compress" at bounding box center [130, 91] width 11 height 11
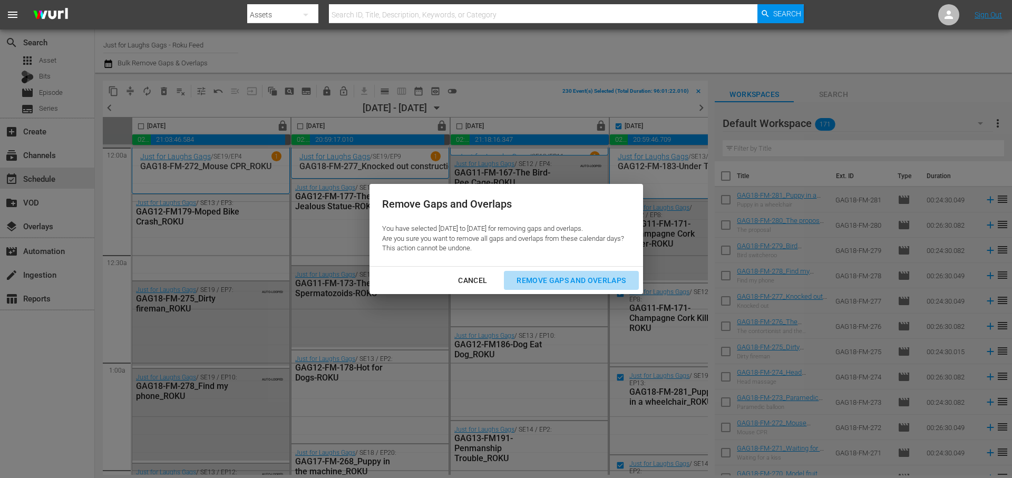
drag, startPoint x: 567, startPoint y: 283, endPoint x: 582, endPoint y: 238, distance: 46.8
click at [567, 283] on div "Remove Gaps and Overlaps" at bounding box center [571, 280] width 126 height 13
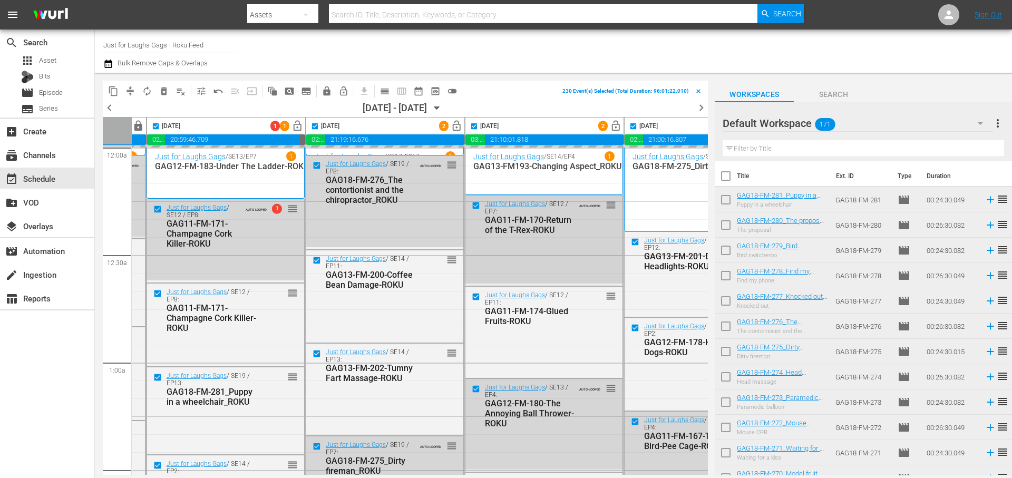
scroll to position [2, 463]
checkbox input "false"
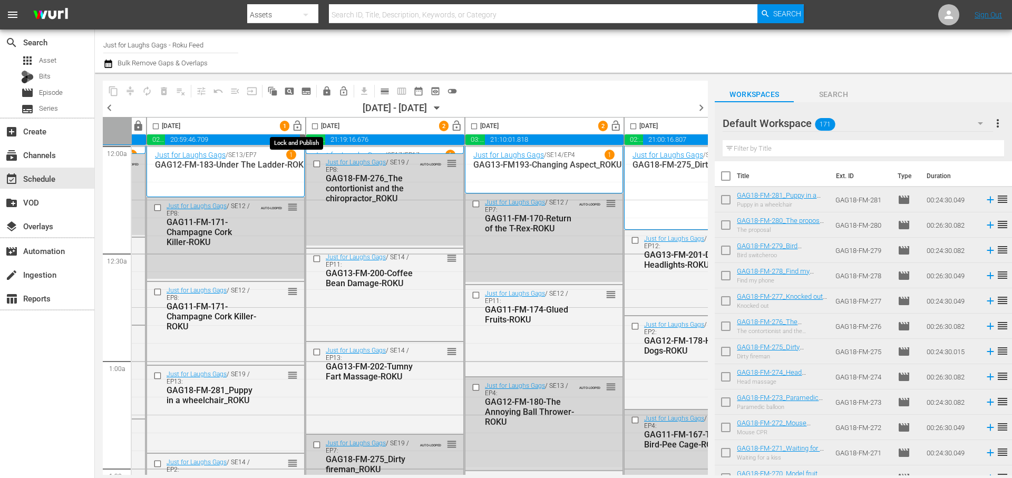
click at [294, 127] on span "lock_open" at bounding box center [297, 126] width 12 height 12
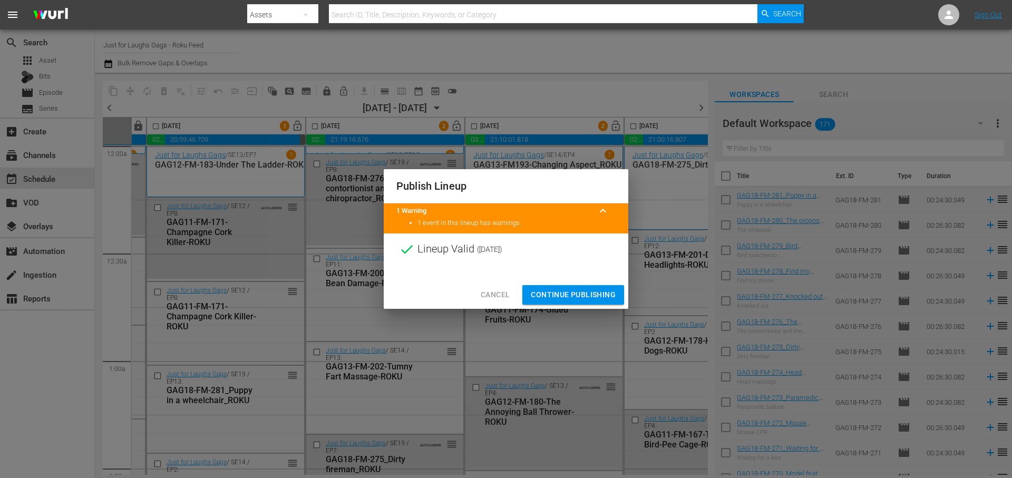
click at [584, 296] on span "Continue Publishing" at bounding box center [573, 294] width 85 height 13
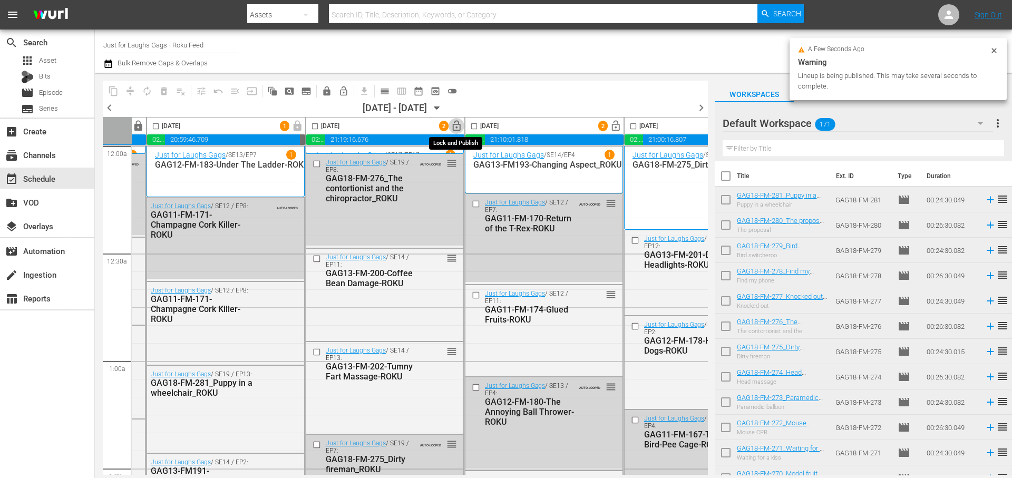
click at [460, 127] on span "lock_open" at bounding box center [457, 126] width 12 height 12
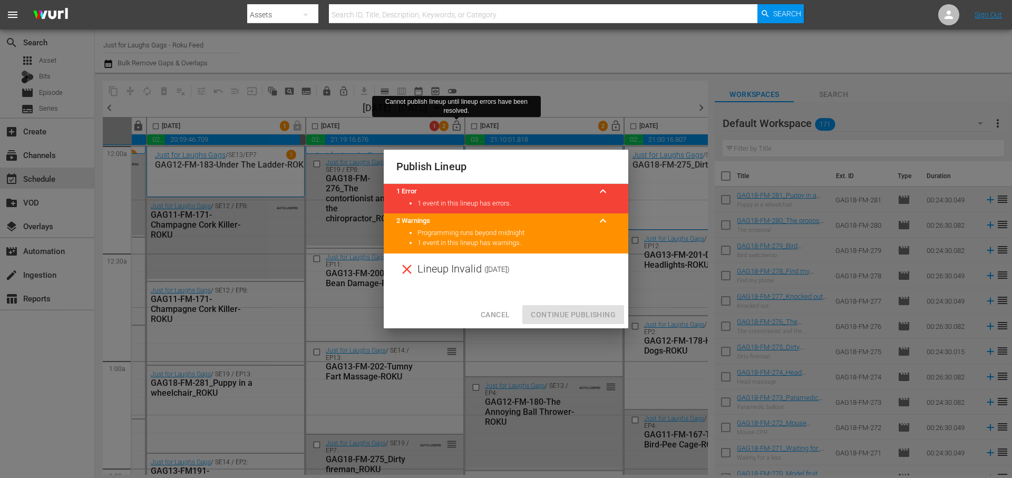
click at [506, 316] on span "Cancel" at bounding box center [495, 314] width 29 height 13
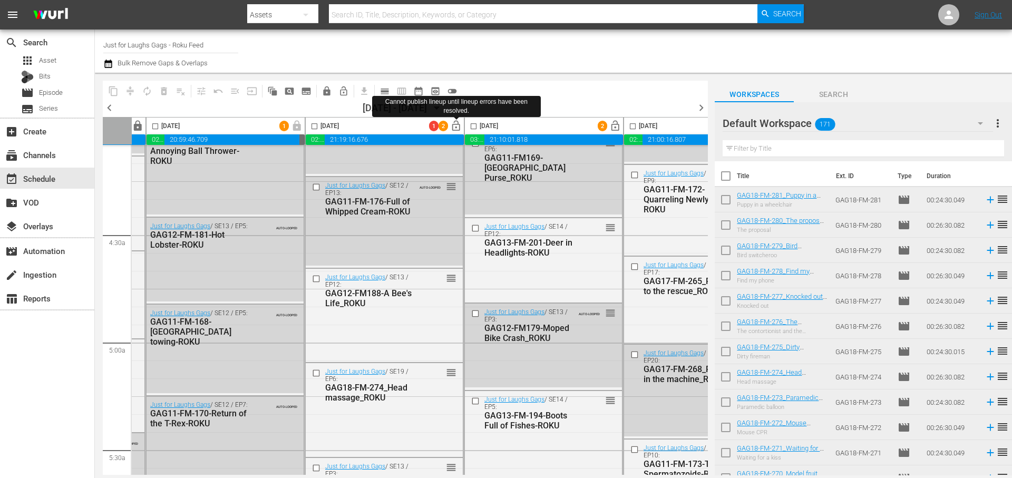
scroll to position [0, 463]
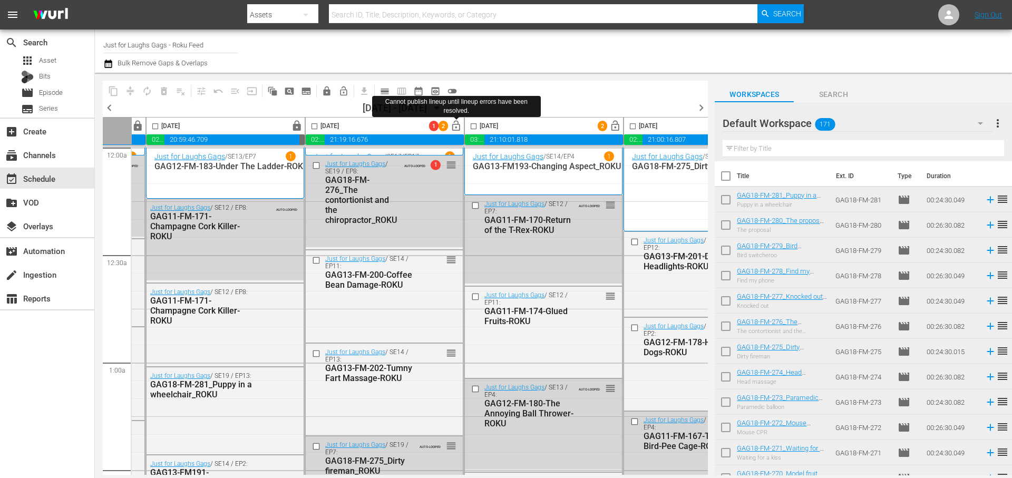
drag, startPoint x: 318, startPoint y: 126, endPoint x: 199, endPoint y: 123, distance: 118.6
click at [315, 127] on input "checkbox" at bounding box center [314, 128] width 12 height 12
click at [125, 89] on span "compress" at bounding box center [130, 91] width 11 height 11
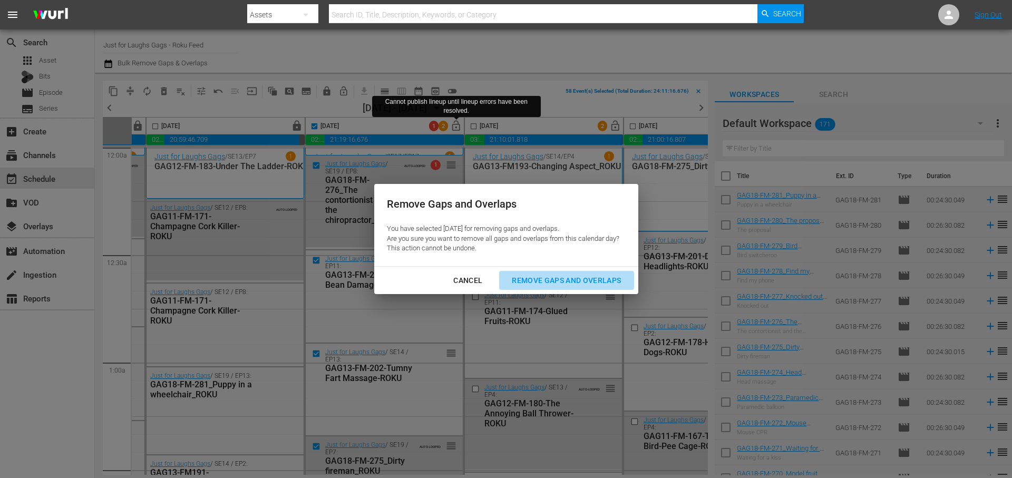
click at [557, 274] on div "Remove Gaps and Overlaps" at bounding box center [566, 280] width 126 height 13
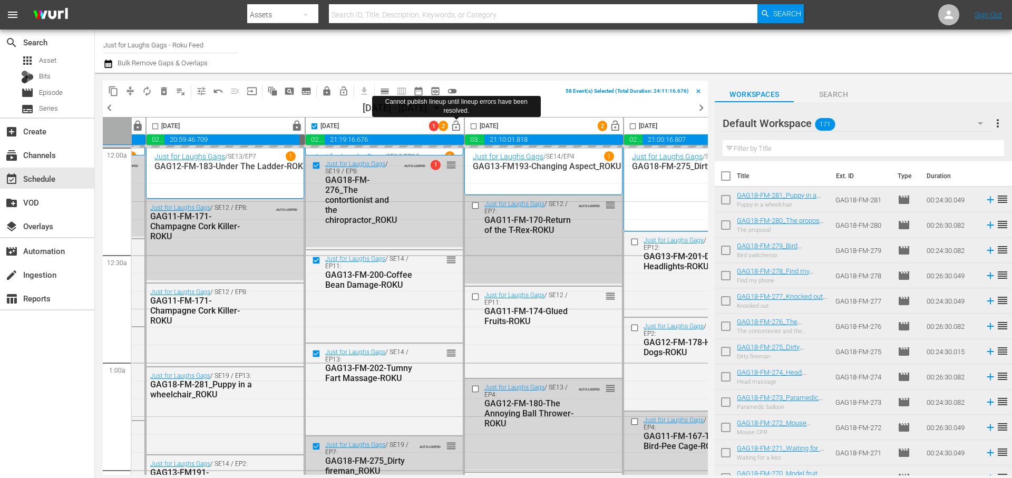
checkbox input "false"
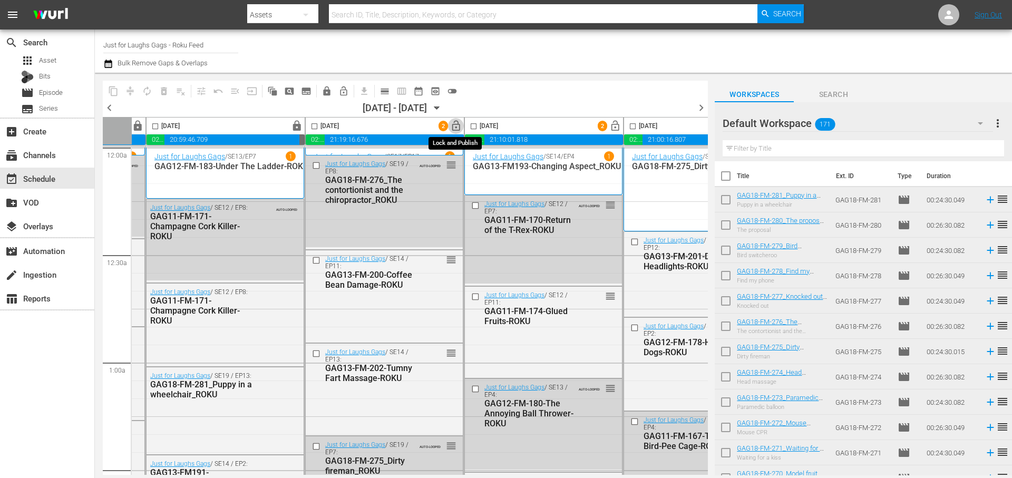
click at [460, 128] on span "lock_open" at bounding box center [456, 126] width 12 height 12
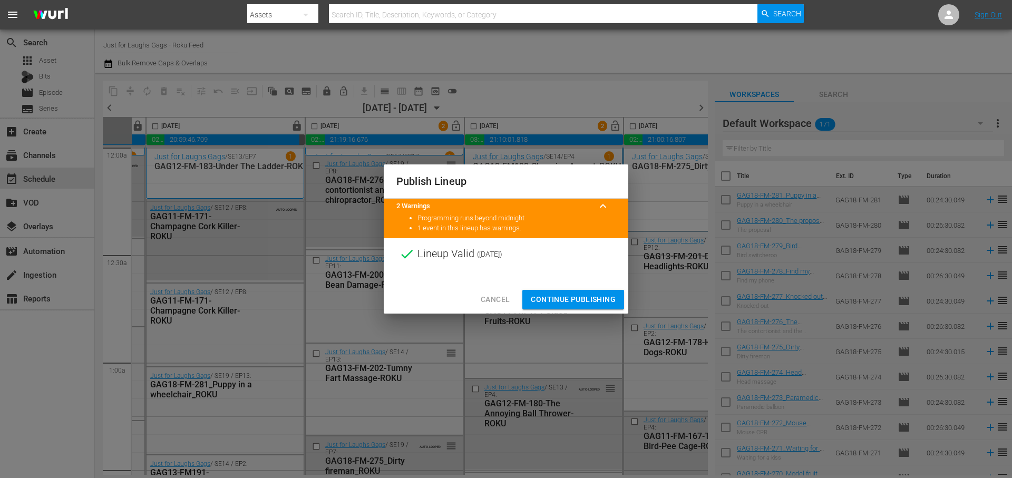
click at [571, 303] on span "Continue Publishing" at bounding box center [573, 299] width 85 height 13
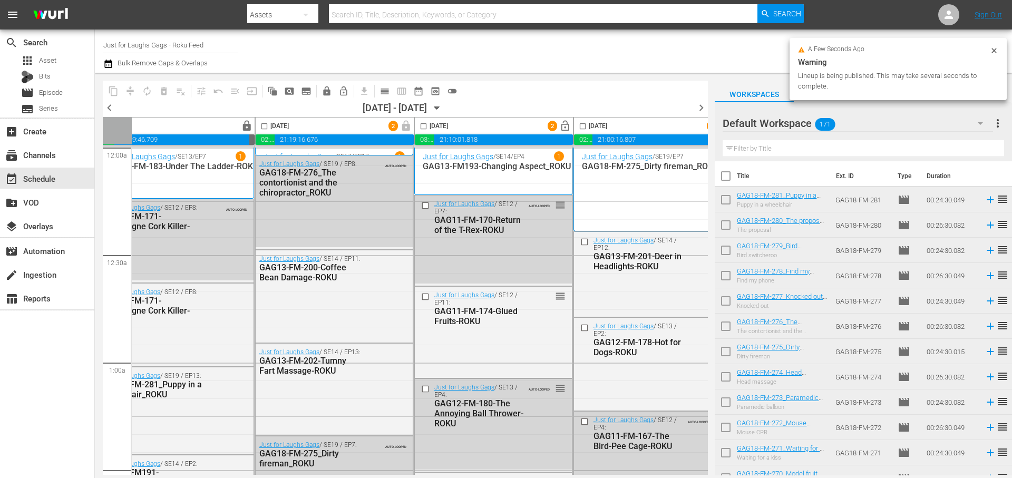
scroll to position [0, 542]
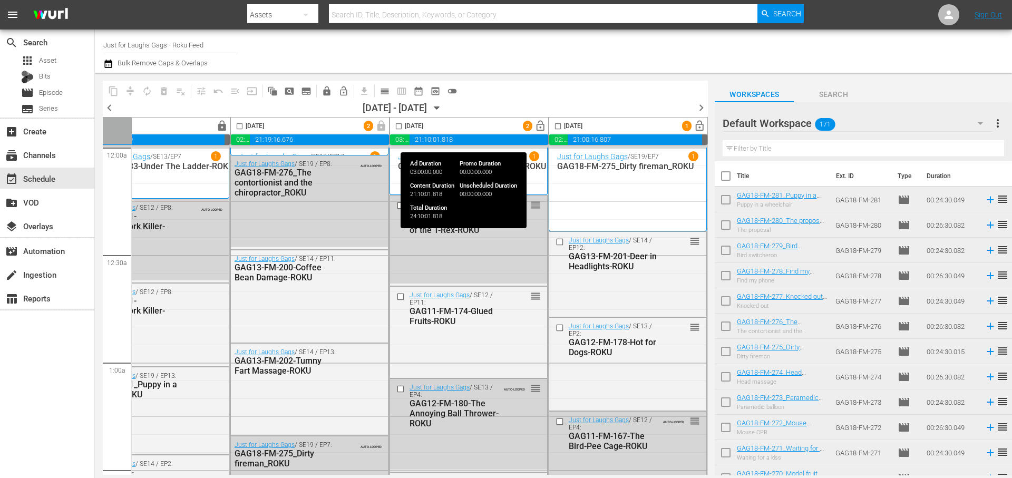
click at [536, 126] on span "lock_open" at bounding box center [540, 126] width 12 height 12
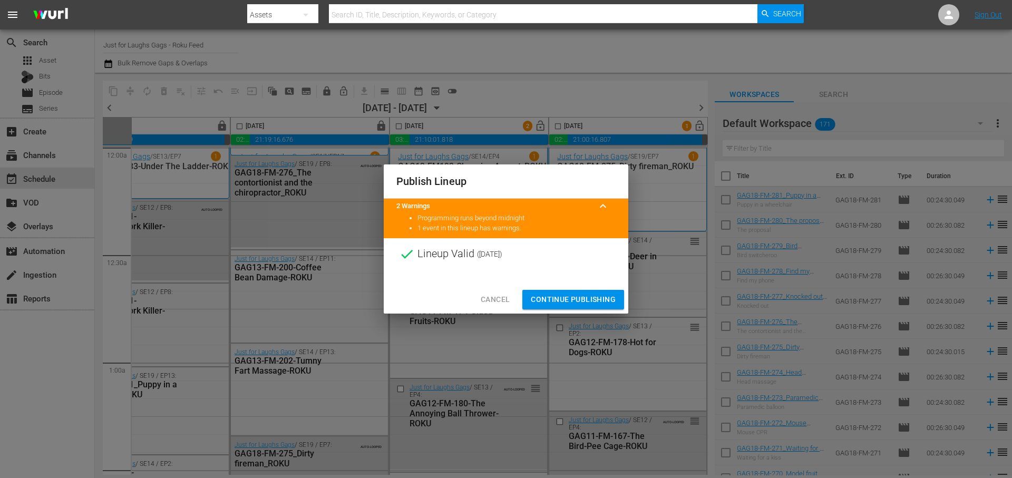
click at [584, 300] on span "Continue Publishing" at bounding box center [573, 299] width 85 height 13
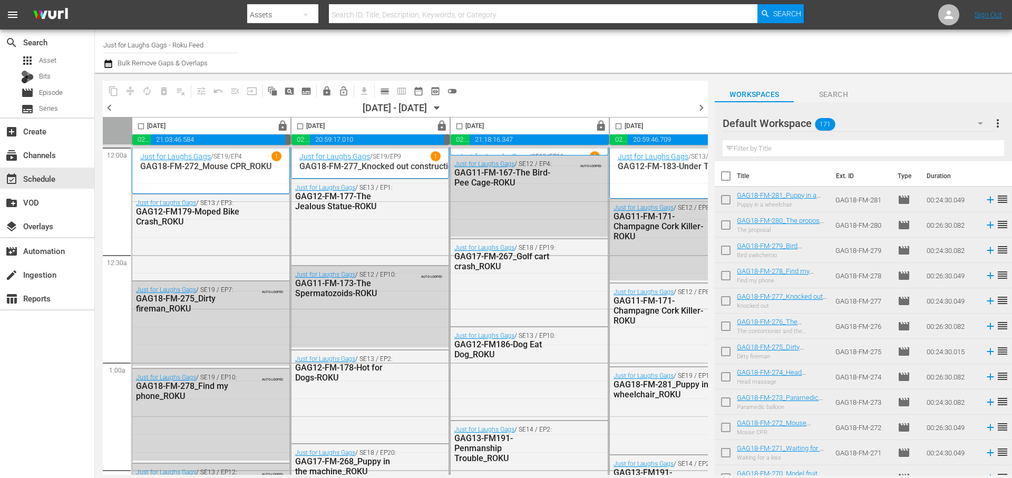
scroll to position [0, 542]
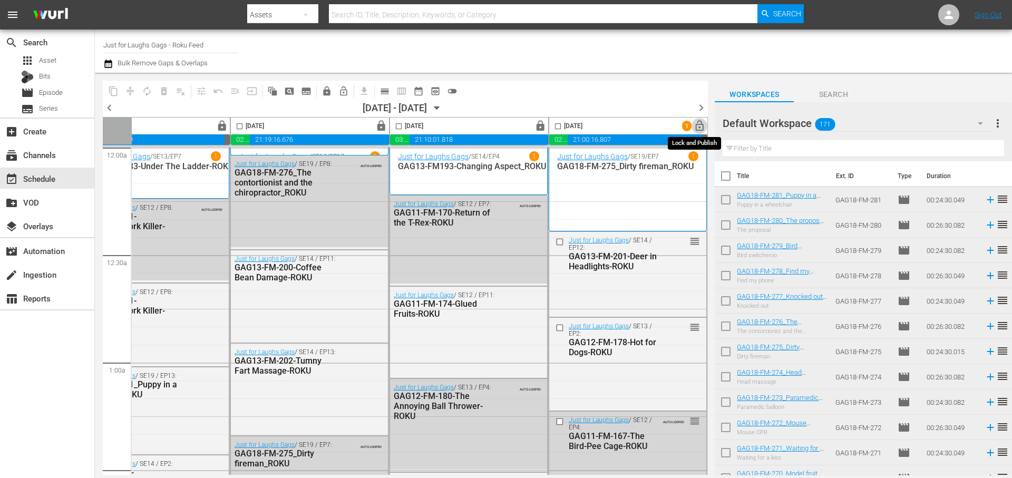
click at [695, 124] on span "lock_open" at bounding box center [700, 126] width 12 height 12
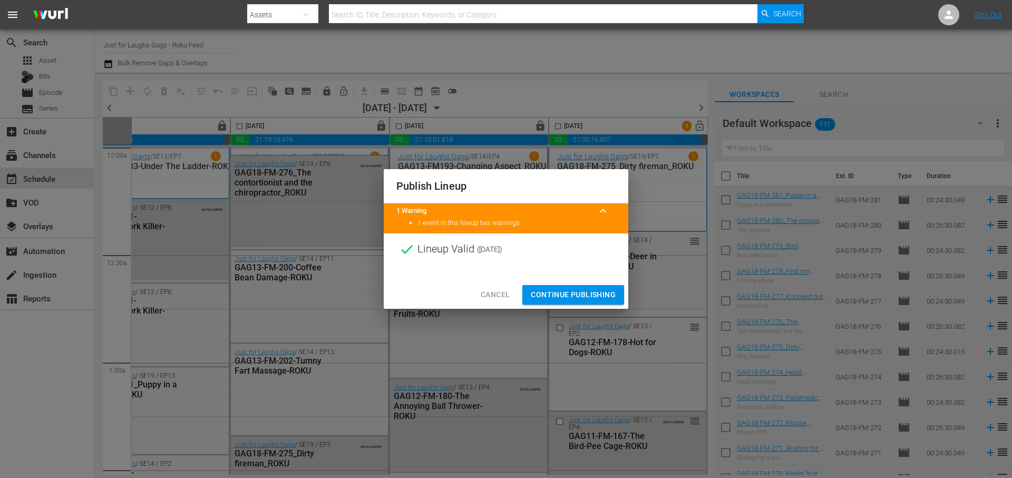
drag, startPoint x: 593, startPoint y: 288, endPoint x: 639, endPoint y: 118, distance: 177.0
click at [593, 288] on span "Continue Publishing" at bounding box center [573, 294] width 85 height 13
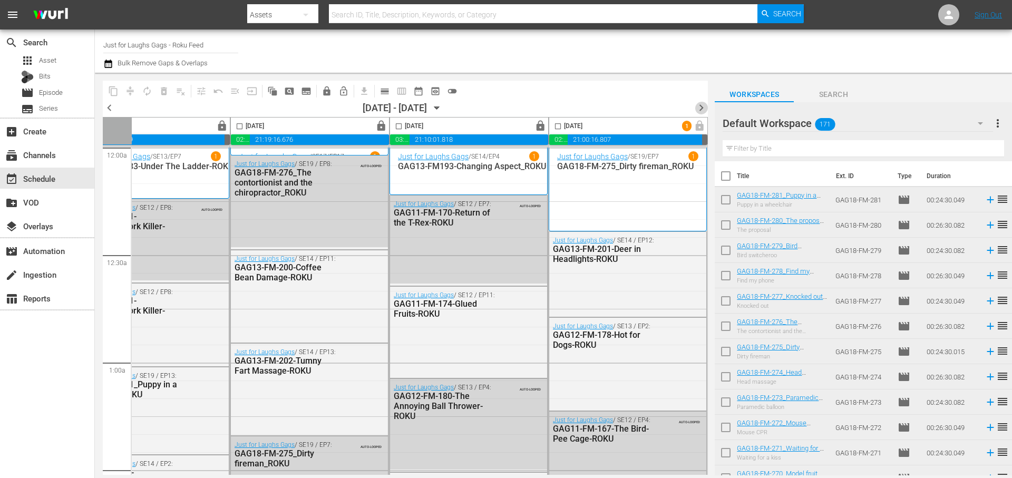
click at [699, 106] on span "chevron_right" at bounding box center [701, 107] width 13 height 13
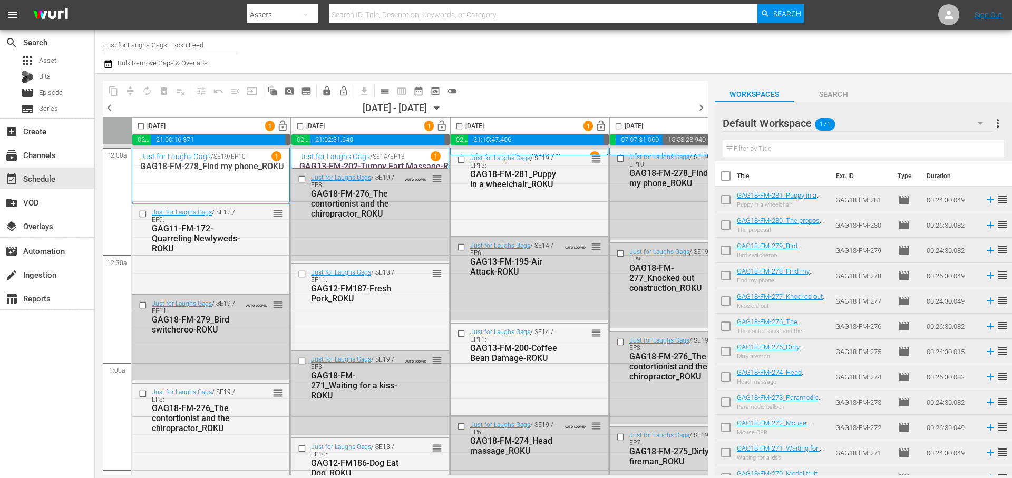
click at [278, 127] on span "lock_open" at bounding box center [283, 126] width 12 height 12
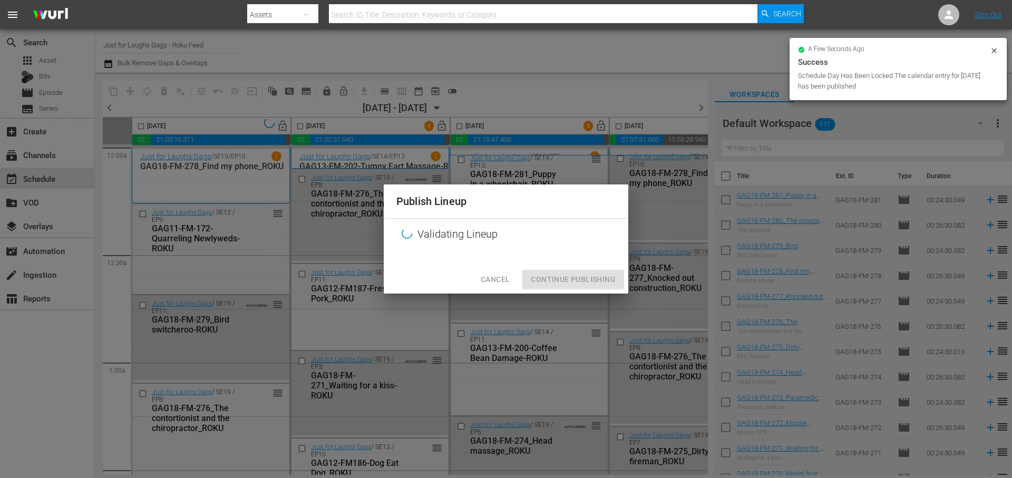
scroll to position [2, 6]
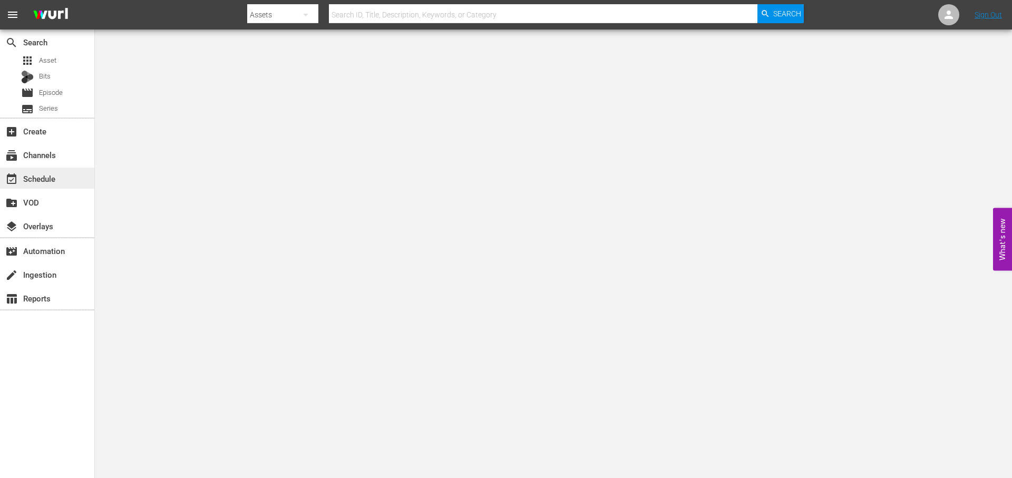
click at [57, 172] on div "event_available Schedule" at bounding box center [47, 178] width 94 height 21
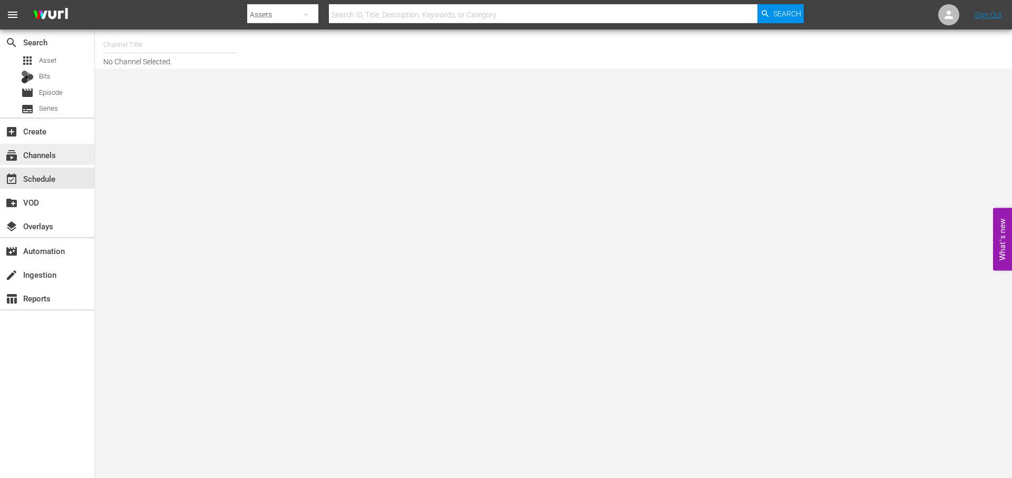
click at [55, 158] on div "subscriptions Channels" at bounding box center [29, 153] width 59 height 9
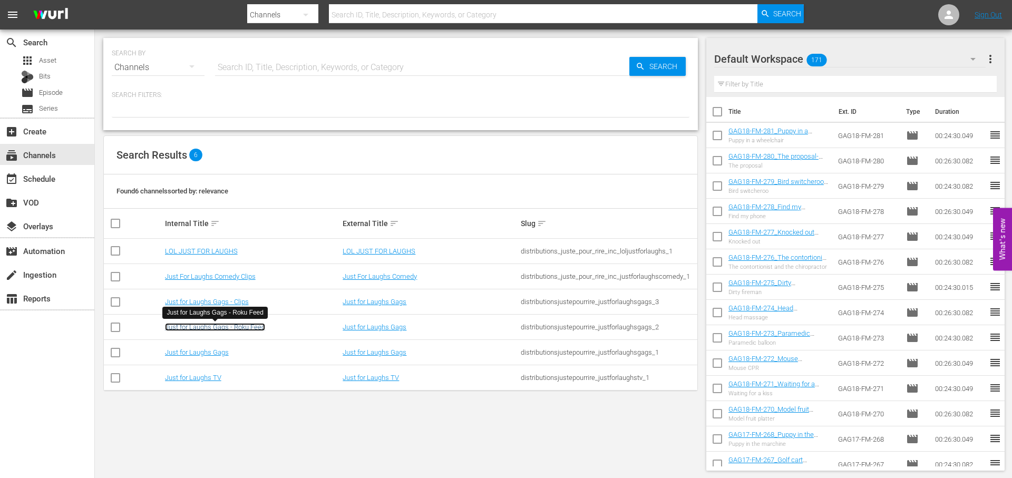
click at [215, 326] on link "Just for Laughs Gags - Roku Feed" at bounding box center [215, 327] width 100 height 8
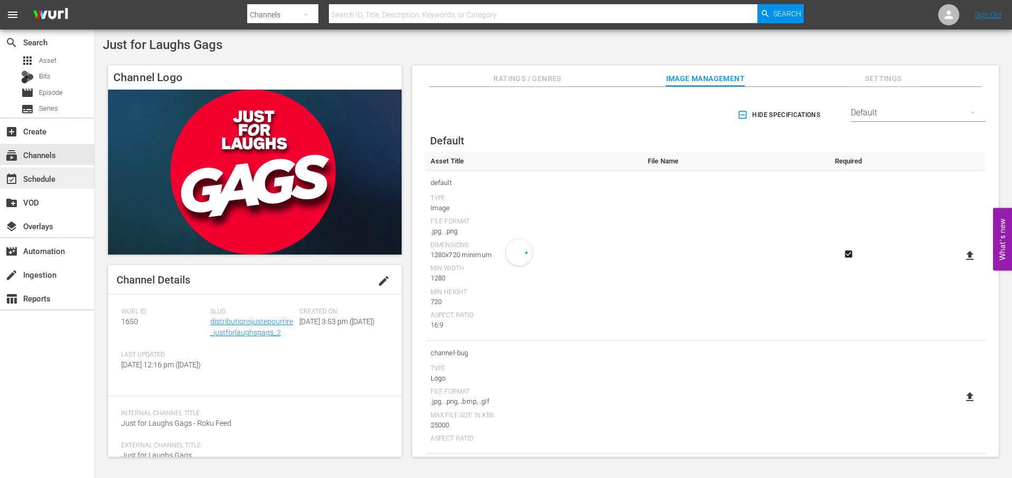
click at [45, 172] on div "event_available Schedule" at bounding box center [29, 176] width 59 height 9
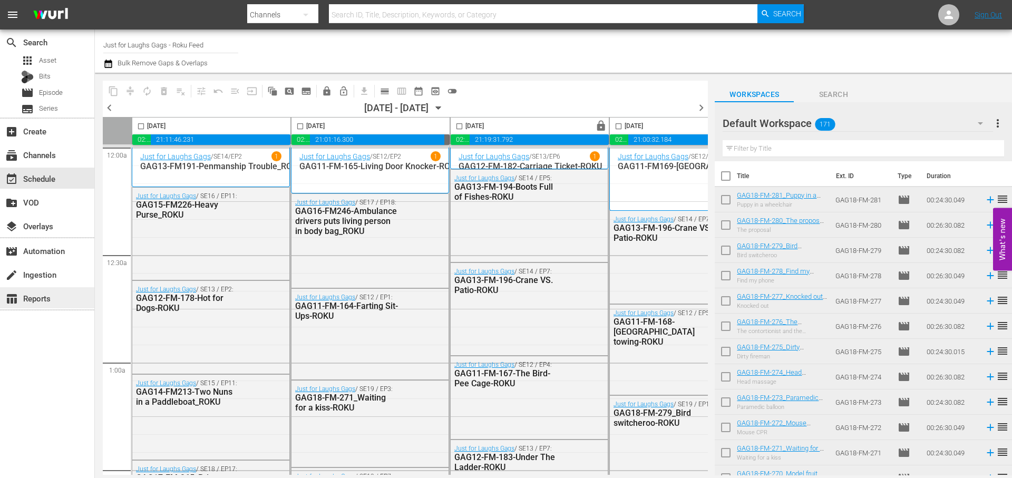
click at [60, 295] on div "table_chart Reports" at bounding box center [47, 297] width 94 height 21
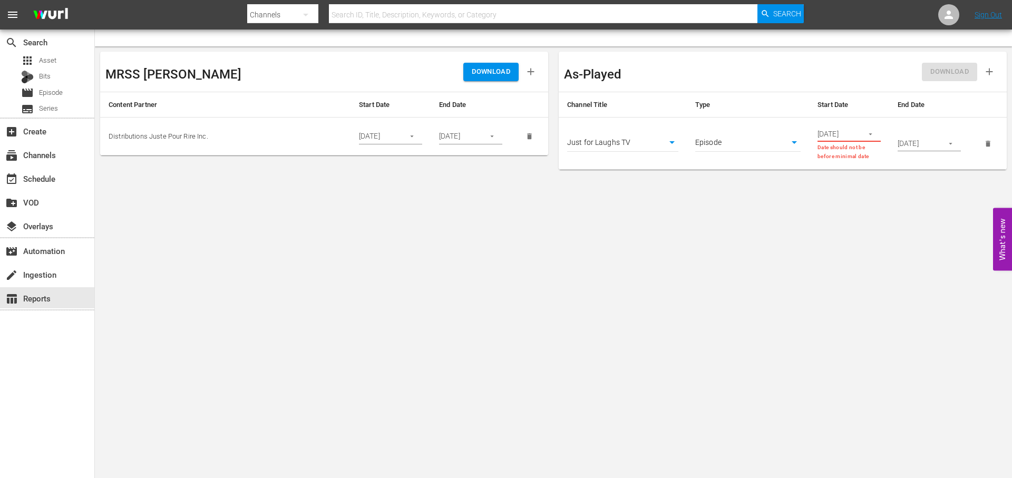
click at [667, 139] on body "menu Search By Channels Search ID, Title, Description, Keywords, or Category Se…" at bounding box center [506, 239] width 1012 height 478
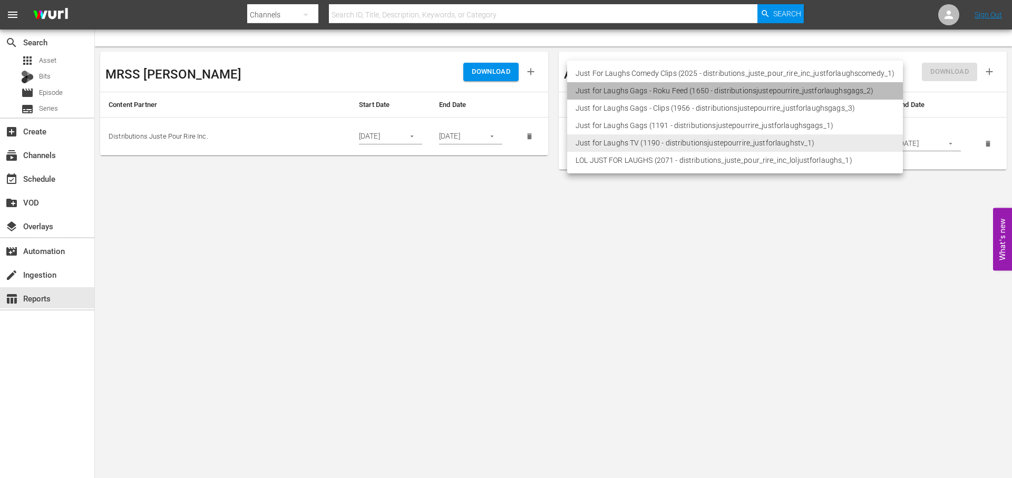
drag, startPoint x: 762, startPoint y: 91, endPoint x: 764, endPoint y: 102, distance: 11.3
click at [762, 91] on li "Just for Laughs Gags - Roku Feed (1650 - distributionsjustepourrire_justforlaug…" at bounding box center [735, 90] width 336 height 17
type input "1650"
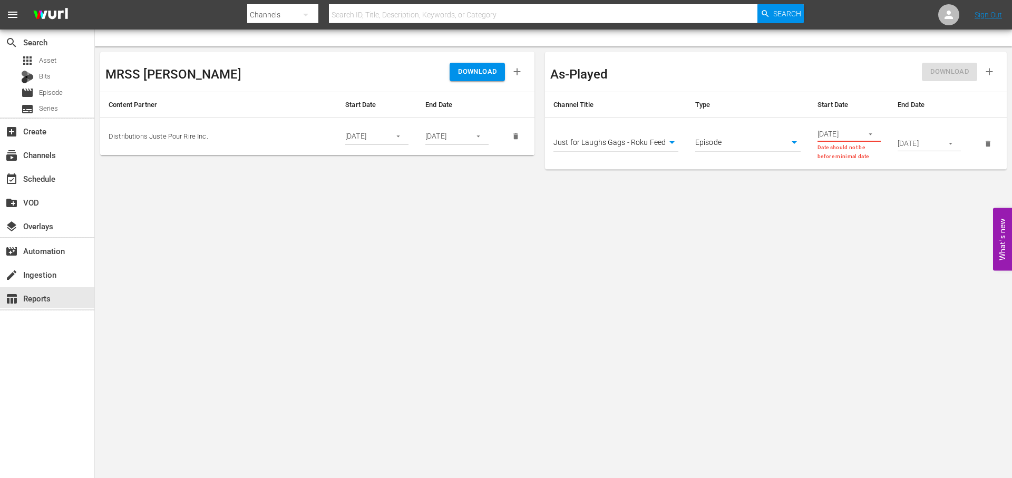
click at [868, 132] on icon "button" at bounding box center [871, 134] width 8 height 8
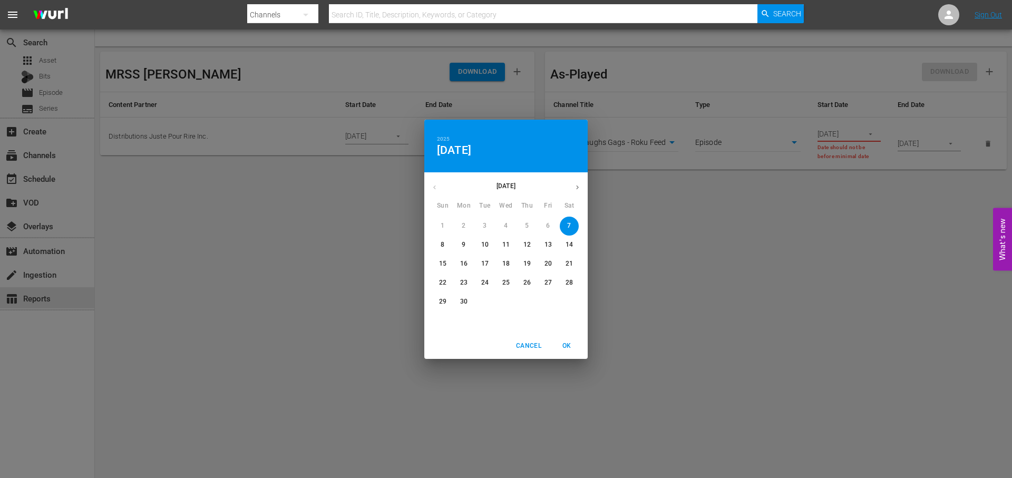
click at [577, 184] on icon "button" at bounding box center [578, 187] width 8 height 8
click at [577, 185] on icon "button" at bounding box center [578, 187] width 8 height 8
drag, startPoint x: 433, startPoint y: 187, endPoint x: 457, endPoint y: 207, distance: 31.0
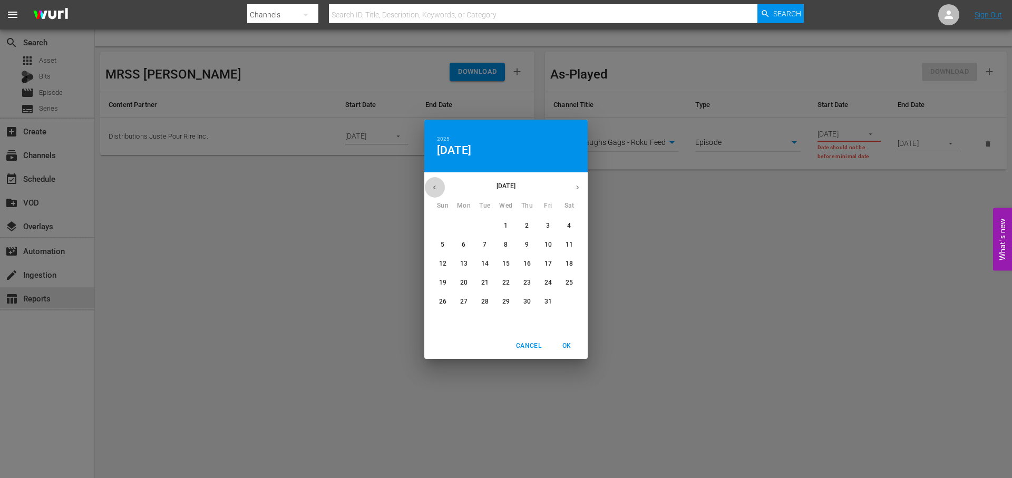
click at [434, 188] on icon "button" at bounding box center [434, 187] width 3 height 4
drag, startPoint x: 443, startPoint y: 245, endPoint x: 481, endPoint y: 244, distance: 38.0
click at [444, 245] on p "7" at bounding box center [443, 244] width 4 height 9
click at [577, 184] on icon "button" at bounding box center [578, 187] width 8 height 8
click at [576, 184] on icon "button" at bounding box center [578, 187] width 8 height 8
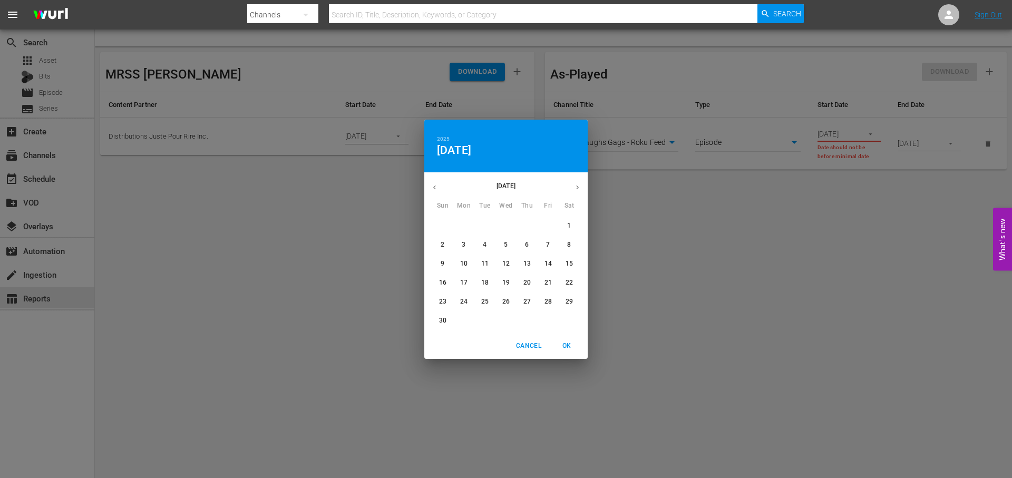
click at [440, 322] on p "30" at bounding box center [442, 320] width 7 height 9
click at [569, 343] on span "OK" at bounding box center [566, 346] width 25 height 11
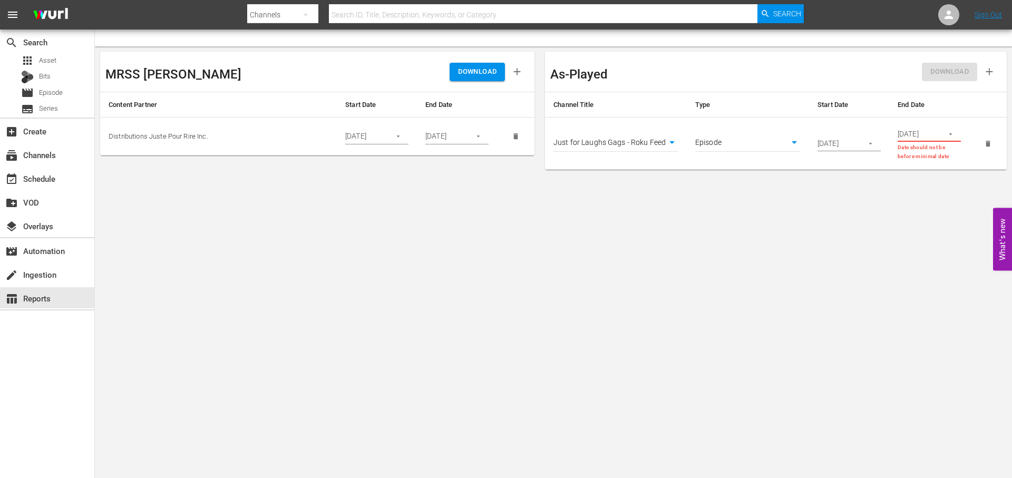
click at [920, 153] on p "Date should not be before minimal date" at bounding box center [929, 151] width 63 height 17
drag, startPoint x: 848, startPoint y: 143, endPoint x: 851, endPoint y: 148, distance: 6.0
click at [848, 143] on input "[DATE]" at bounding box center [837, 143] width 38 height 16
click at [866, 145] on button "button" at bounding box center [870, 143] width 21 height 21
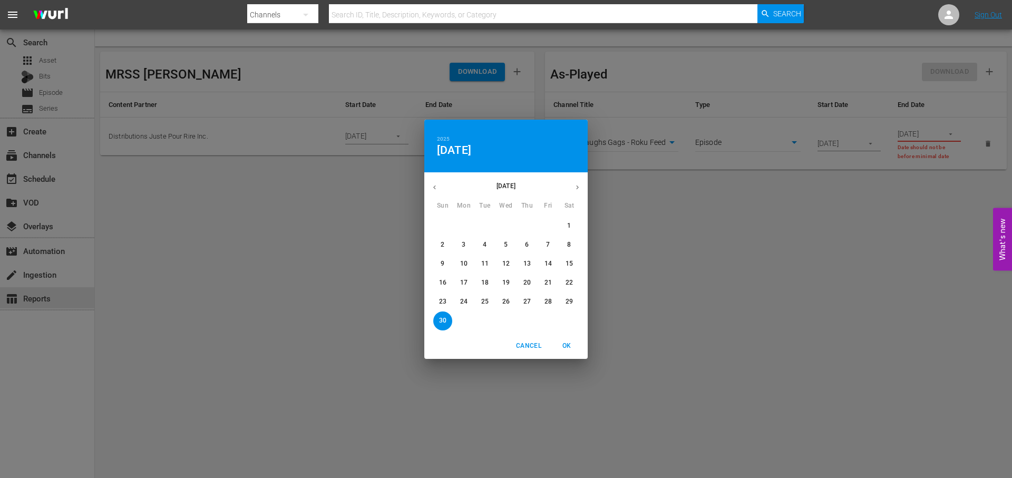
click at [442, 187] on button "button" at bounding box center [434, 187] width 21 height 21
click at [440, 187] on button "button" at bounding box center [434, 187] width 21 height 21
click at [571, 184] on button "button" at bounding box center [577, 187] width 21 height 21
click at [441, 249] on button "7" at bounding box center [442, 245] width 19 height 19
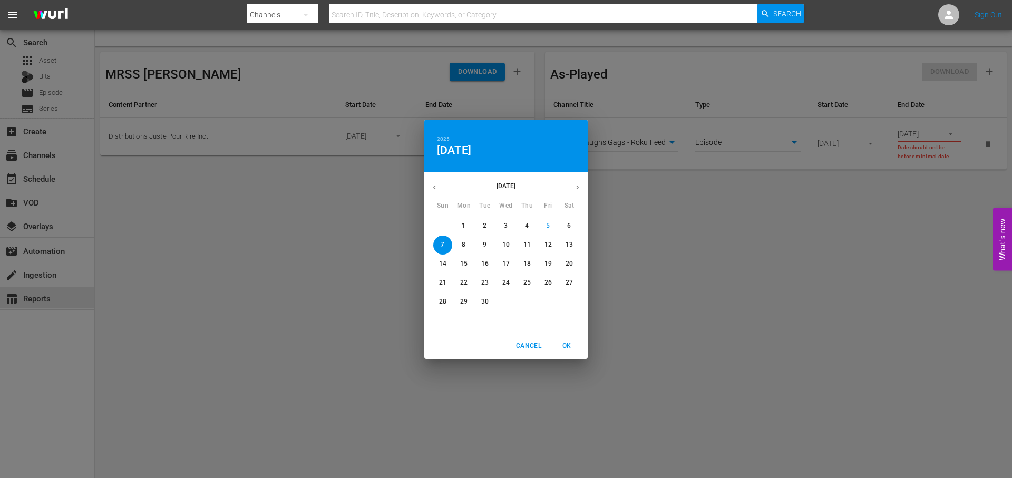
click at [436, 189] on icon "button" at bounding box center [435, 187] width 8 height 8
click at [574, 186] on icon "button" at bounding box center [578, 187] width 8 height 8
click at [565, 345] on span "OK" at bounding box center [566, 346] width 25 height 11
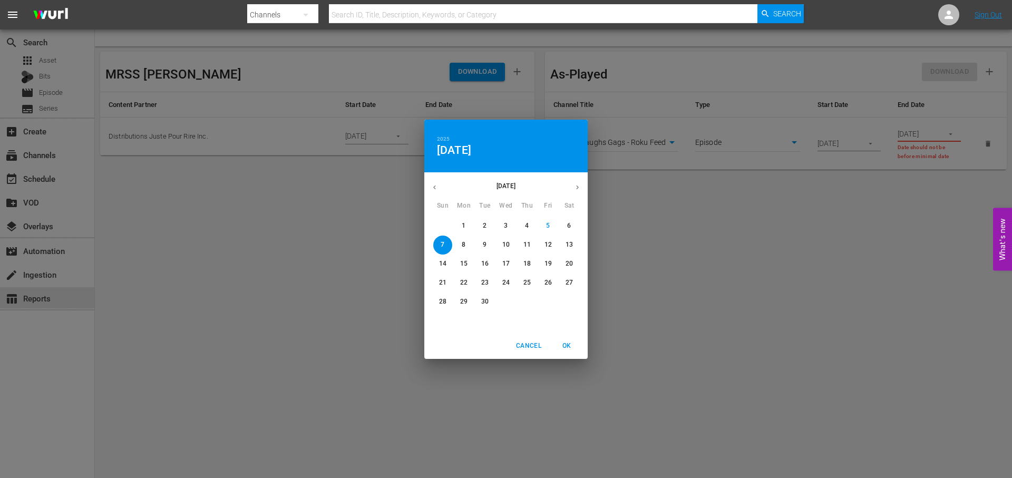
type input "[DATE]"
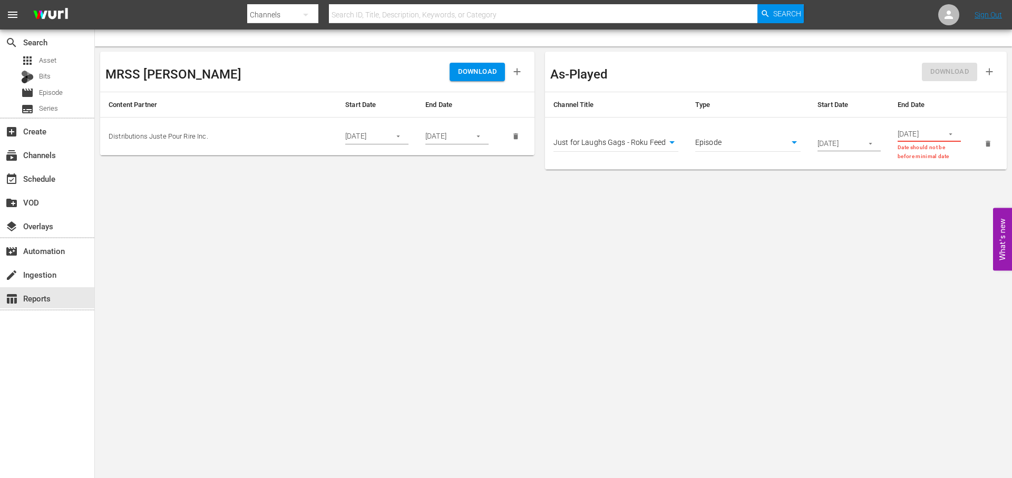
click at [920, 138] on input "[DATE]" at bounding box center [917, 134] width 38 height 16
click at [947, 131] on icon "button" at bounding box center [951, 134] width 8 height 8
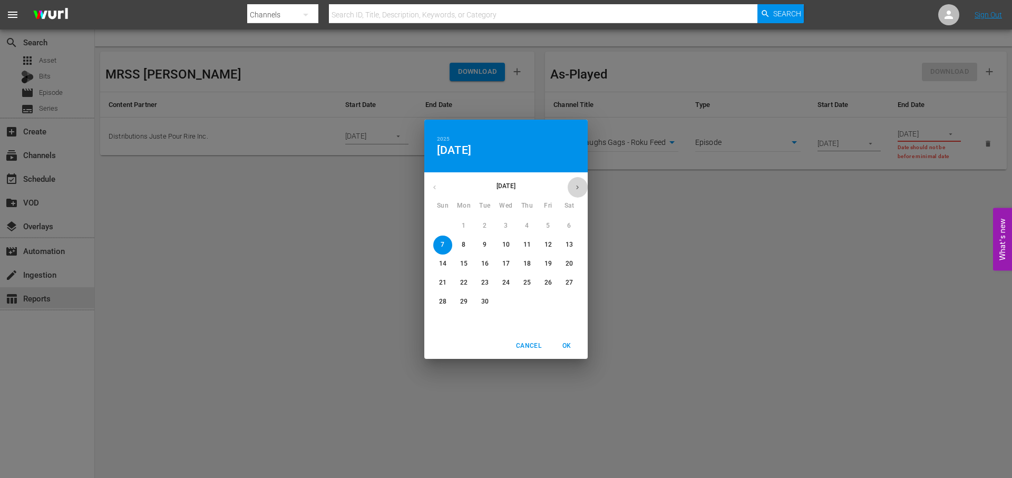
click at [580, 187] on icon "button" at bounding box center [578, 187] width 8 height 8
click at [579, 187] on icon "button" at bounding box center [578, 187] width 8 height 8
click at [580, 187] on icon "button" at bounding box center [578, 187] width 8 height 8
click at [442, 186] on button "button" at bounding box center [434, 187] width 21 height 21
drag, startPoint x: 442, startPoint y: 317, endPoint x: 550, endPoint y: 331, distance: 108.4
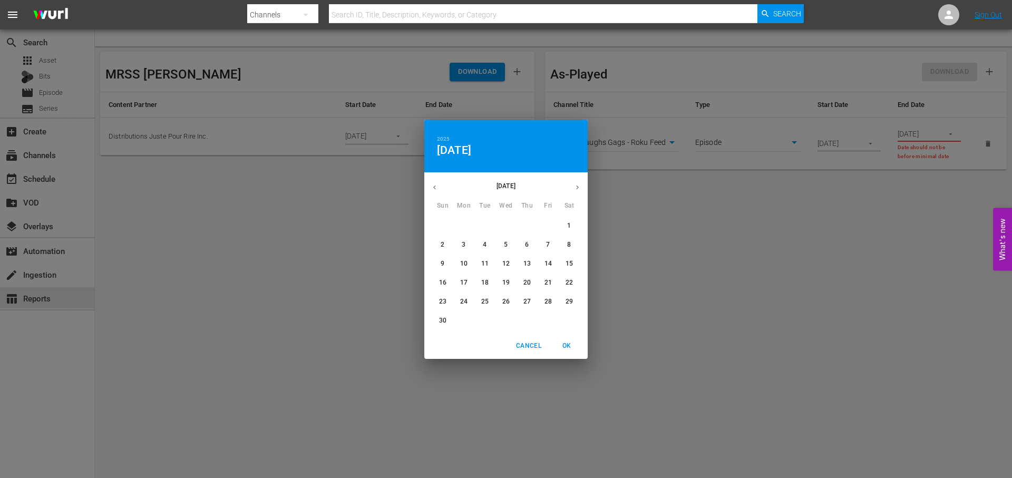
click at [443, 317] on p "30" at bounding box center [442, 320] width 7 height 9
click at [569, 345] on span "OK" at bounding box center [566, 346] width 25 height 11
type input "[DATE]"
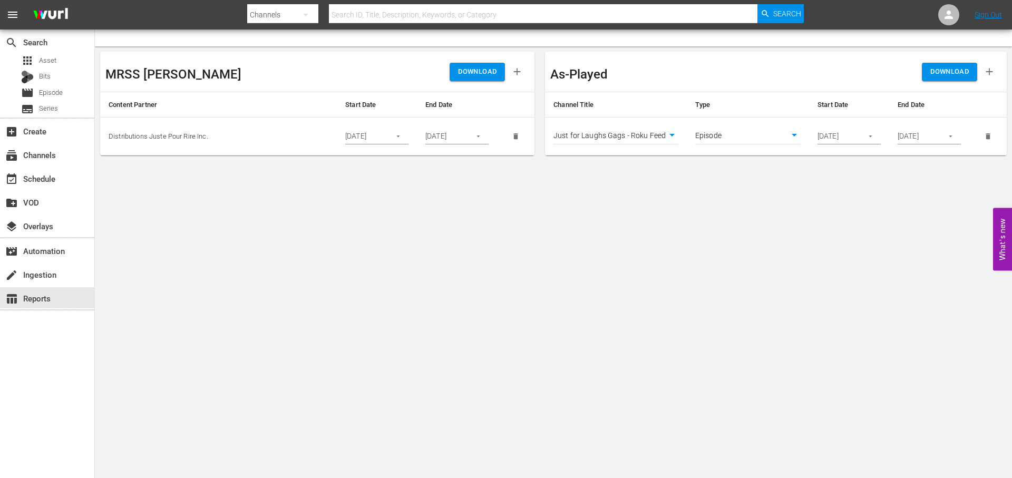
click at [934, 70] on span "DOWNLOAD" at bounding box center [949, 72] width 38 height 12
